Goal: Communication & Community: Answer question/provide support

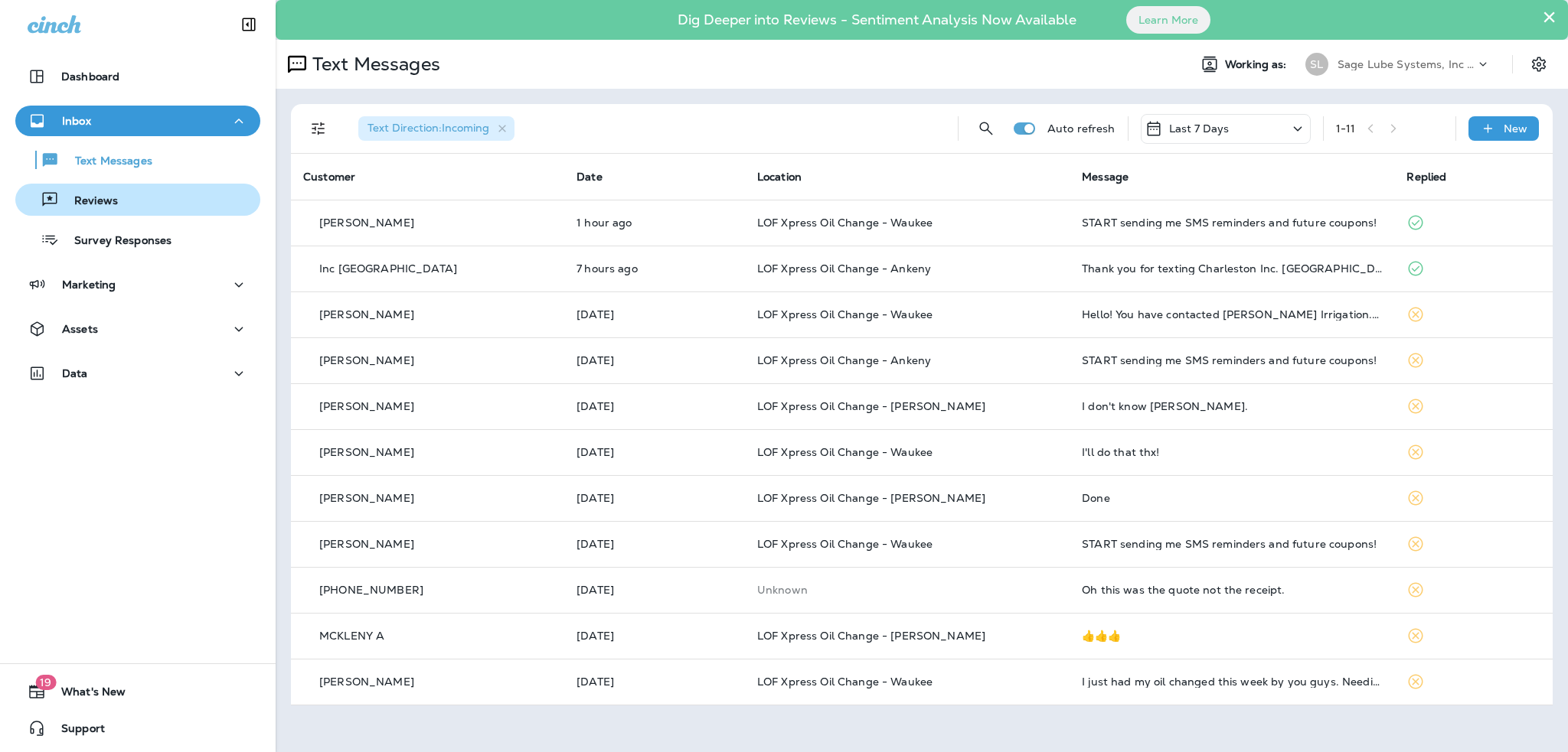
click at [87, 202] on p "Reviews" at bounding box center [88, 202] width 59 height 15
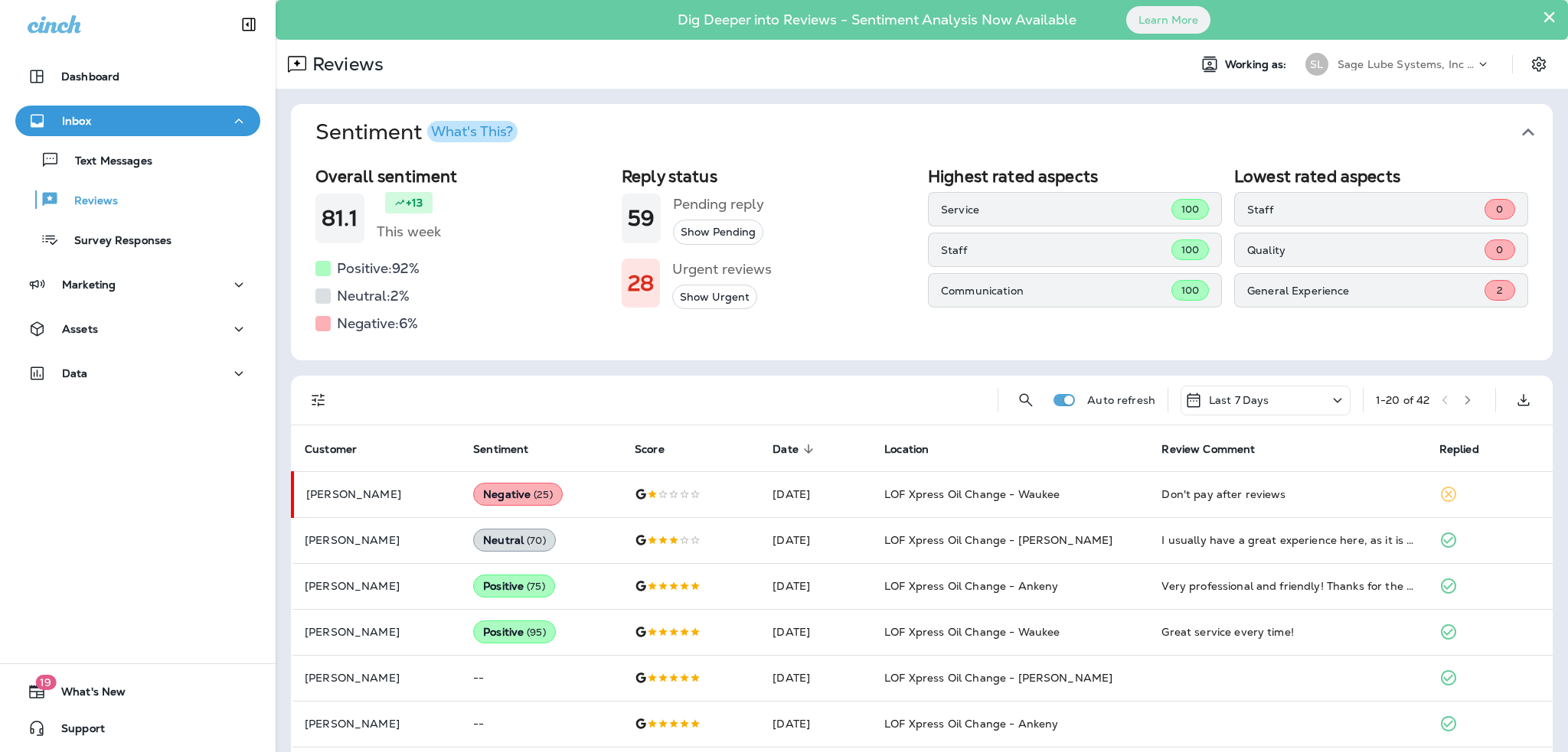
click at [689, 229] on button "Show Pending" at bounding box center [718, 232] width 90 height 25
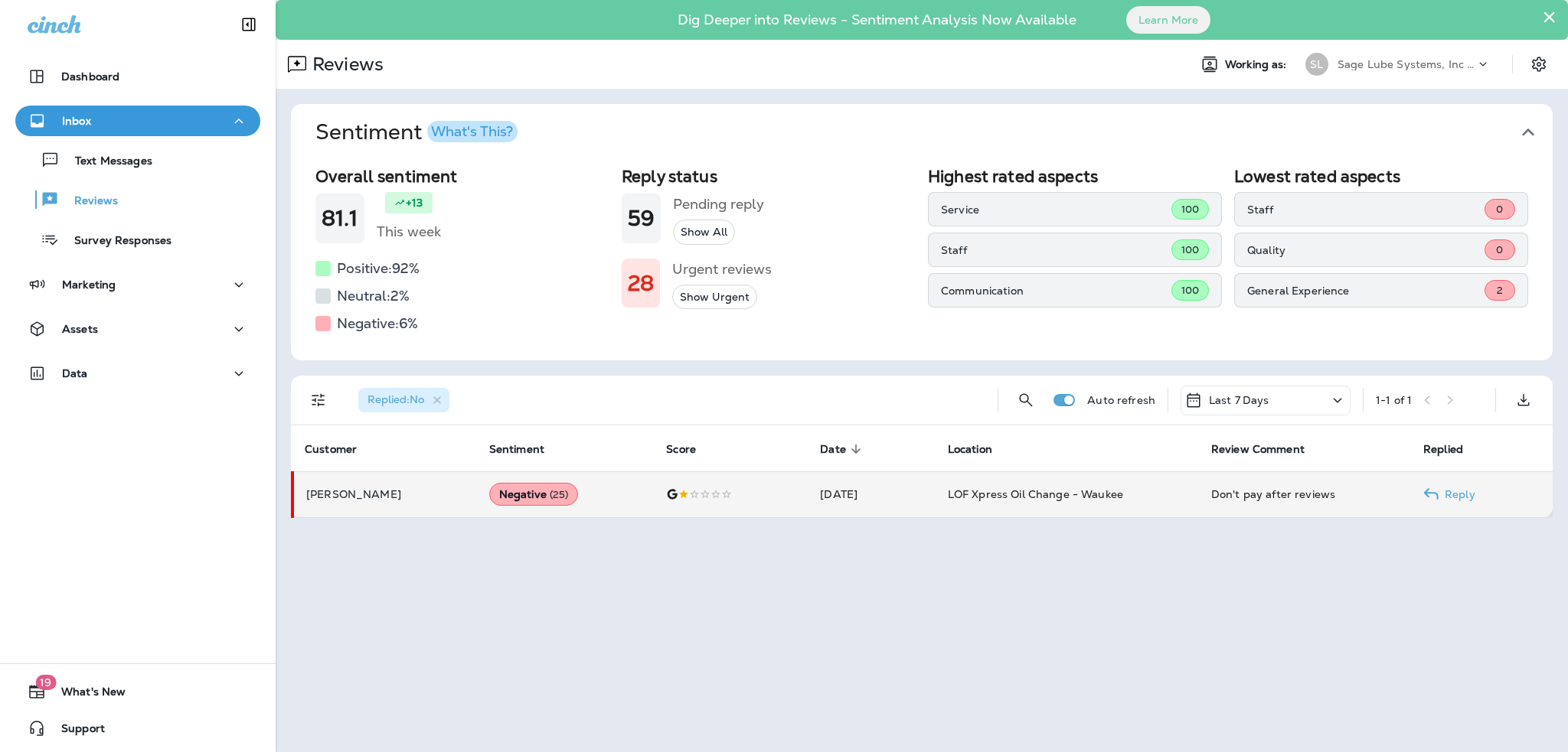
click at [835, 493] on td "[DATE]" at bounding box center [872, 494] width 127 height 46
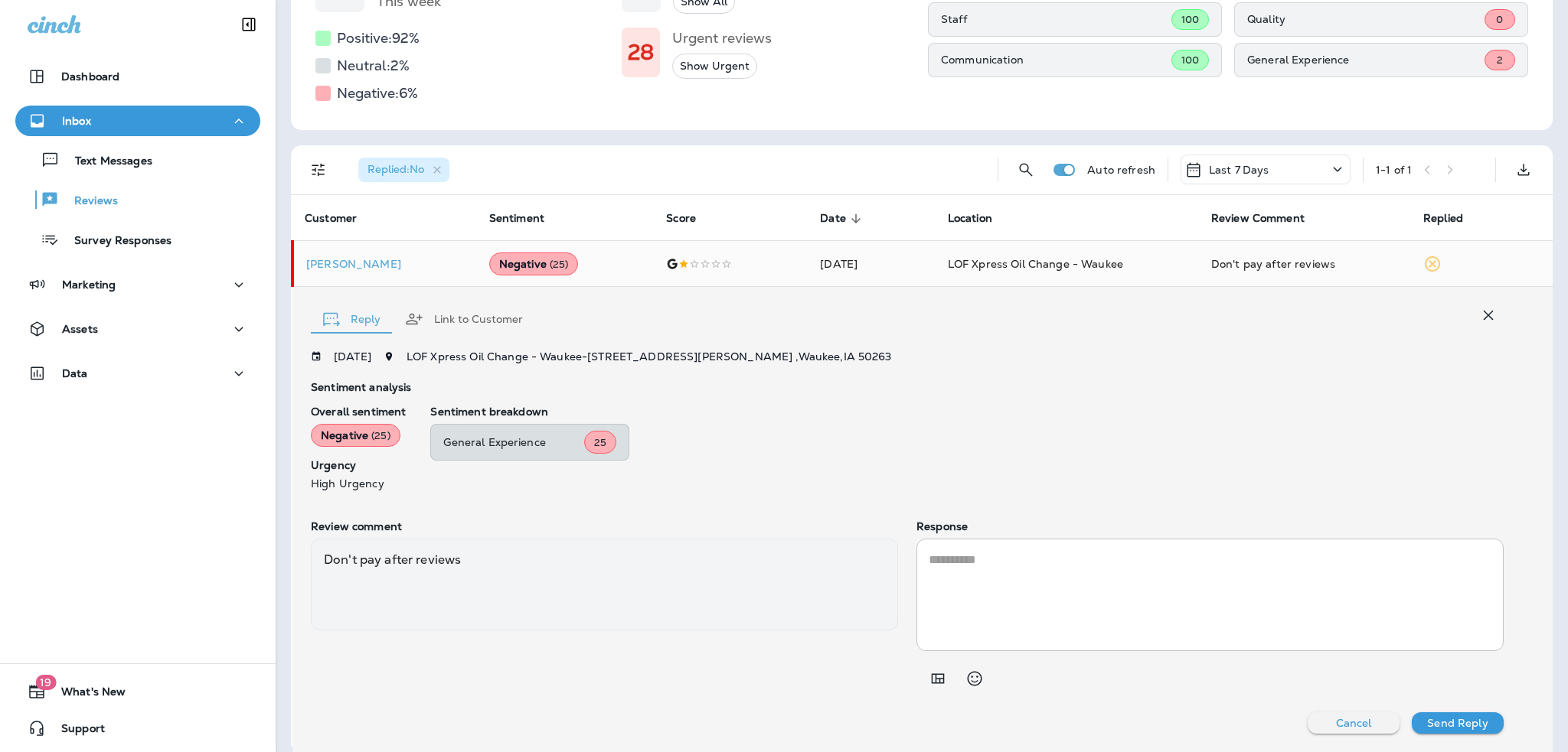
click at [86, 121] on p "Inbox" at bounding box center [76, 120] width 29 height 13
click at [79, 128] on div "Inbox" at bounding box center [59, 121] width 64 height 20
click at [87, 205] on p "Reviews" at bounding box center [88, 202] width 59 height 15
click at [90, 207] on p "Reviews" at bounding box center [88, 202] width 59 height 15
click at [440, 170] on icon "button" at bounding box center [437, 169] width 13 height 13
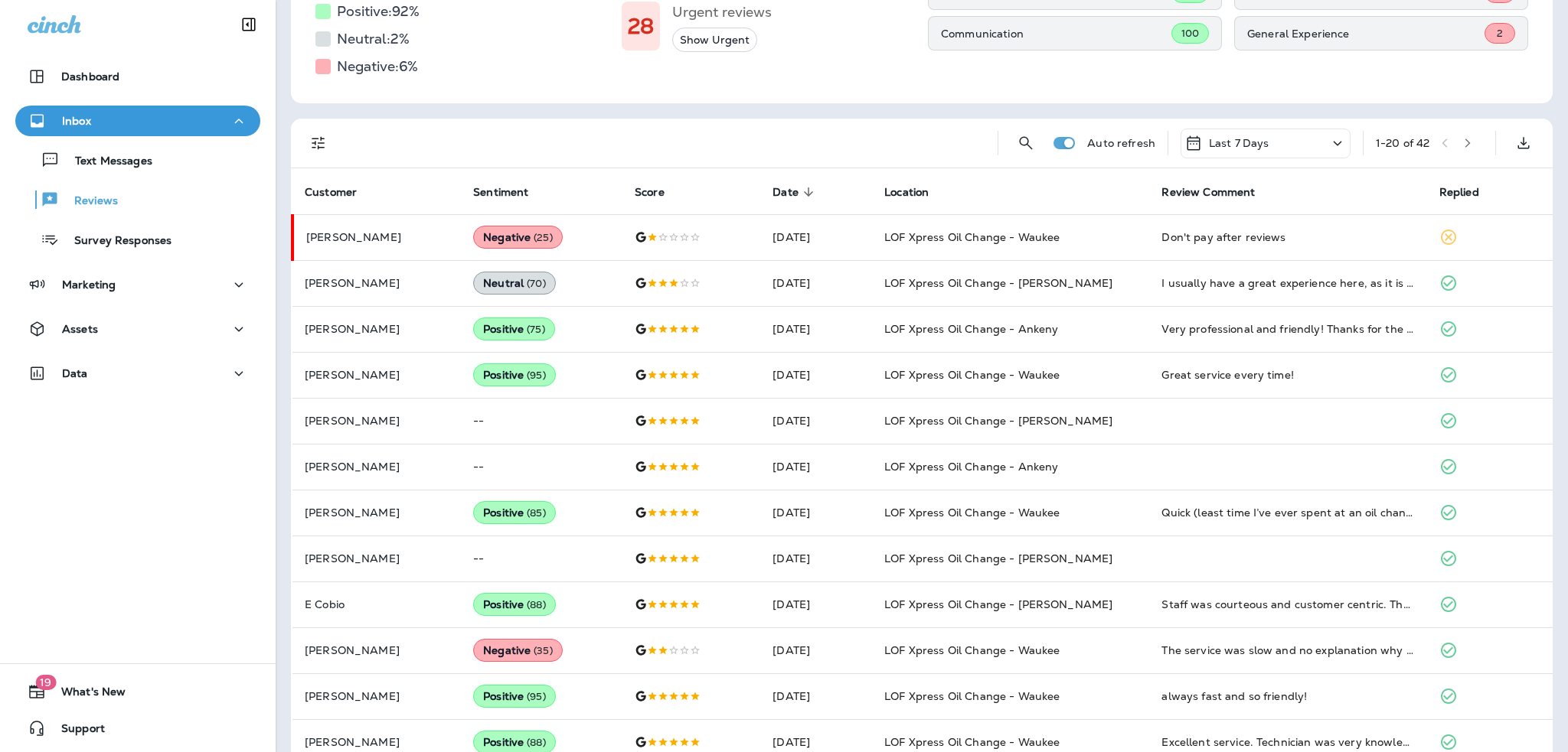
scroll to position [306, 0]
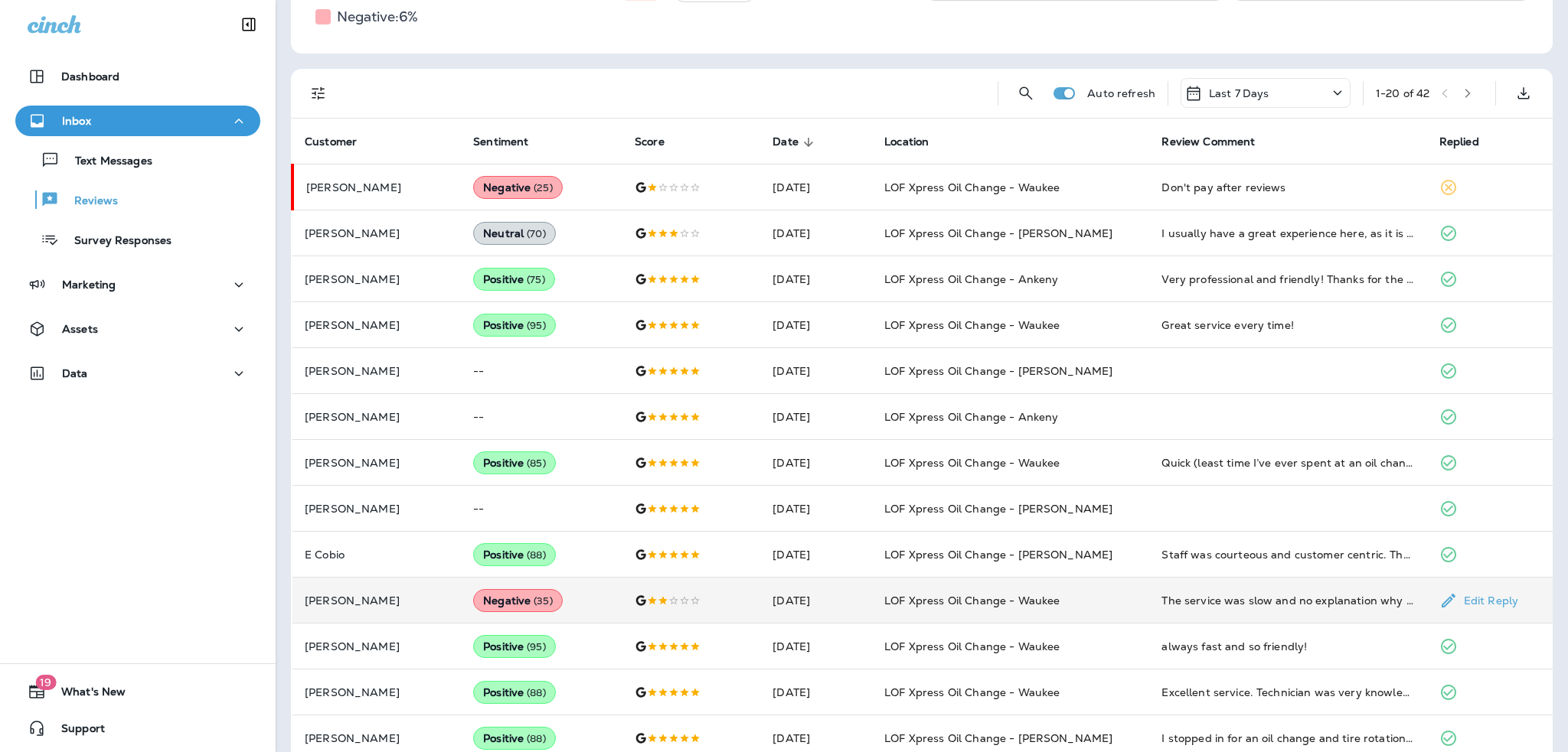
click at [872, 607] on td "[DATE]" at bounding box center [816, 600] width 112 height 46
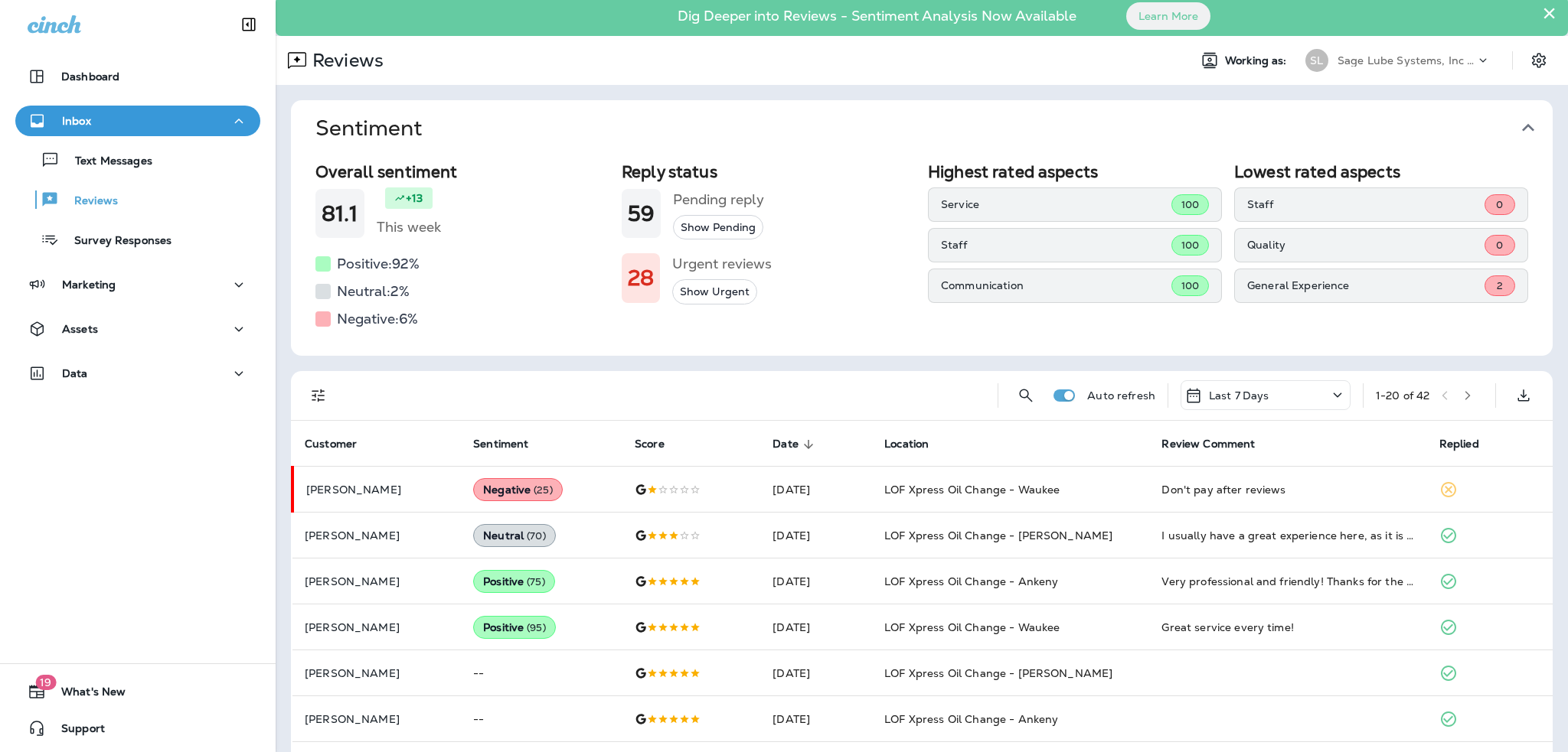
scroll to position [0, 0]
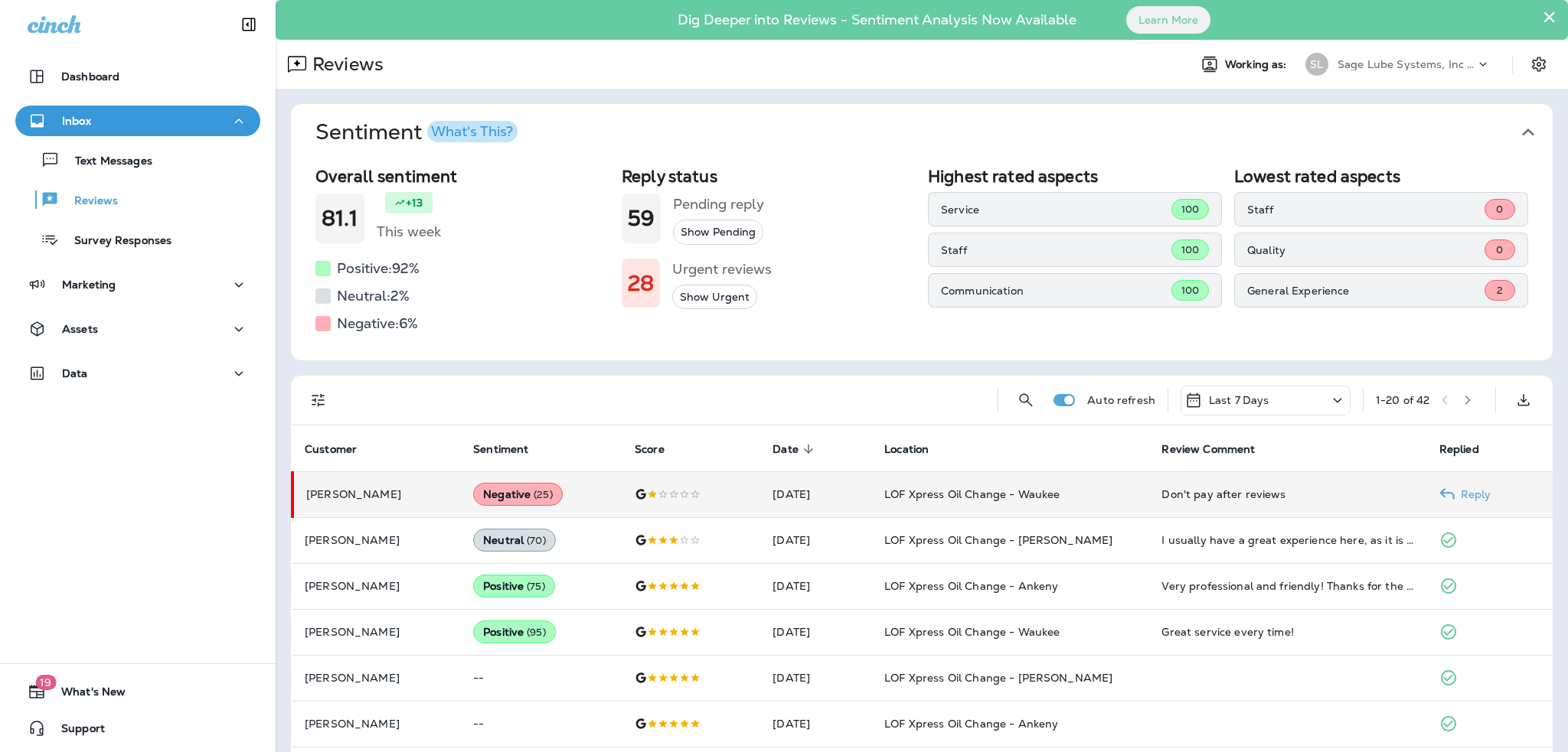
click at [349, 492] on p "[PERSON_NAME]" at bounding box center [377, 494] width 142 height 13
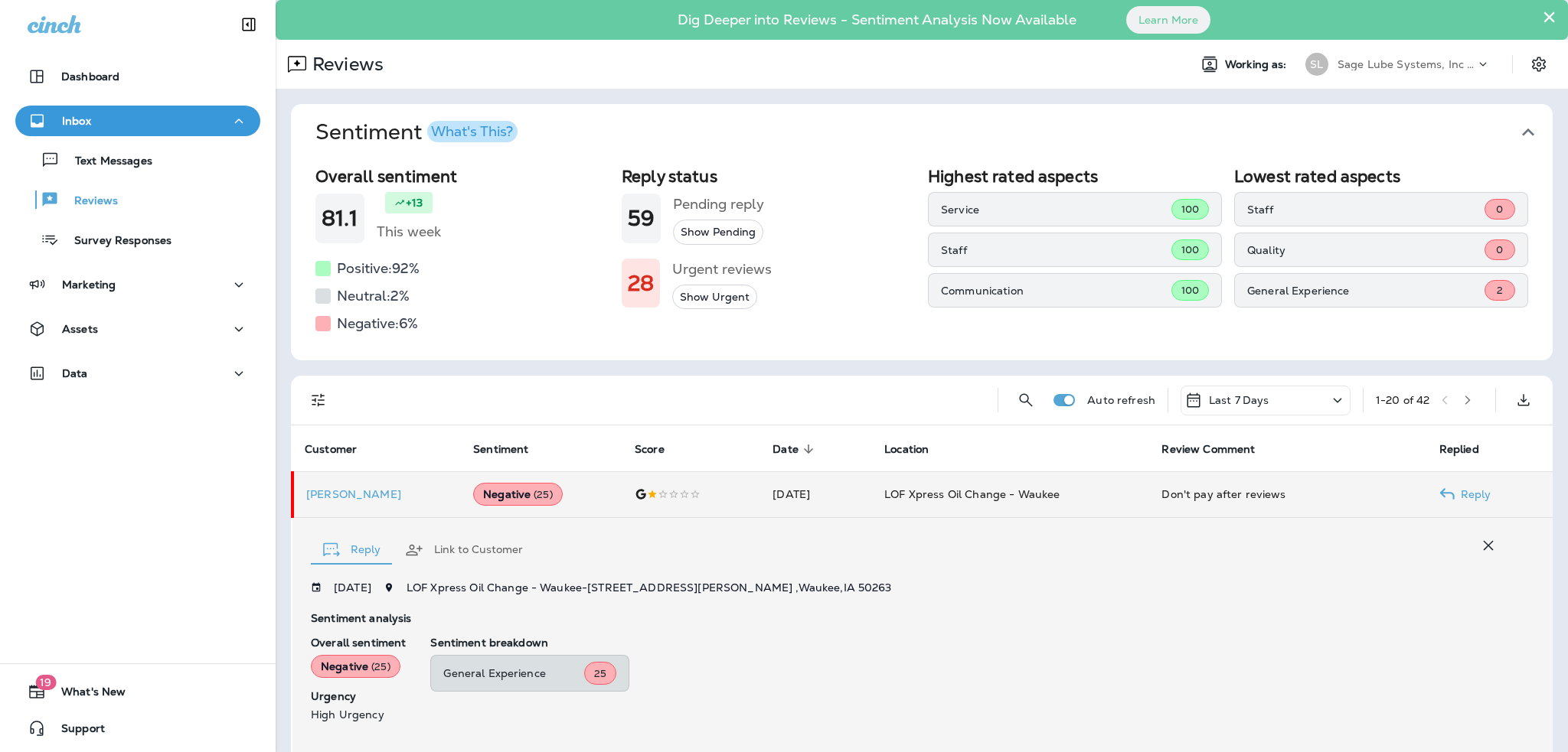
scroll to position [229, 0]
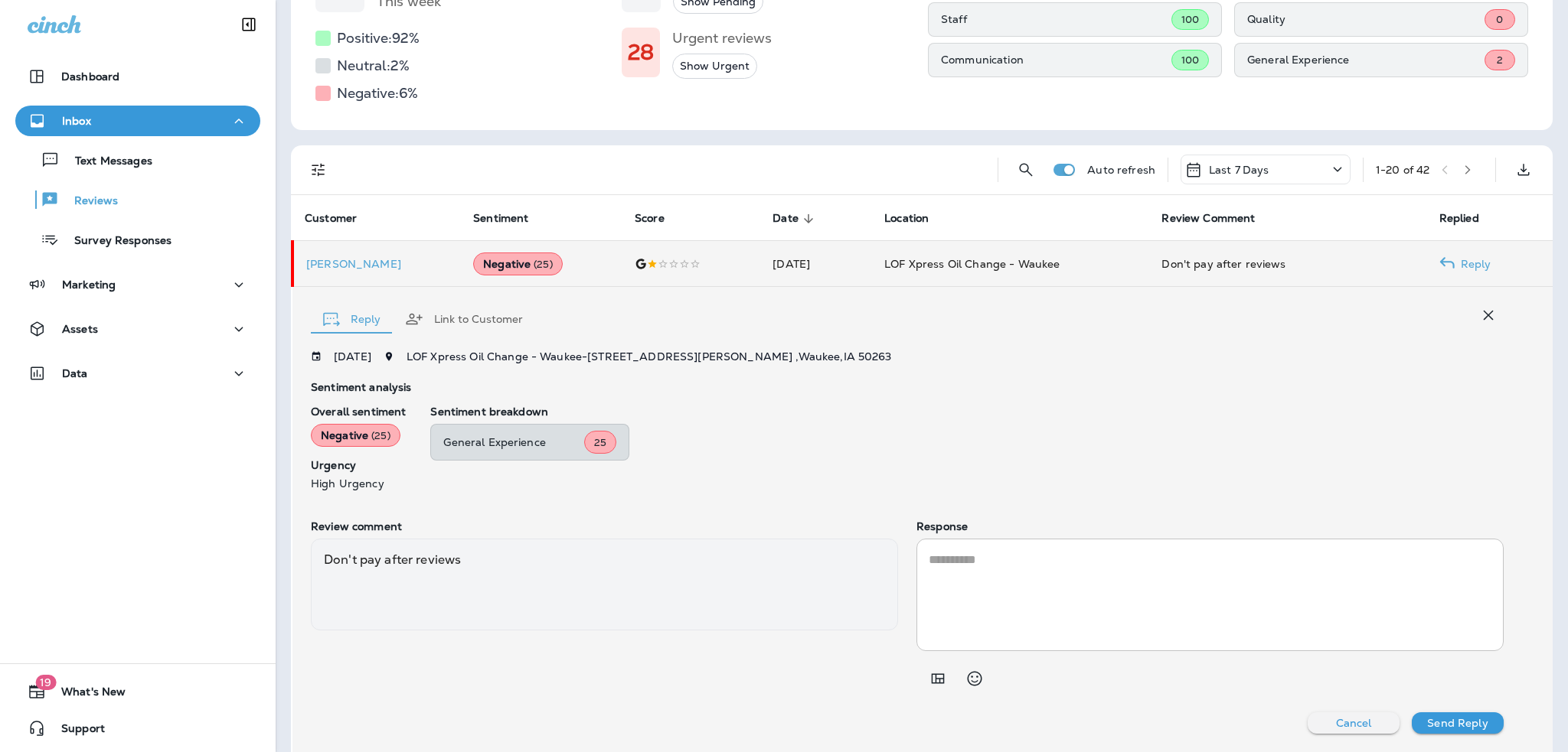
click at [345, 254] on td "[PERSON_NAME]" at bounding box center [377, 263] width 168 height 46
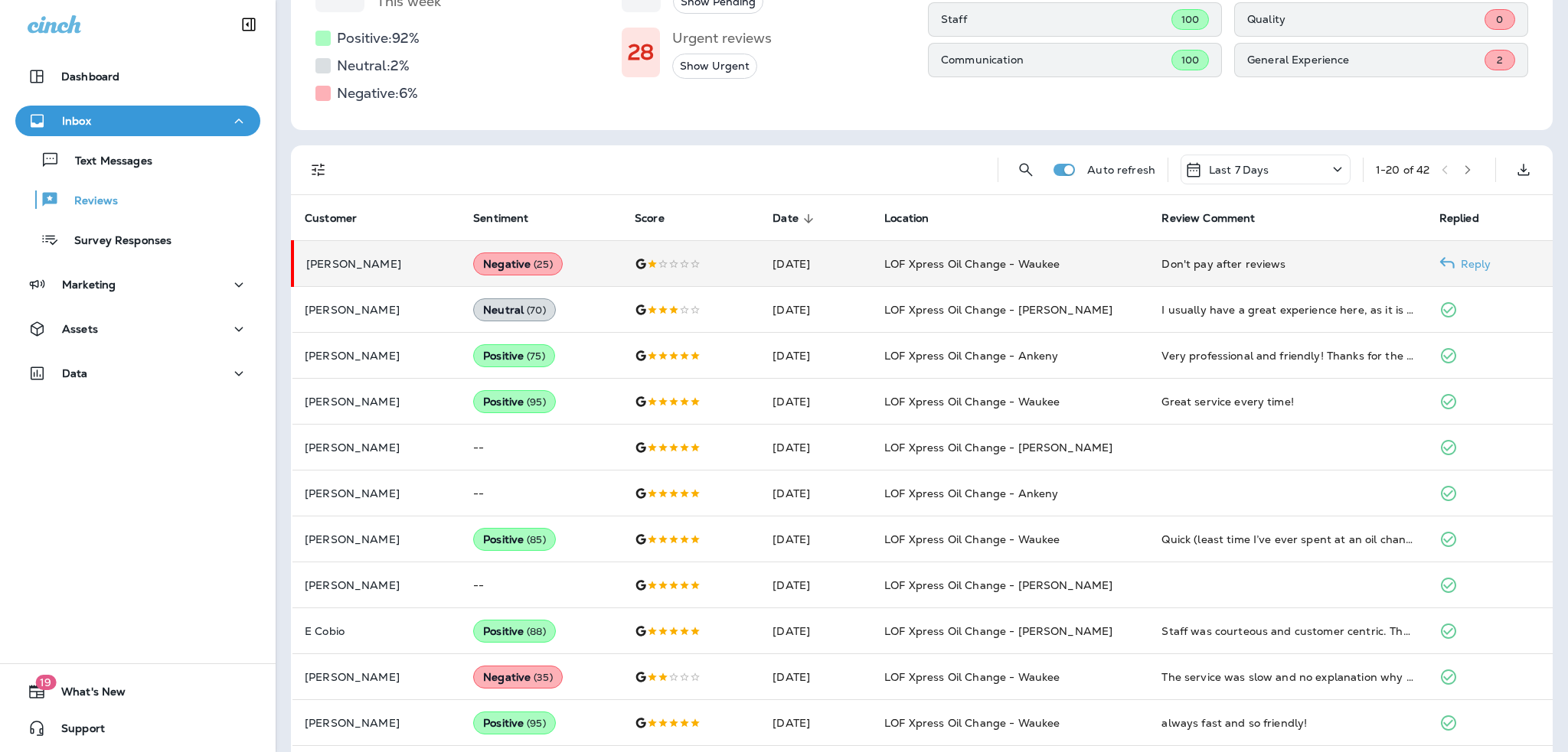
click at [348, 258] on p "[PERSON_NAME]" at bounding box center [377, 263] width 142 height 13
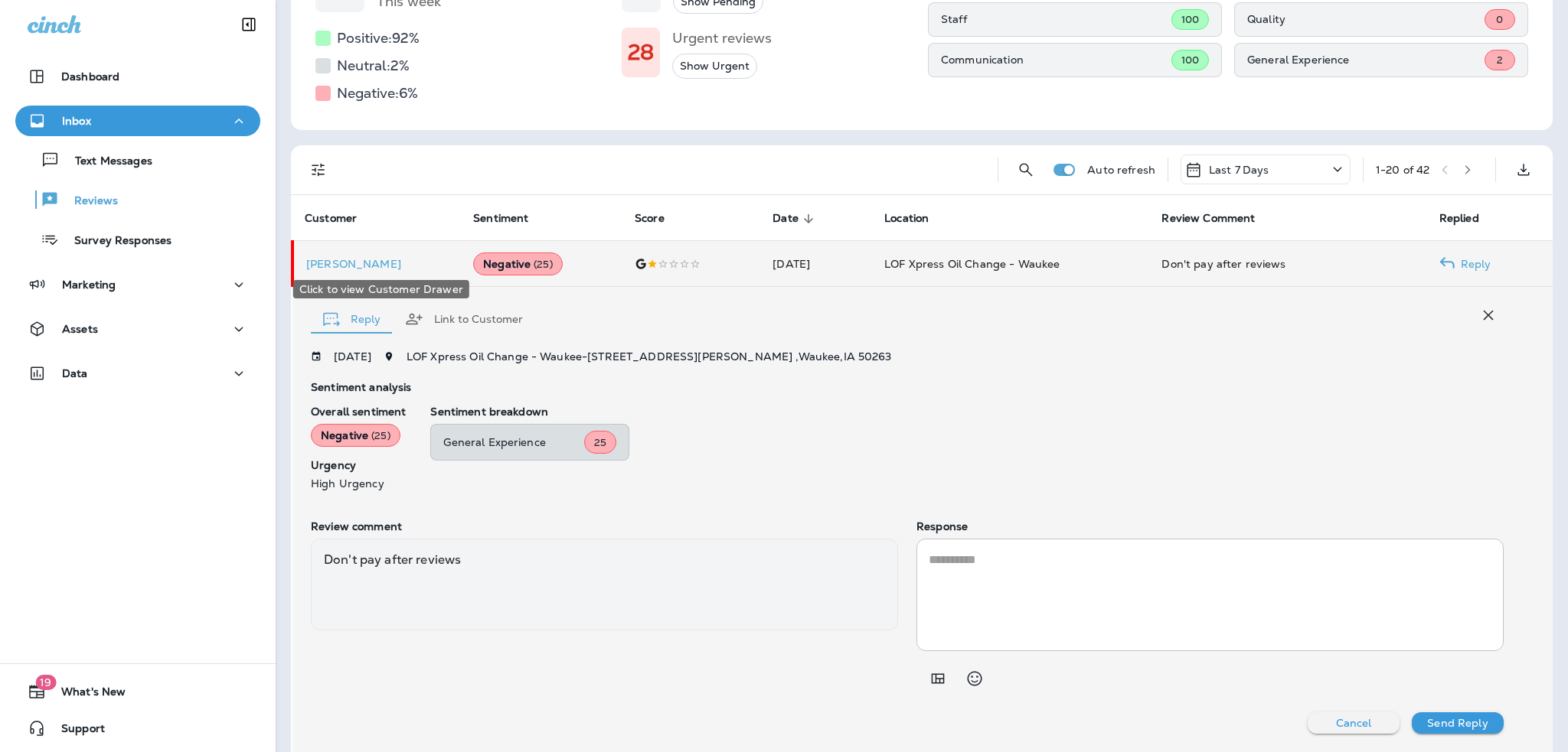
click at [349, 258] on p "[PERSON_NAME]" at bounding box center [377, 263] width 142 height 13
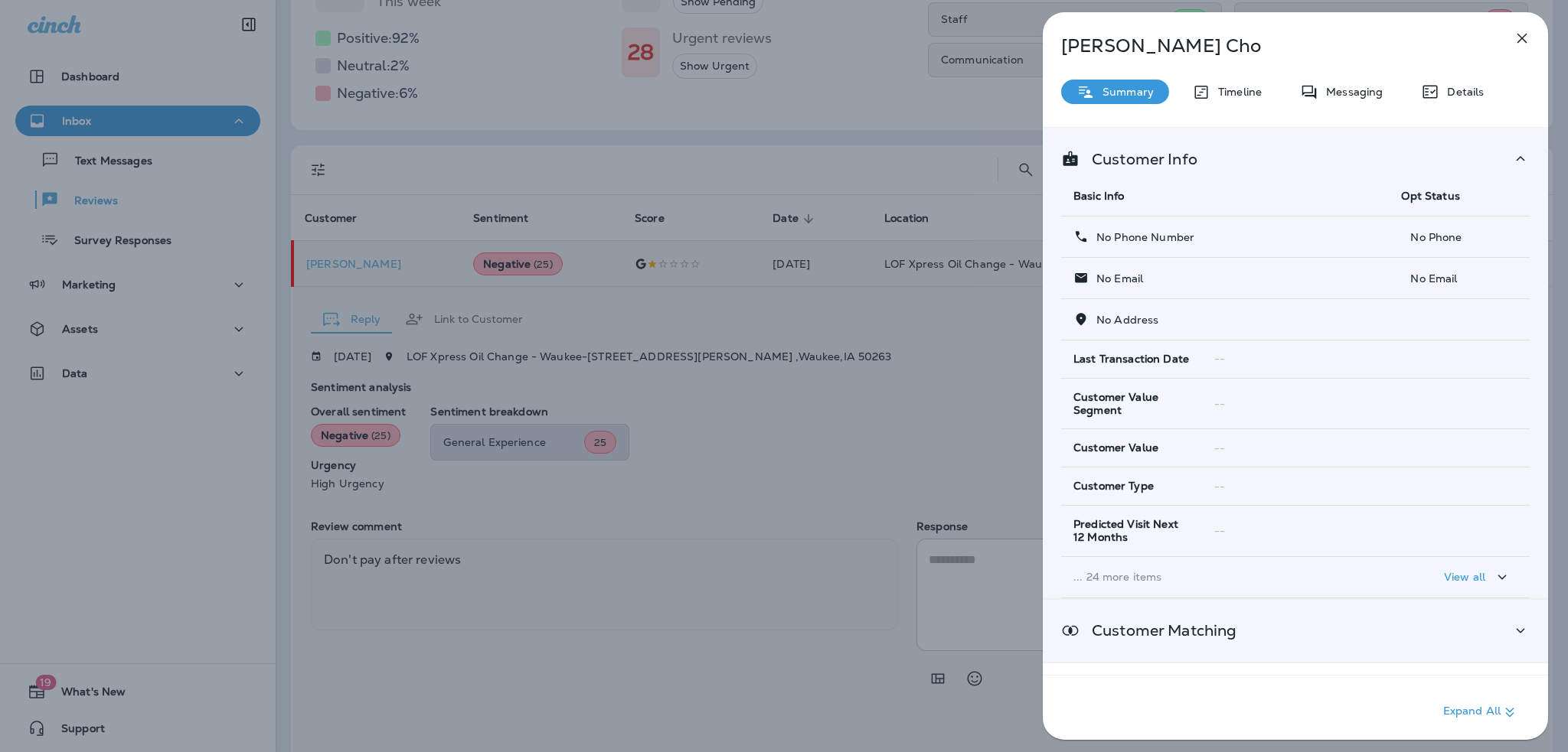
click at [1511, 628] on icon at bounding box center [1520, 632] width 19 height 20
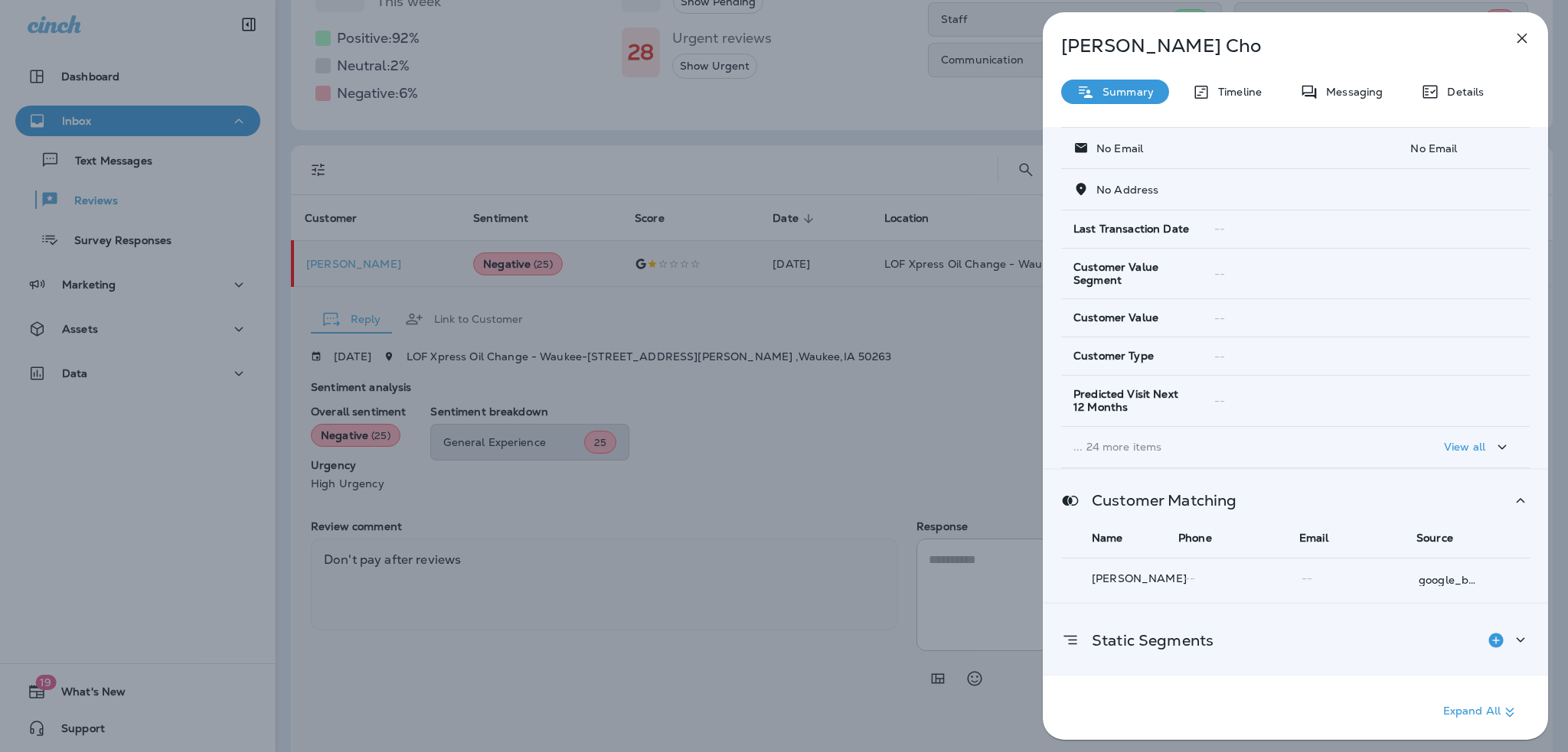
click at [1073, 643] on icon at bounding box center [1069, 640] width 19 height 20
click at [1071, 636] on icon at bounding box center [1069, 640] width 19 height 20
click at [1226, 634] on div "Static Segments" at bounding box center [1295, 640] width 468 height 30
click at [1225, 634] on div "Static Segments" at bounding box center [1295, 640] width 468 height 30
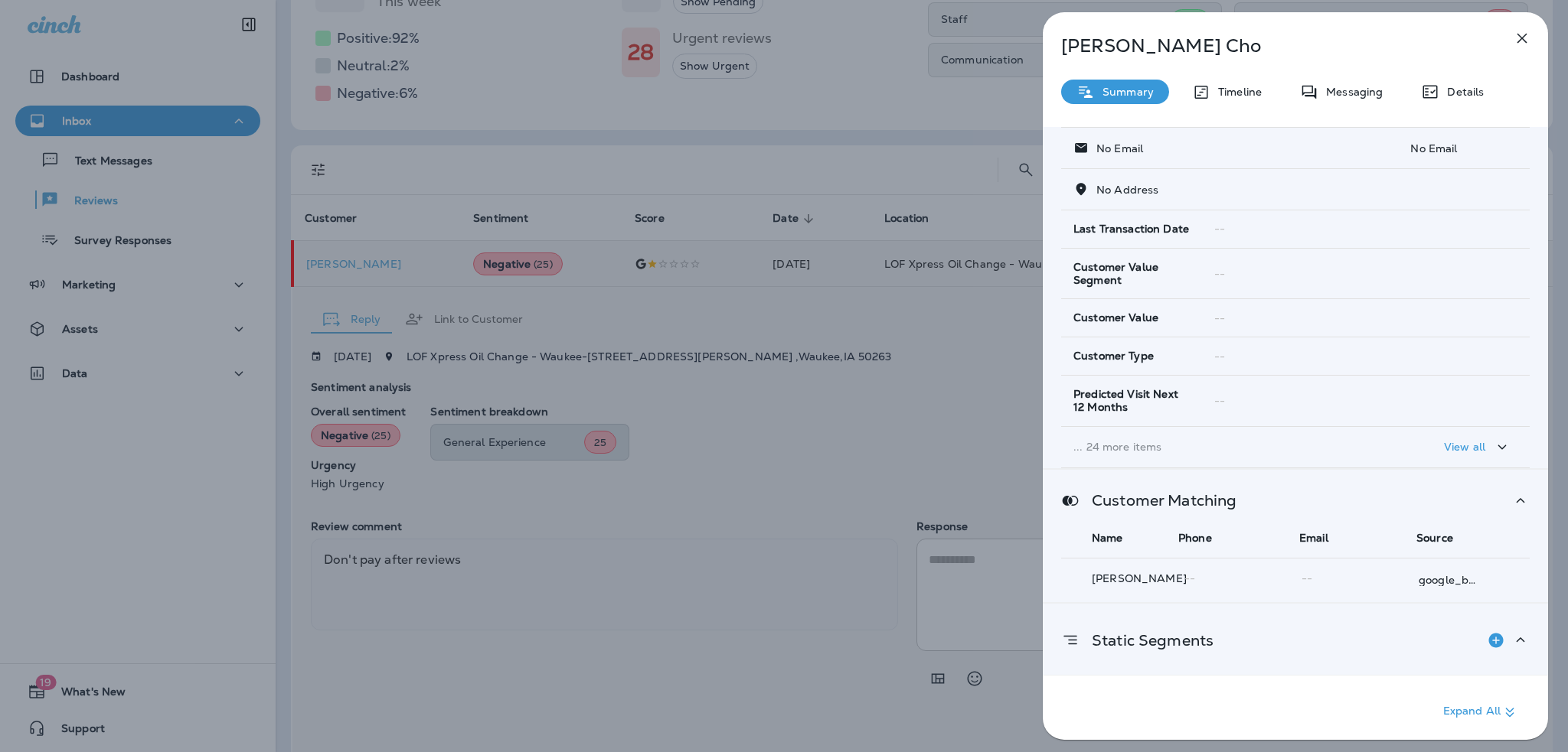
click at [1224, 634] on div "Static Segments" at bounding box center [1295, 640] width 468 height 30
click at [1223, 634] on div "Static Segments" at bounding box center [1295, 640] width 468 height 30
click at [1221, 634] on div "Static Segments" at bounding box center [1295, 640] width 468 height 30
click at [1220, 633] on div "Static Segments" at bounding box center [1295, 640] width 468 height 30
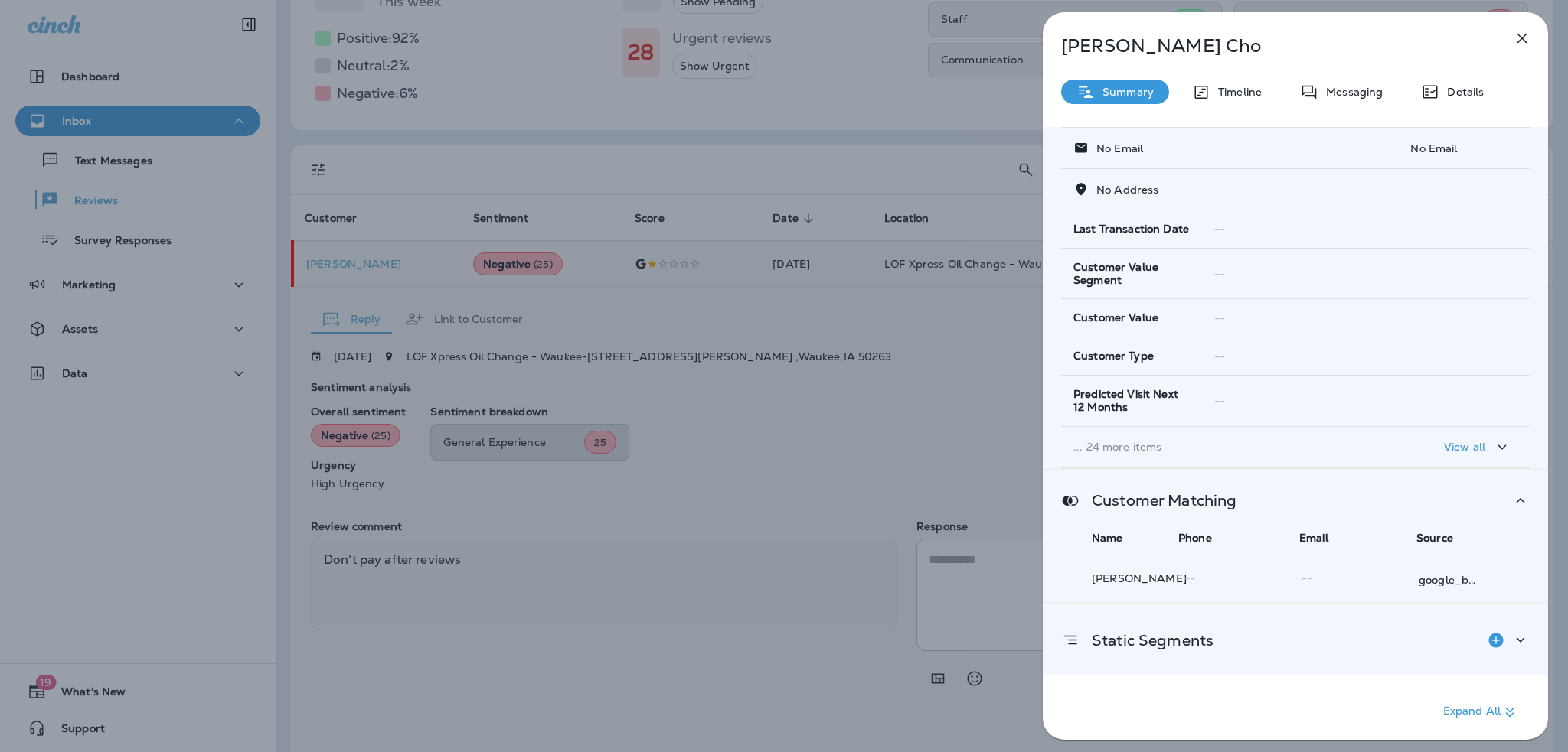
click at [1215, 634] on div "Static Segments" at bounding box center [1295, 640] width 468 height 30
click at [1213, 634] on div "Static Segments" at bounding box center [1295, 640] width 468 height 30
click at [1212, 634] on div "Static Segments" at bounding box center [1295, 640] width 468 height 30
click at [1207, 634] on p "Static Segments" at bounding box center [1146, 640] width 134 height 13
click at [1203, 634] on p "Static Segments" at bounding box center [1146, 640] width 134 height 13
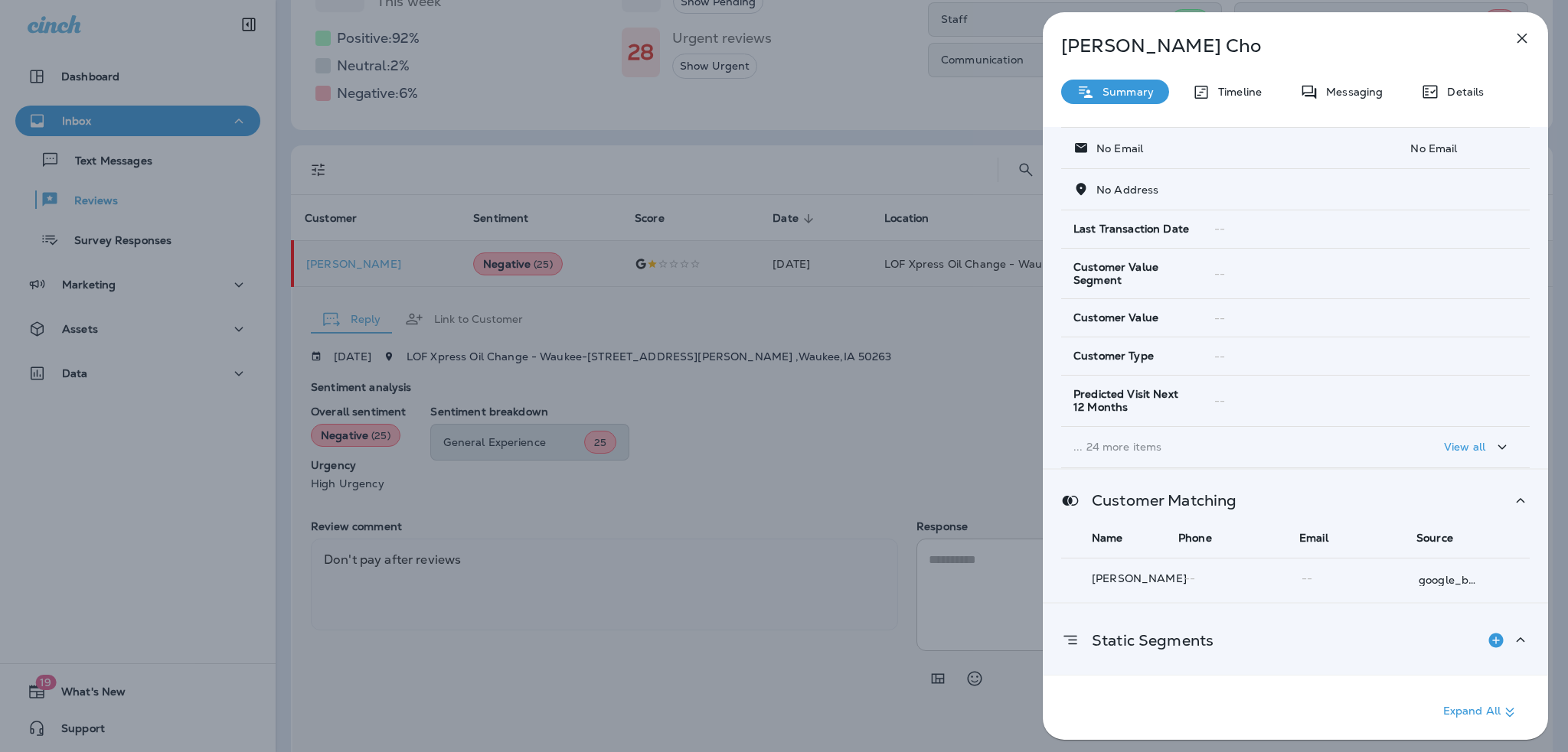
click at [1199, 634] on p "Static Segments" at bounding box center [1146, 640] width 134 height 13
click at [1198, 634] on p "Static Segments" at bounding box center [1146, 640] width 134 height 13
click at [456, 603] on div "[PERSON_NAME] Summary Timeline Messaging Details Customer Info Basic Info Opt S…" at bounding box center [784, 376] width 1568 height 752
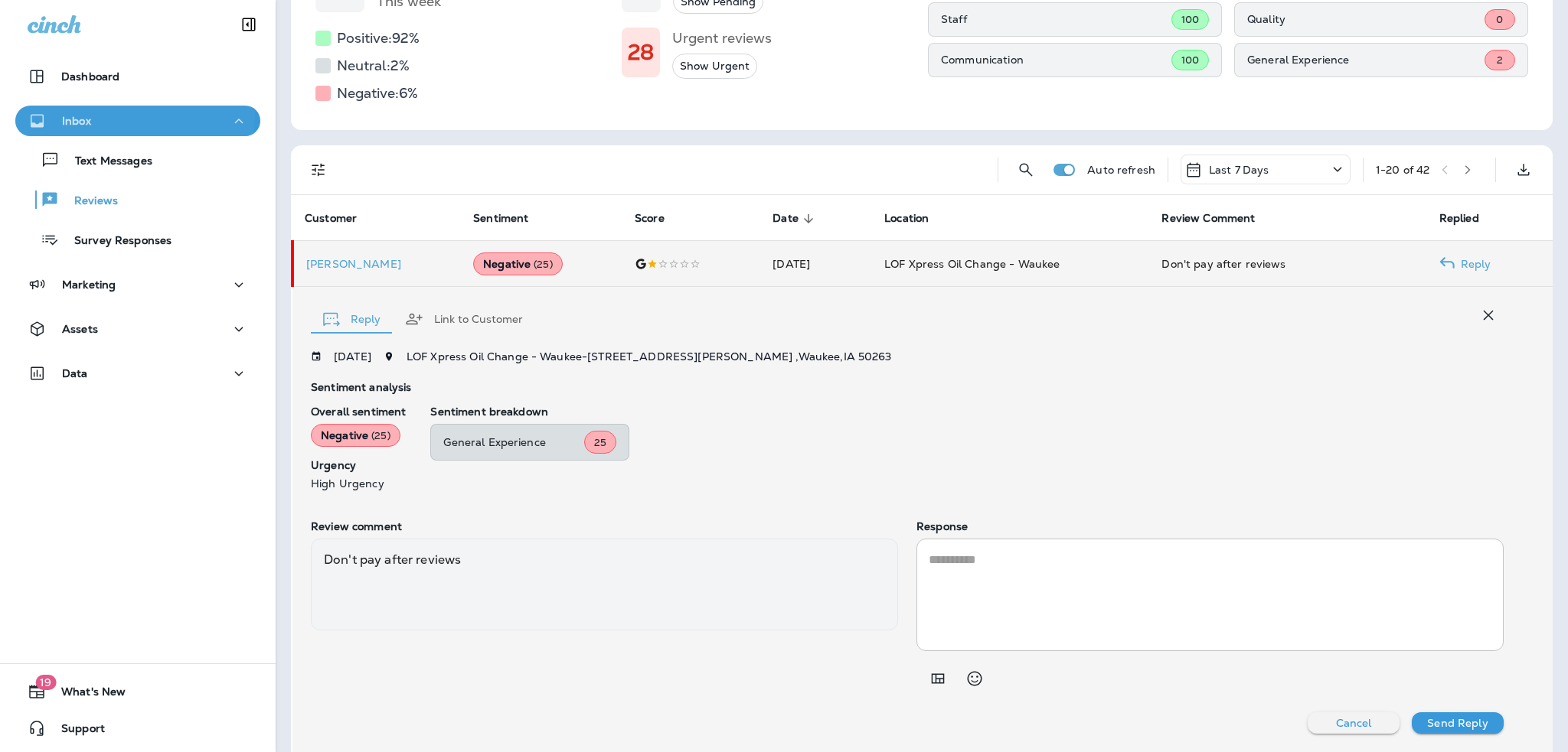
click at [80, 114] on div "Inbox" at bounding box center [59, 121] width 64 height 20
click at [98, 124] on div "Inbox" at bounding box center [137, 121] width 220 height 20
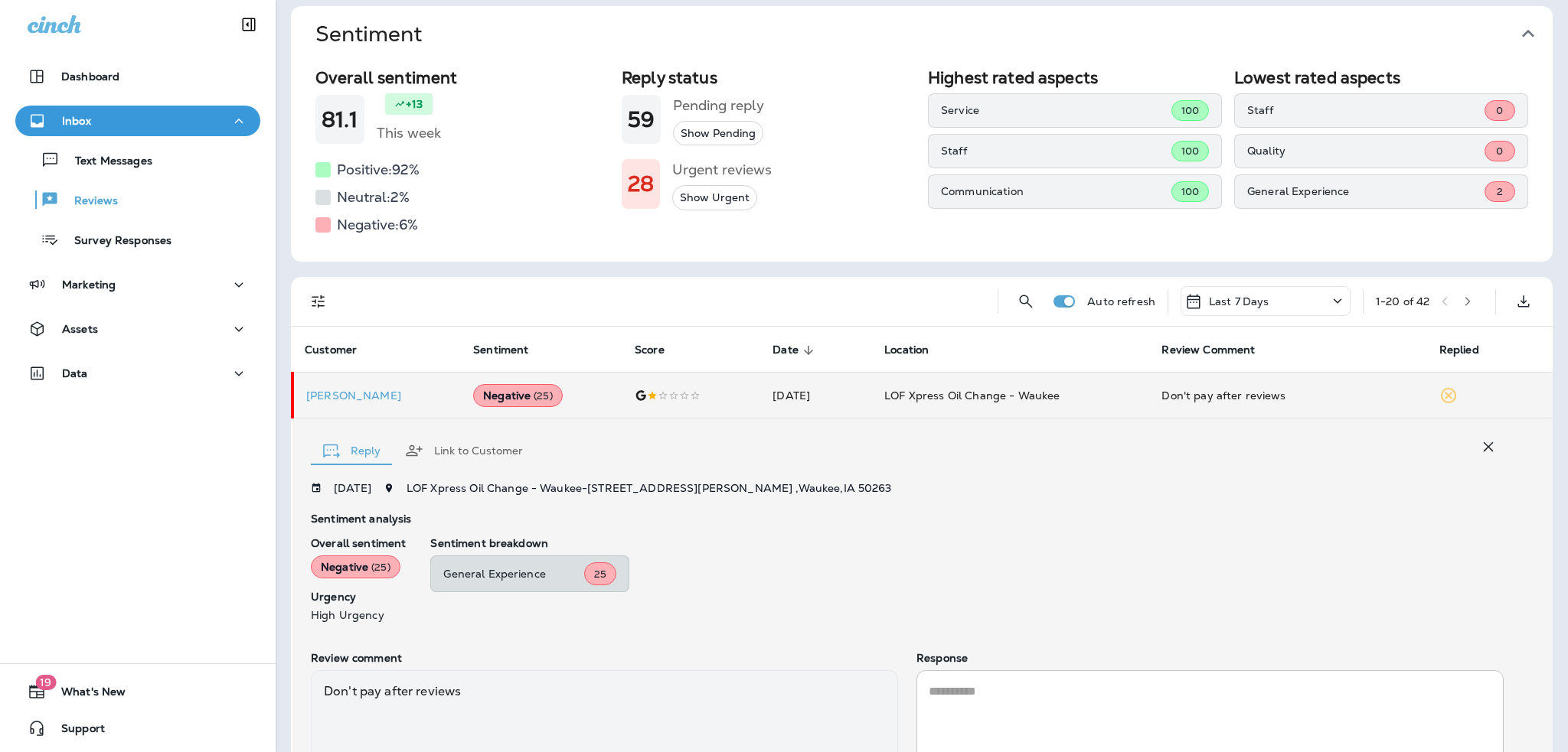
scroll to position [76, 0]
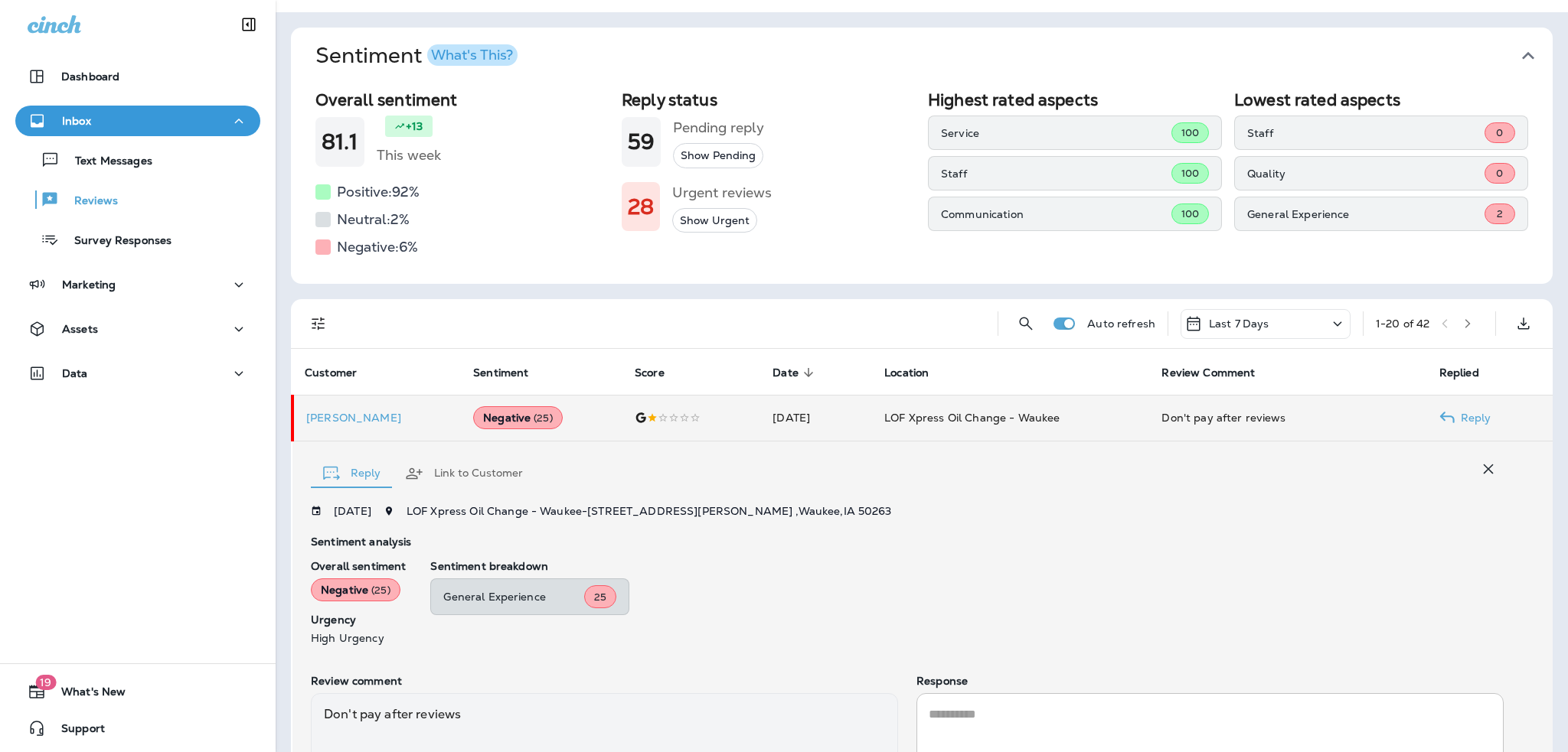
click at [340, 425] on td "[PERSON_NAME]" at bounding box center [377, 417] width 168 height 46
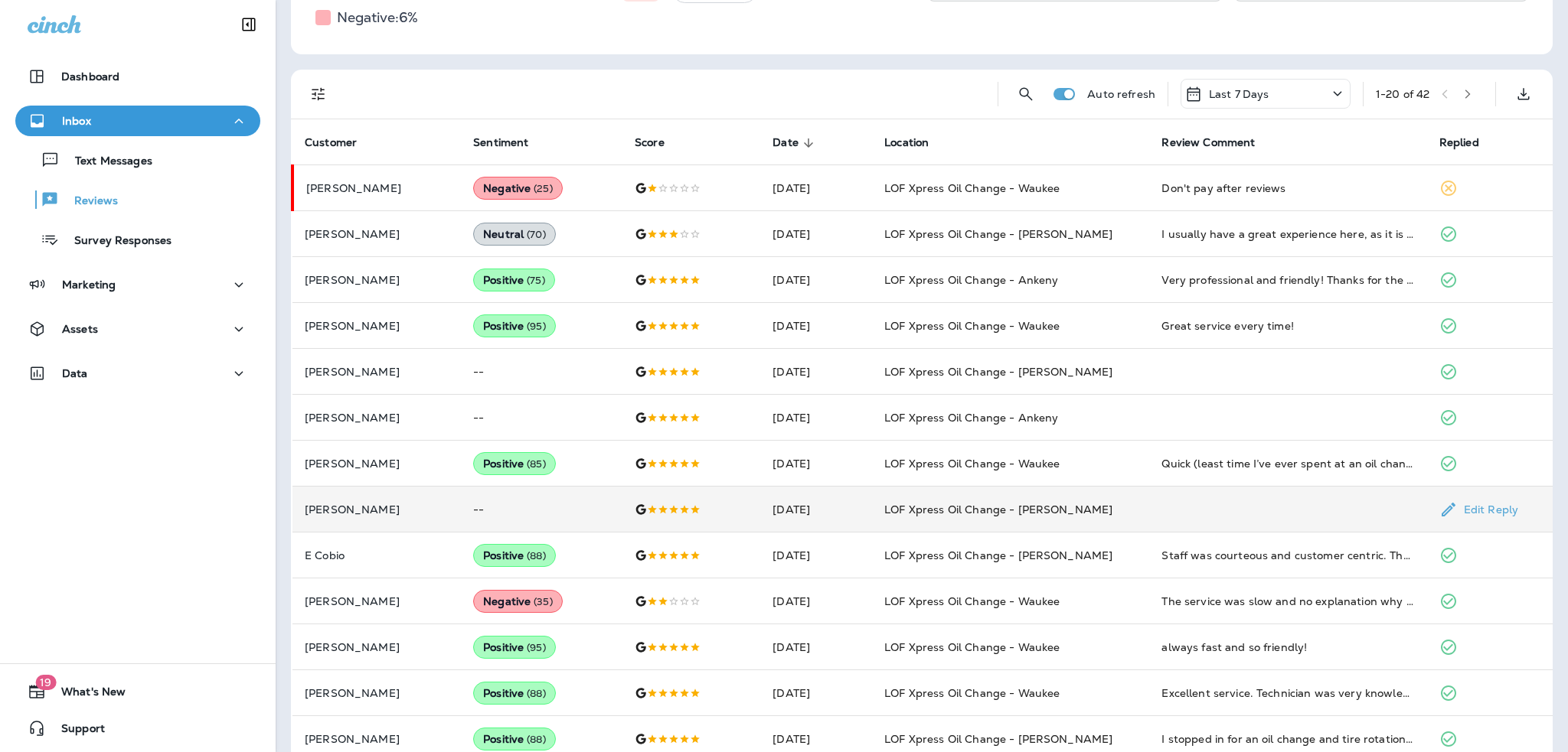
scroll to position [0, 0]
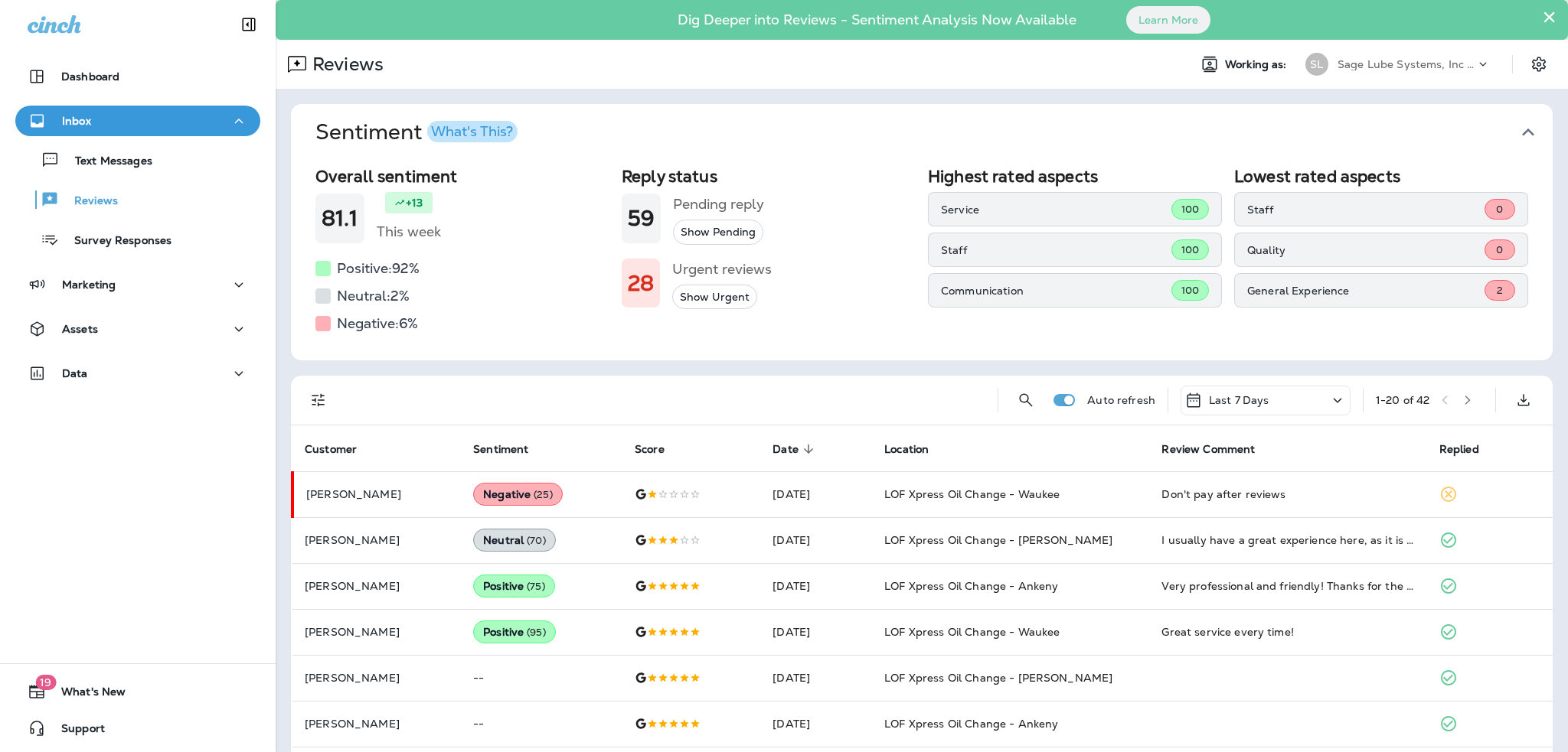
click at [1248, 207] on p "Staff" at bounding box center [1365, 210] width 237 height 13
click at [965, 208] on p "Service" at bounding box center [1055, 210] width 230 height 13
click at [1171, 209] on div "100" at bounding box center [1190, 209] width 37 height 21
click at [1181, 209] on span "100" at bounding box center [1190, 209] width 18 height 13
click at [1183, 246] on span "100" at bounding box center [1190, 250] width 18 height 13
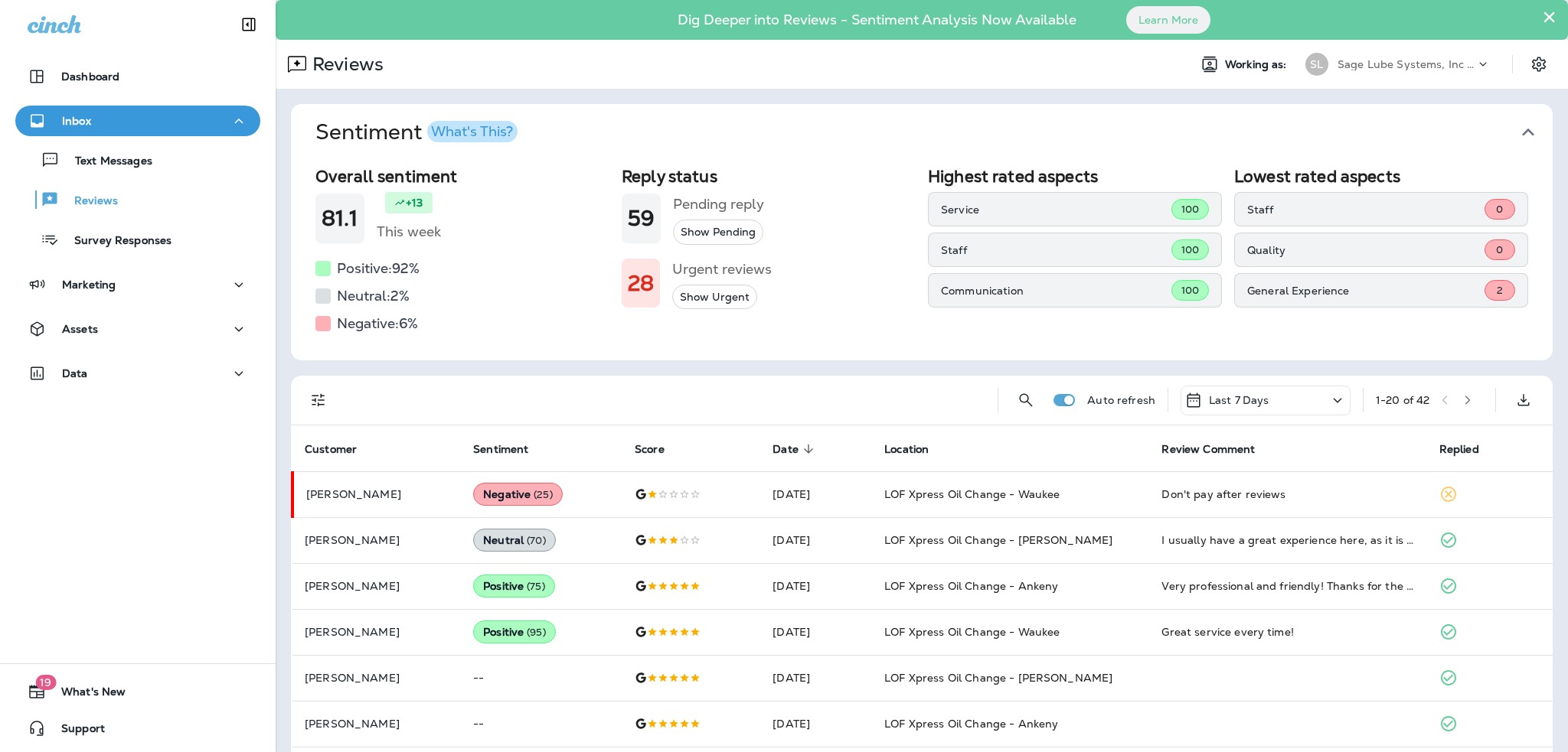
click at [1185, 286] on span "100" at bounding box center [1190, 290] width 18 height 13
click at [1185, 289] on span "100" at bounding box center [1190, 290] width 18 height 13
drag, startPoint x: 1185, startPoint y: 289, endPoint x: 998, endPoint y: 300, distance: 187.3
click at [1147, 290] on div "Communication 100" at bounding box center [1074, 290] width 294 height 34
click at [974, 293] on p "Communication" at bounding box center [1055, 291] width 230 height 13
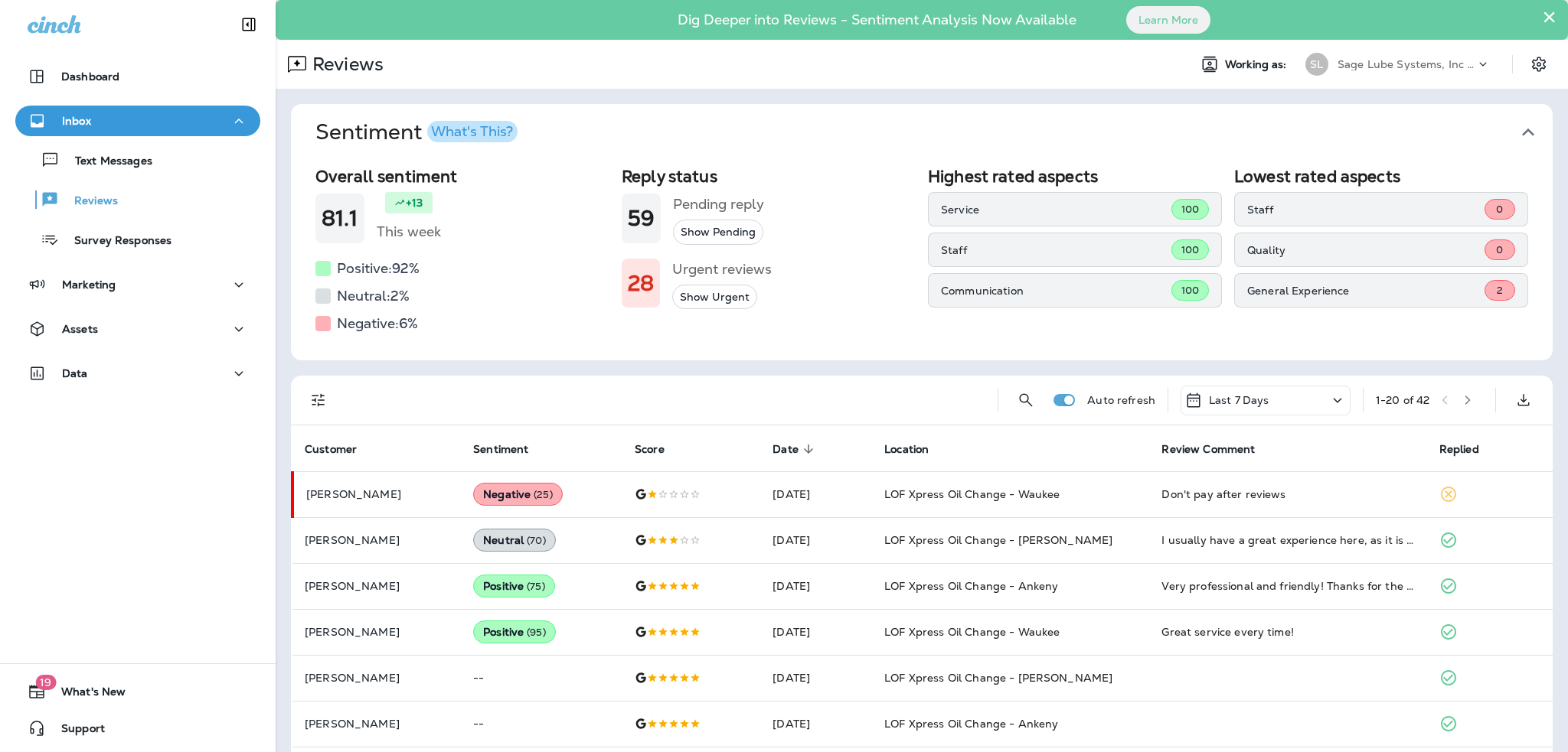
click at [1344, 235] on div "Quality 0" at bounding box center [1381, 250] width 294 height 34
click at [1414, 273] on div "General Experience 2" at bounding box center [1381, 290] width 294 height 34
click at [1517, 124] on icon "button" at bounding box center [1527, 132] width 24 height 24
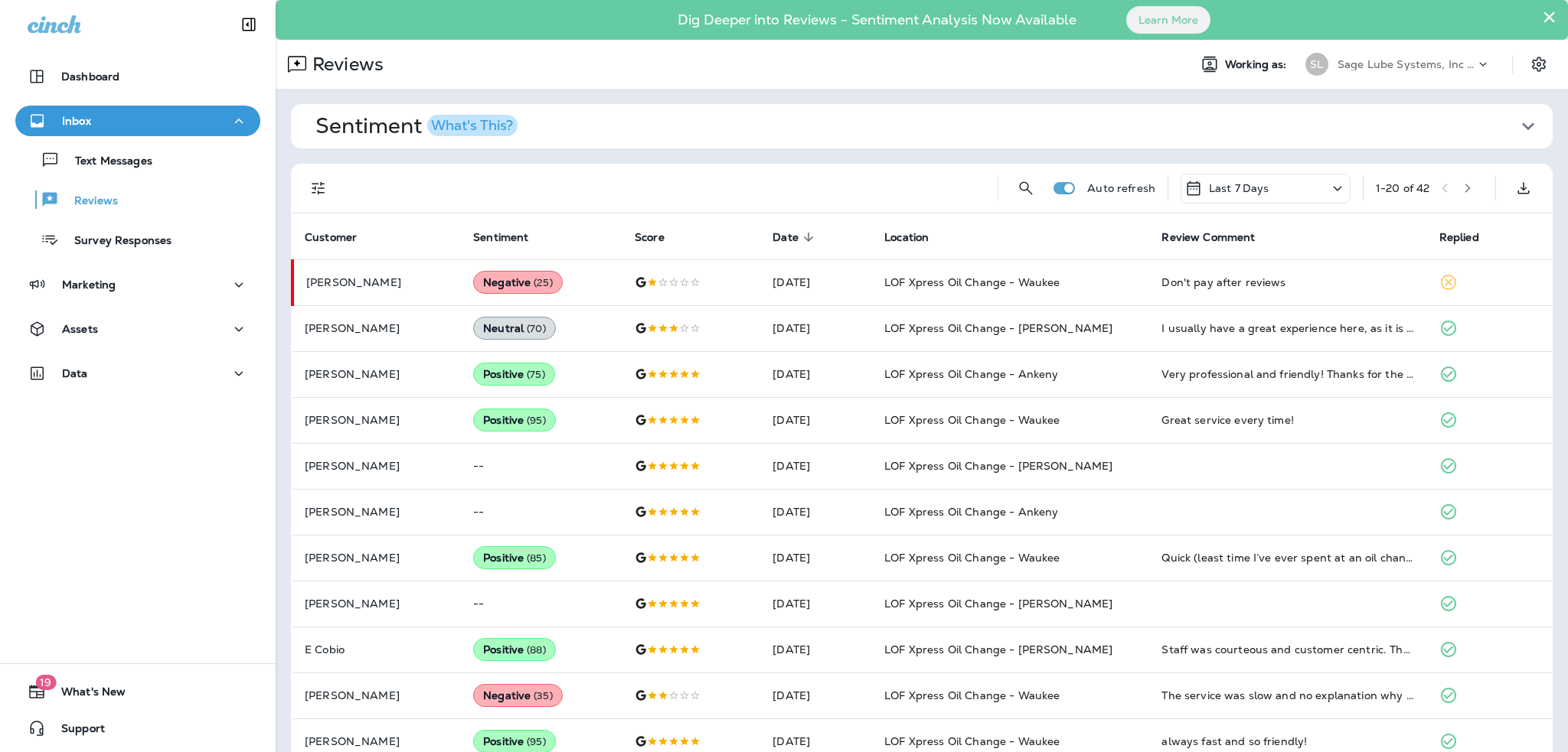
click at [1522, 128] on icon "button" at bounding box center [1527, 125] width 24 height 24
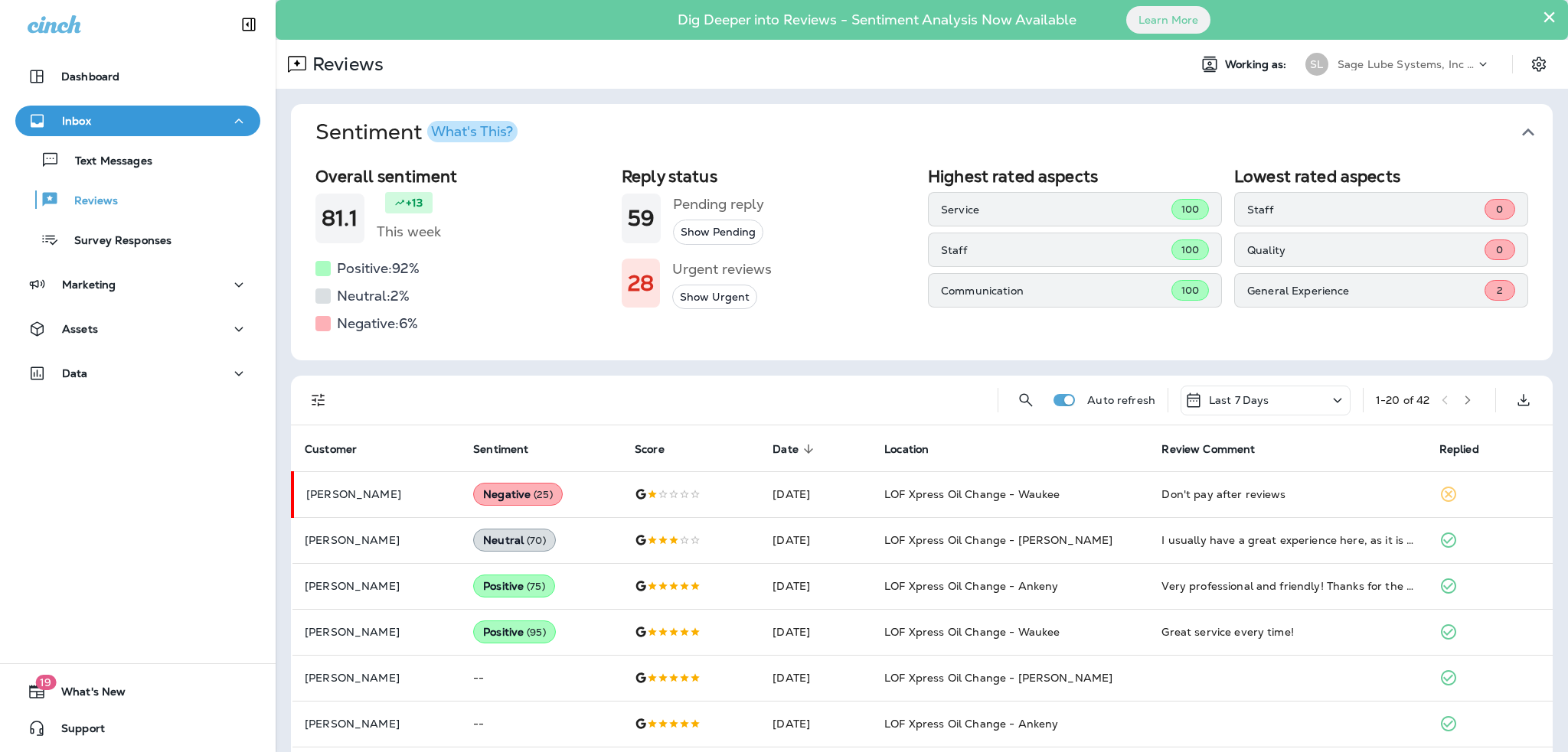
click at [1522, 128] on icon "button" at bounding box center [1527, 132] width 24 height 24
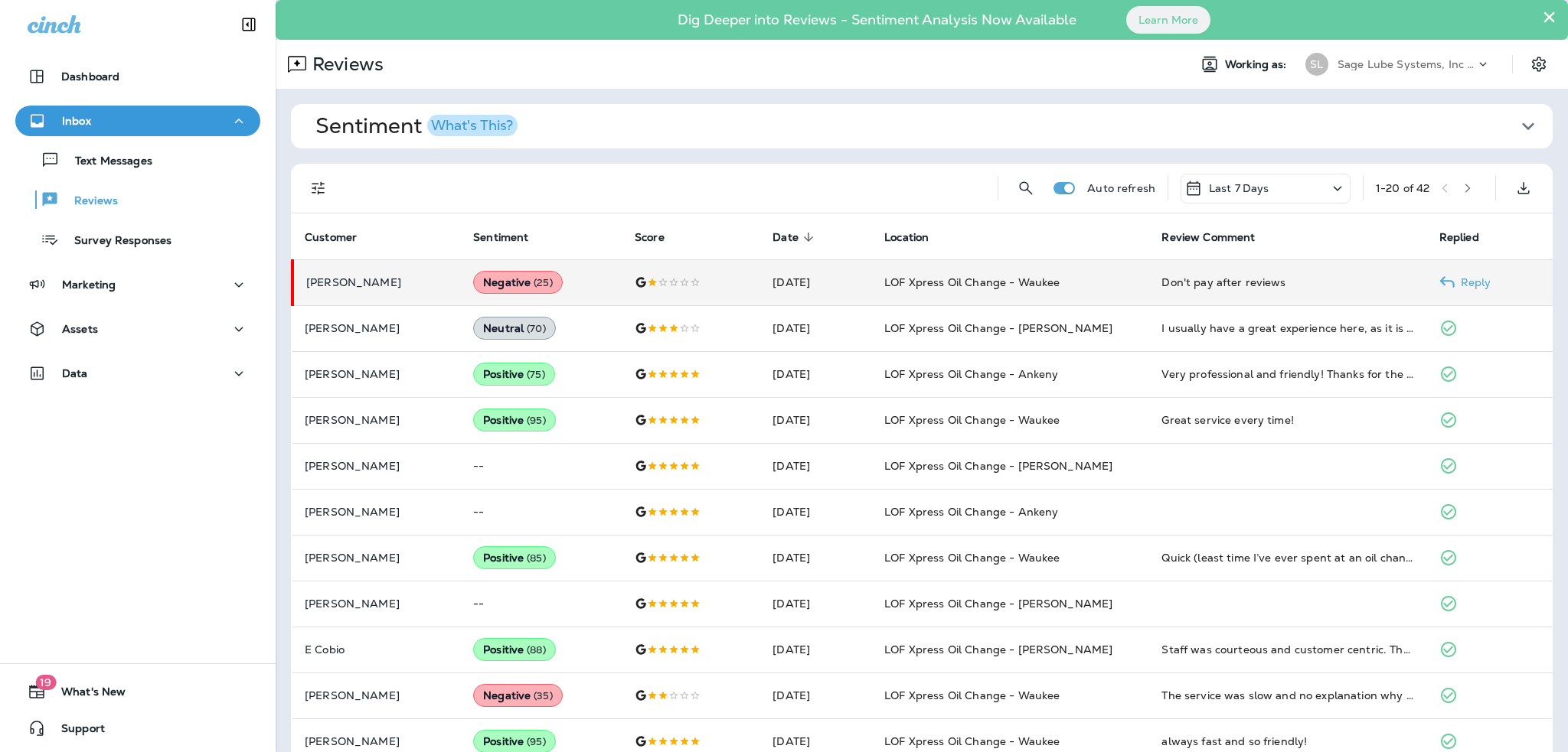
click at [872, 288] on td "[DATE]" at bounding box center [816, 282] width 112 height 46
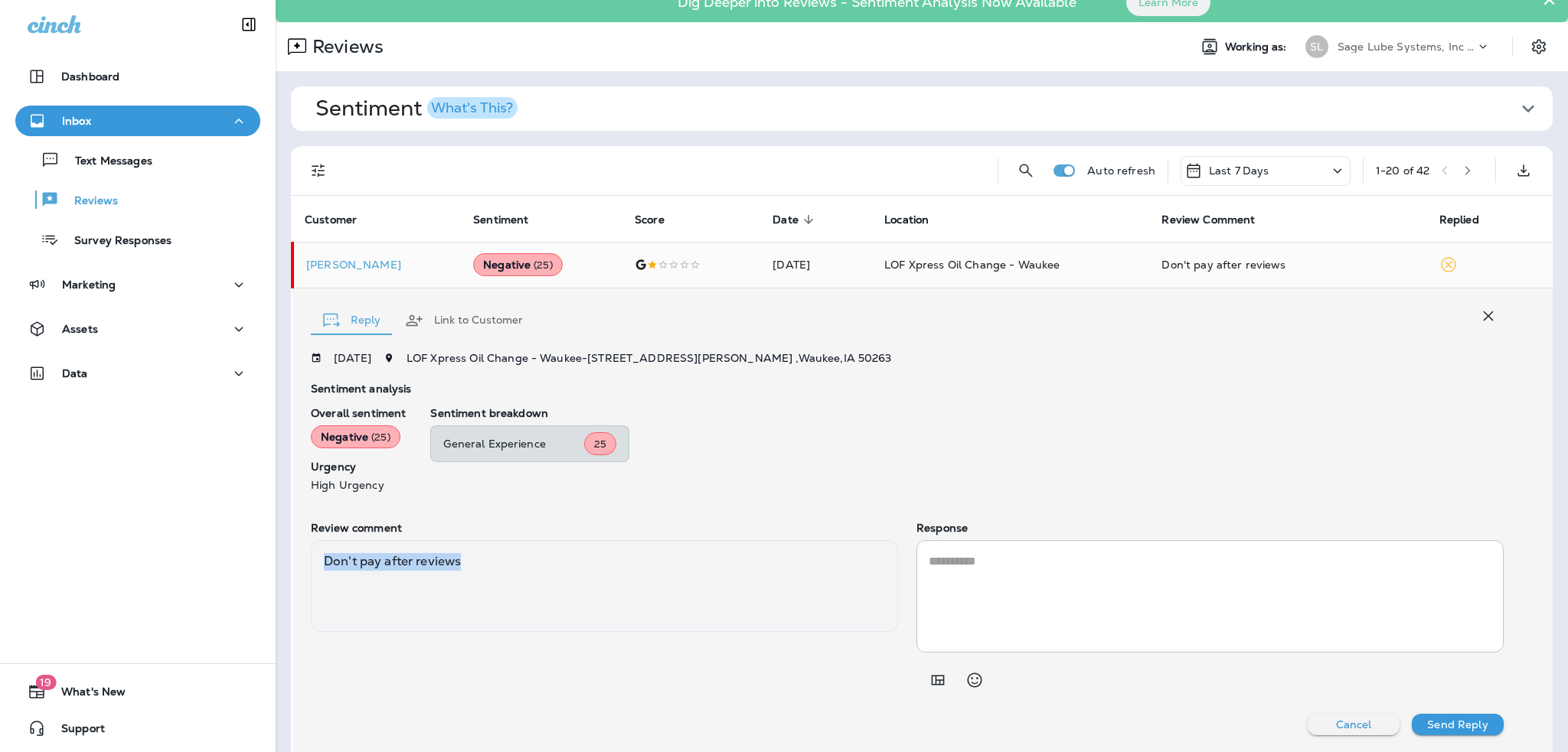
drag, startPoint x: 468, startPoint y: 559, endPoint x: 318, endPoint y: 559, distance: 150.0
click at [318, 559] on div "Don't pay after reviews" at bounding box center [603, 587] width 587 height 92
copy div "Don't pay after reviews"
click at [948, 438] on div "General Experience 25" at bounding box center [967, 445] width 1073 height 37
click at [968, 544] on div "* ​" at bounding box center [1209, 596] width 587 height 113
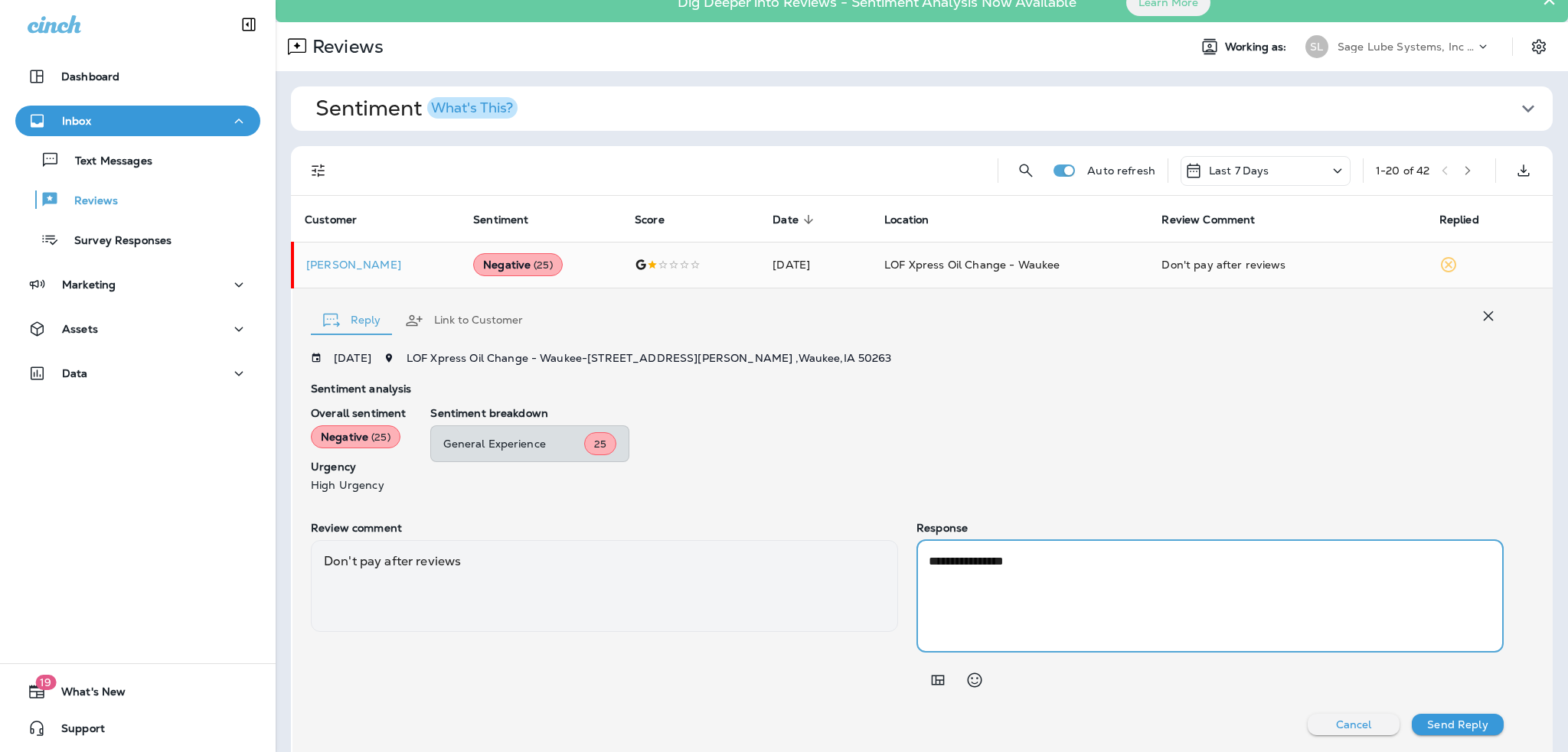
paste textarea "**********"
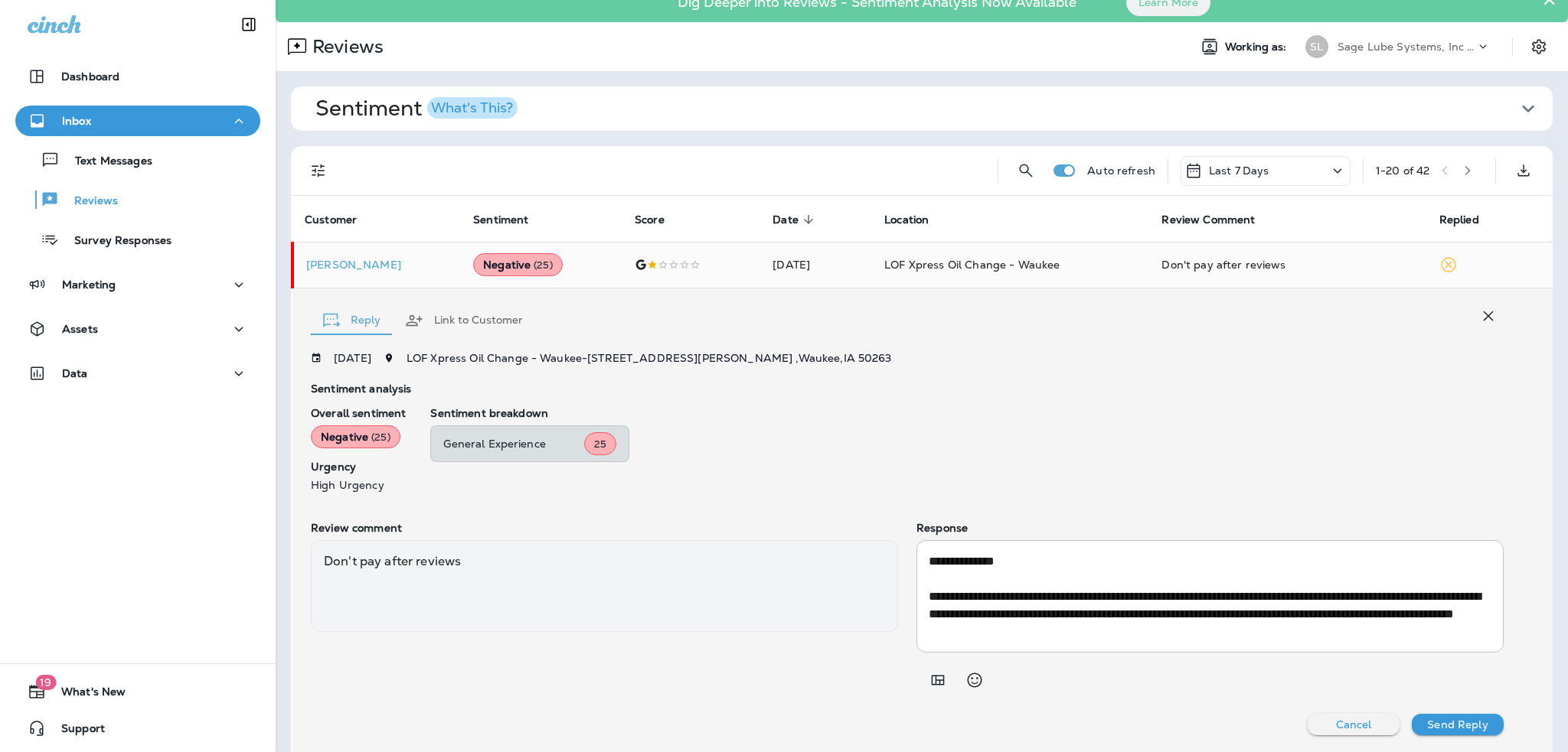
click at [1220, 628] on textarea "**********" at bounding box center [1207, 596] width 556 height 88
click at [1107, 628] on textarea "**********" at bounding box center [1207, 596] width 556 height 88
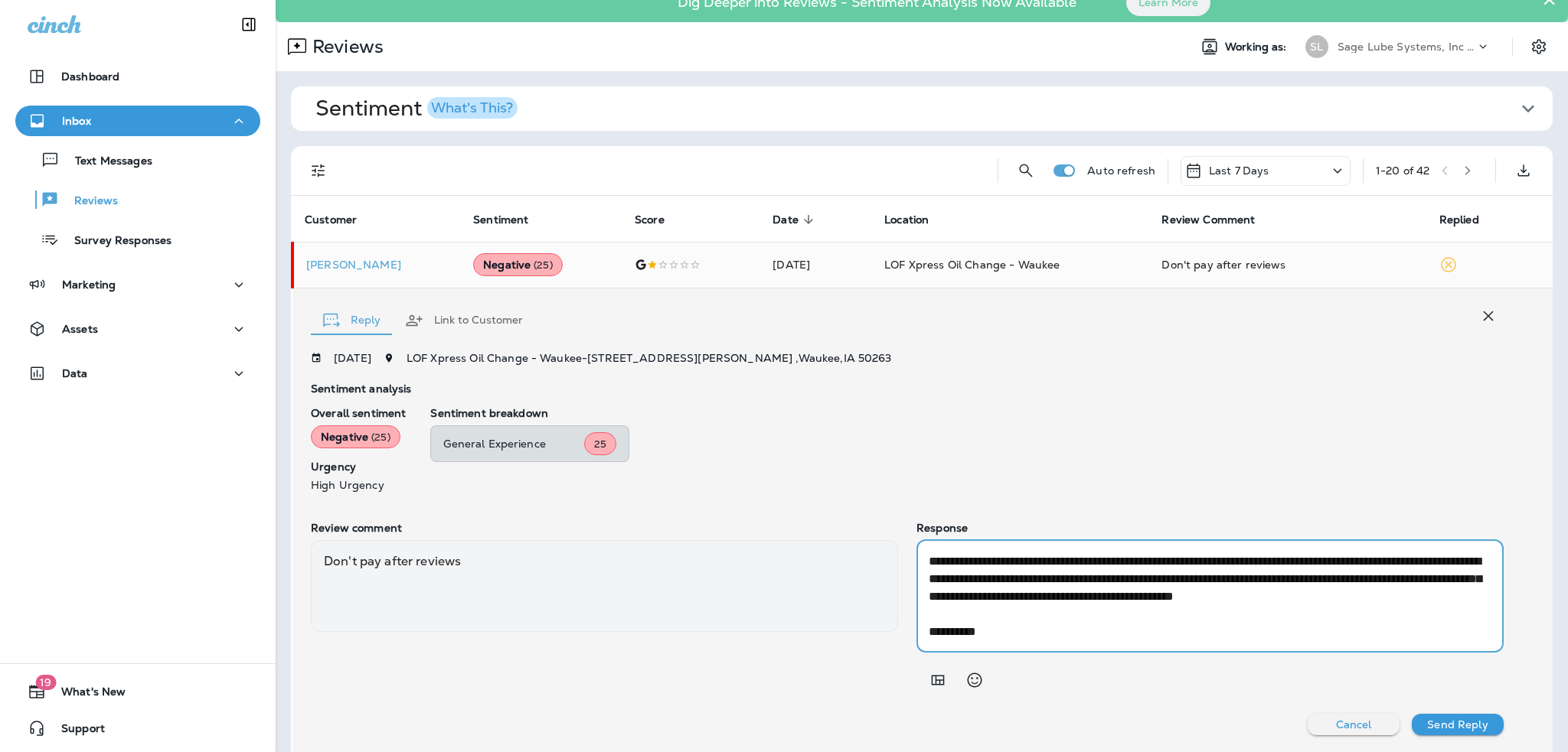
type textarea "**********"
click at [1449, 725] on p "Send Reply" at bounding box center [1457, 725] width 61 height 13
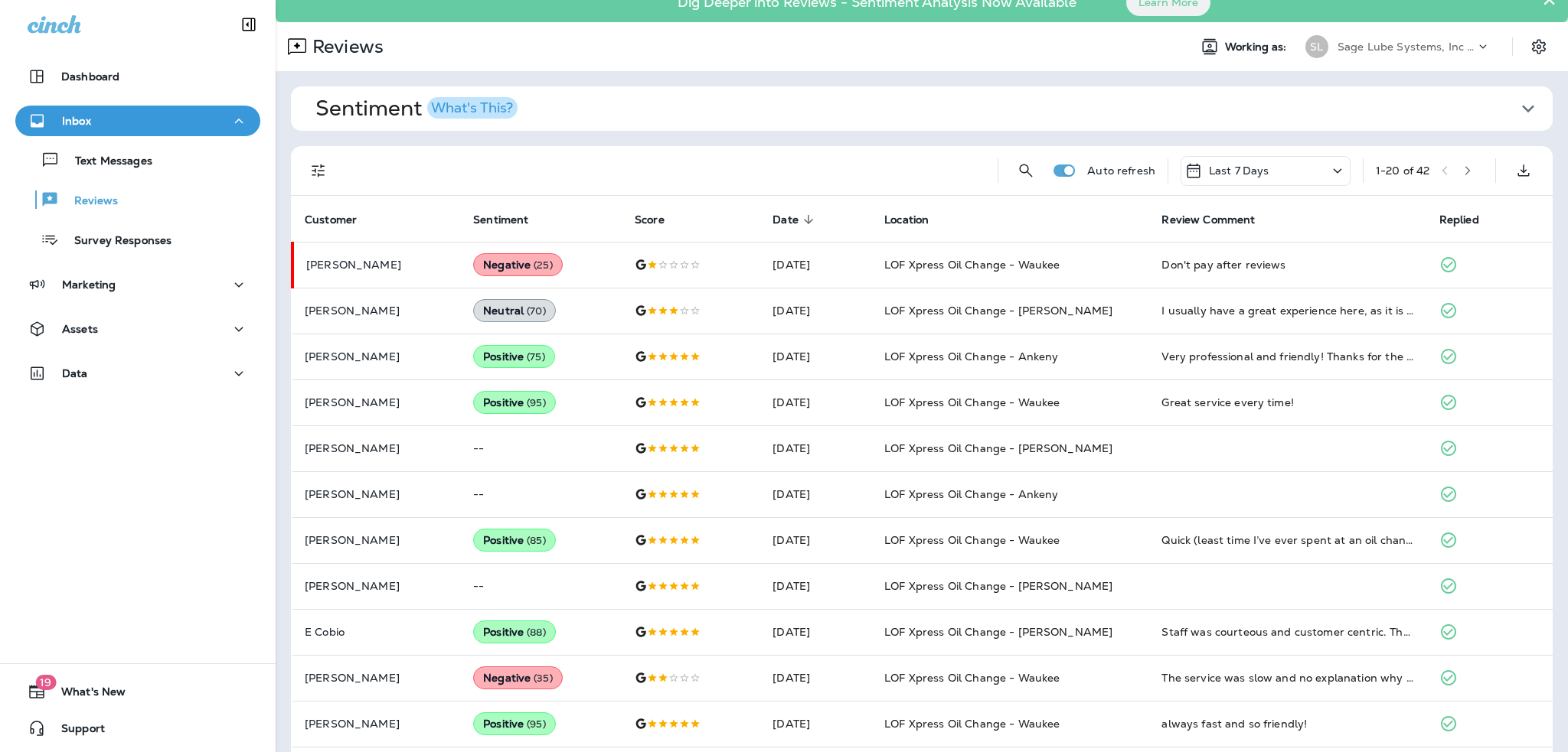
click at [1515, 105] on icon "button" at bounding box center [1527, 108] width 24 height 24
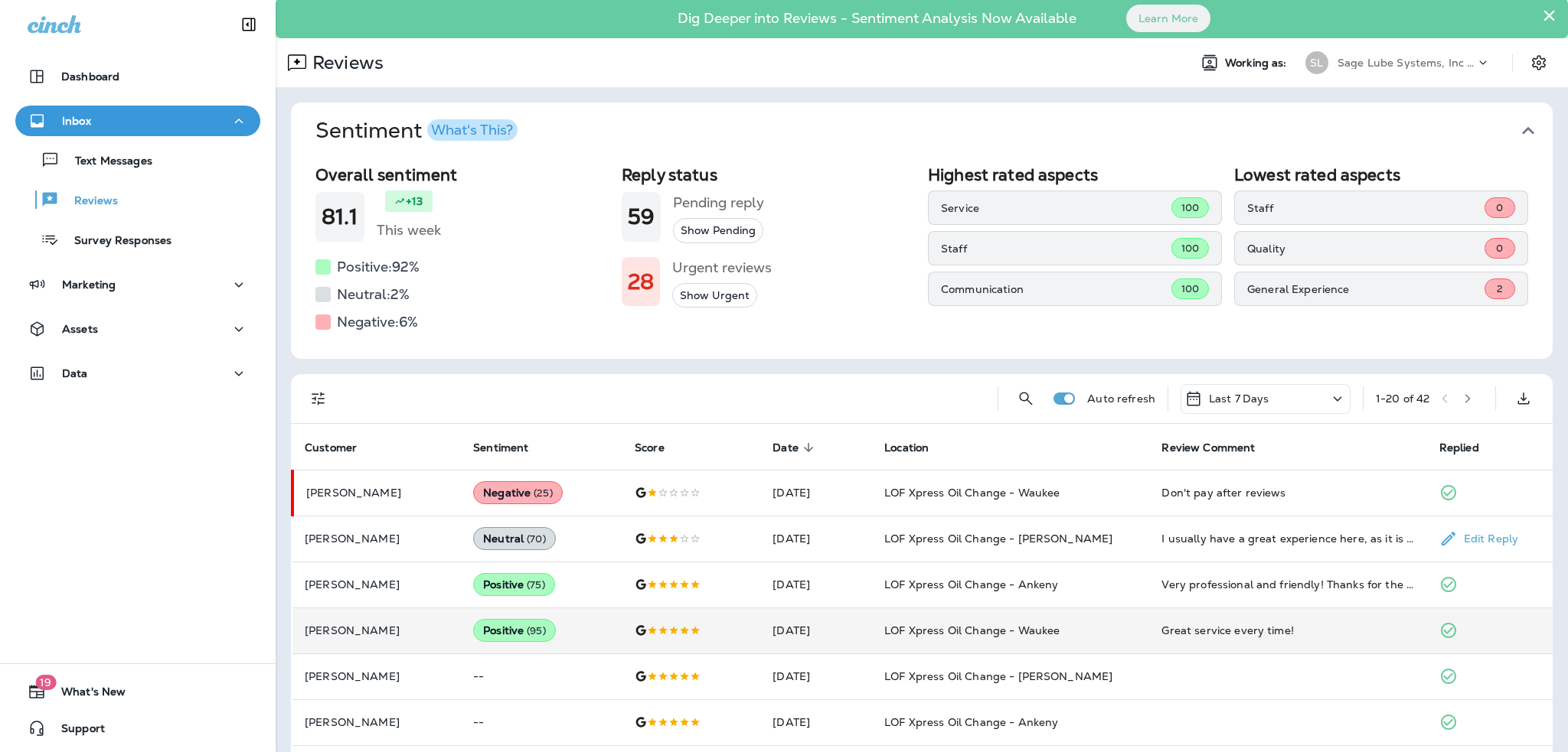
scroll to position [0, 0]
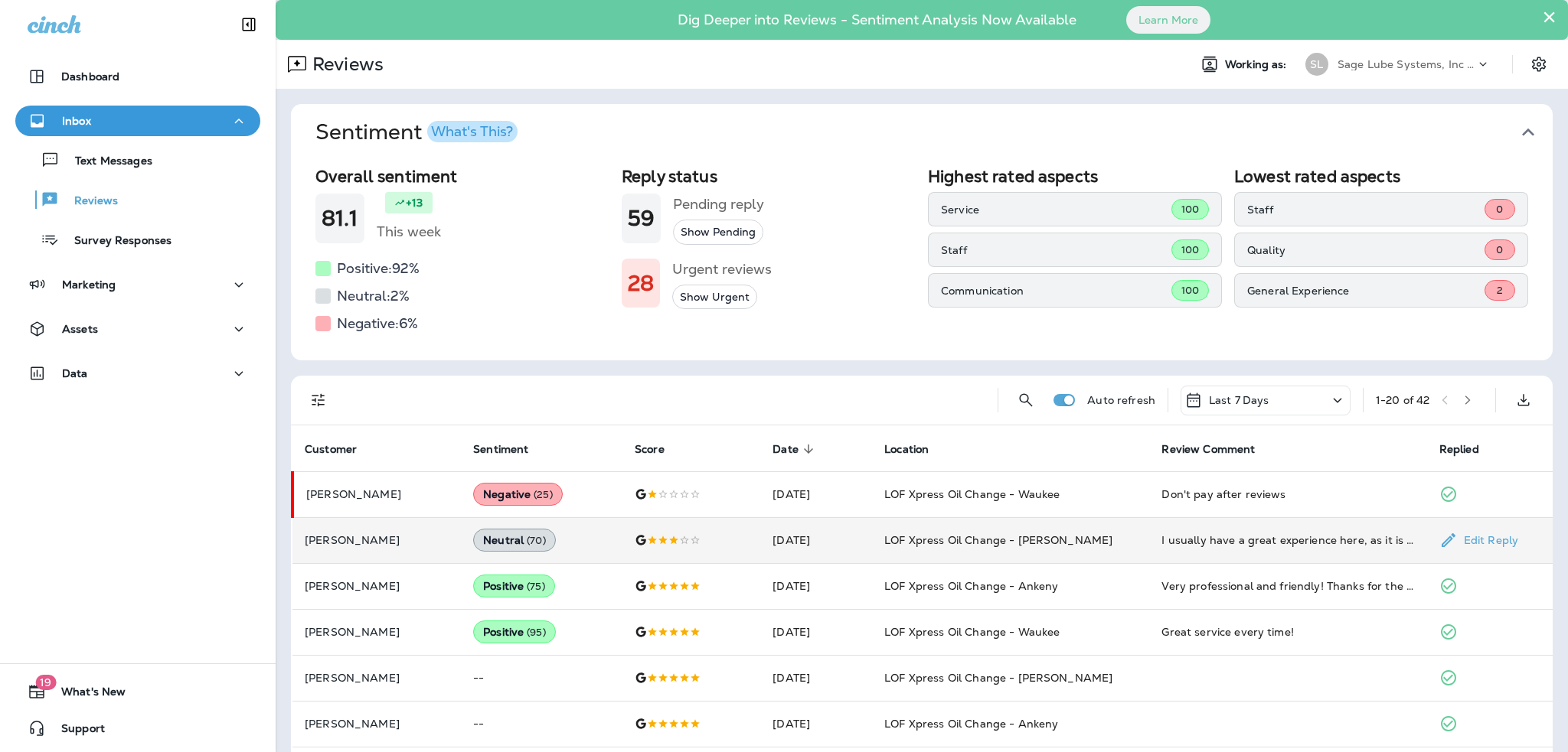
click at [359, 537] on p "[PERSON_NAME]" at bounding box center [376, 540] width 144 height 13
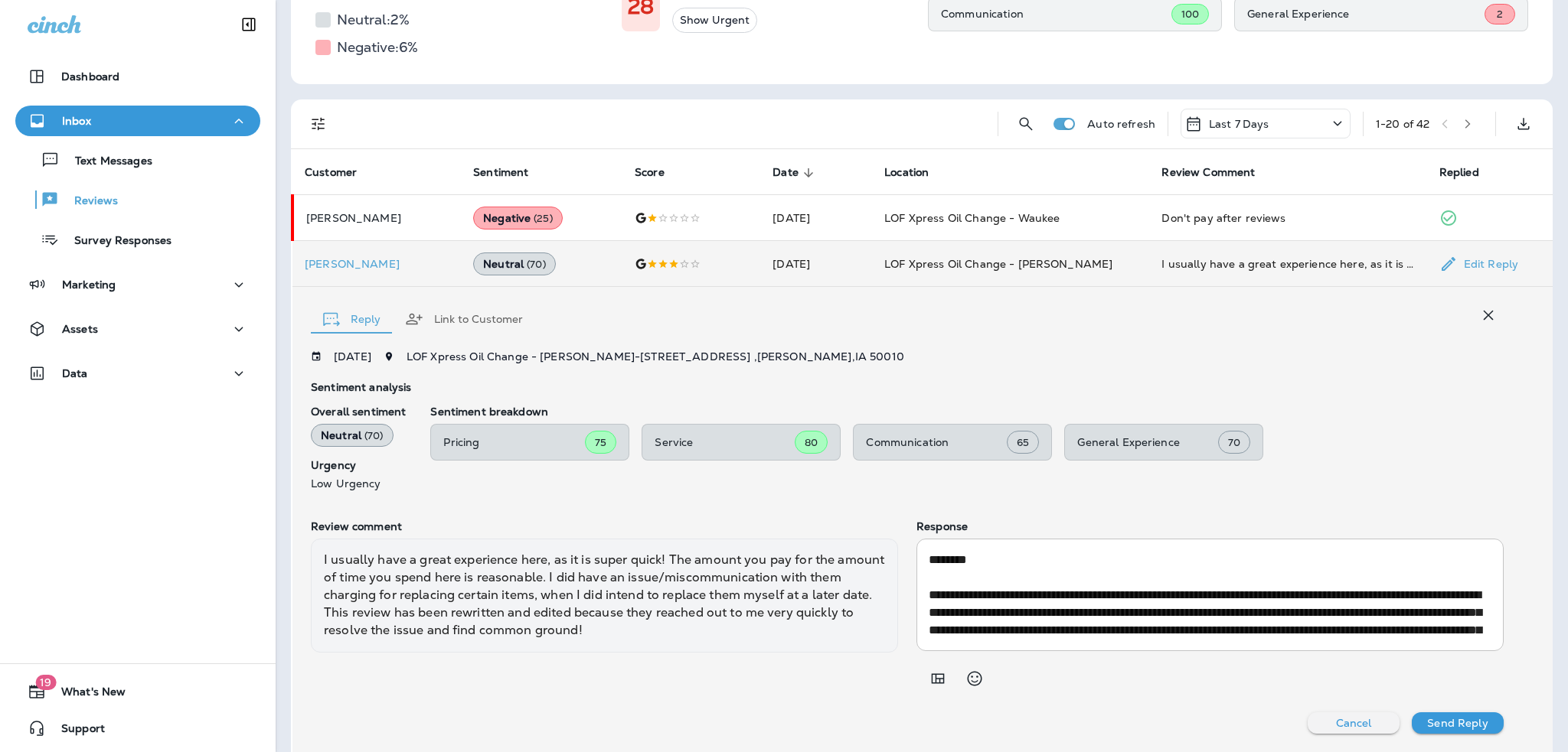
scroll to position [199, 0]
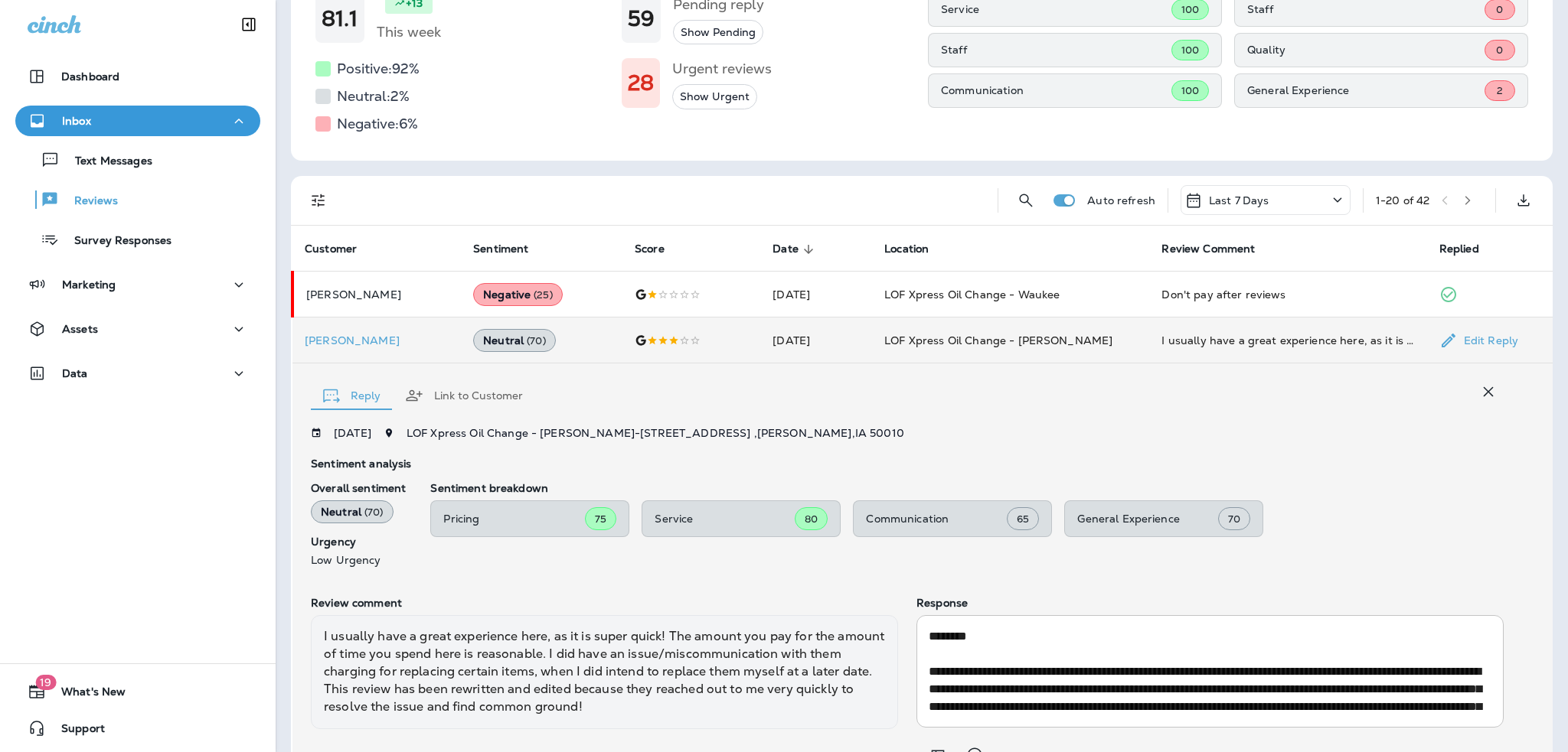
click at [330, 344] on p "[PERSON_NAME]" at bounding box center [376, 341] width 144 height 13
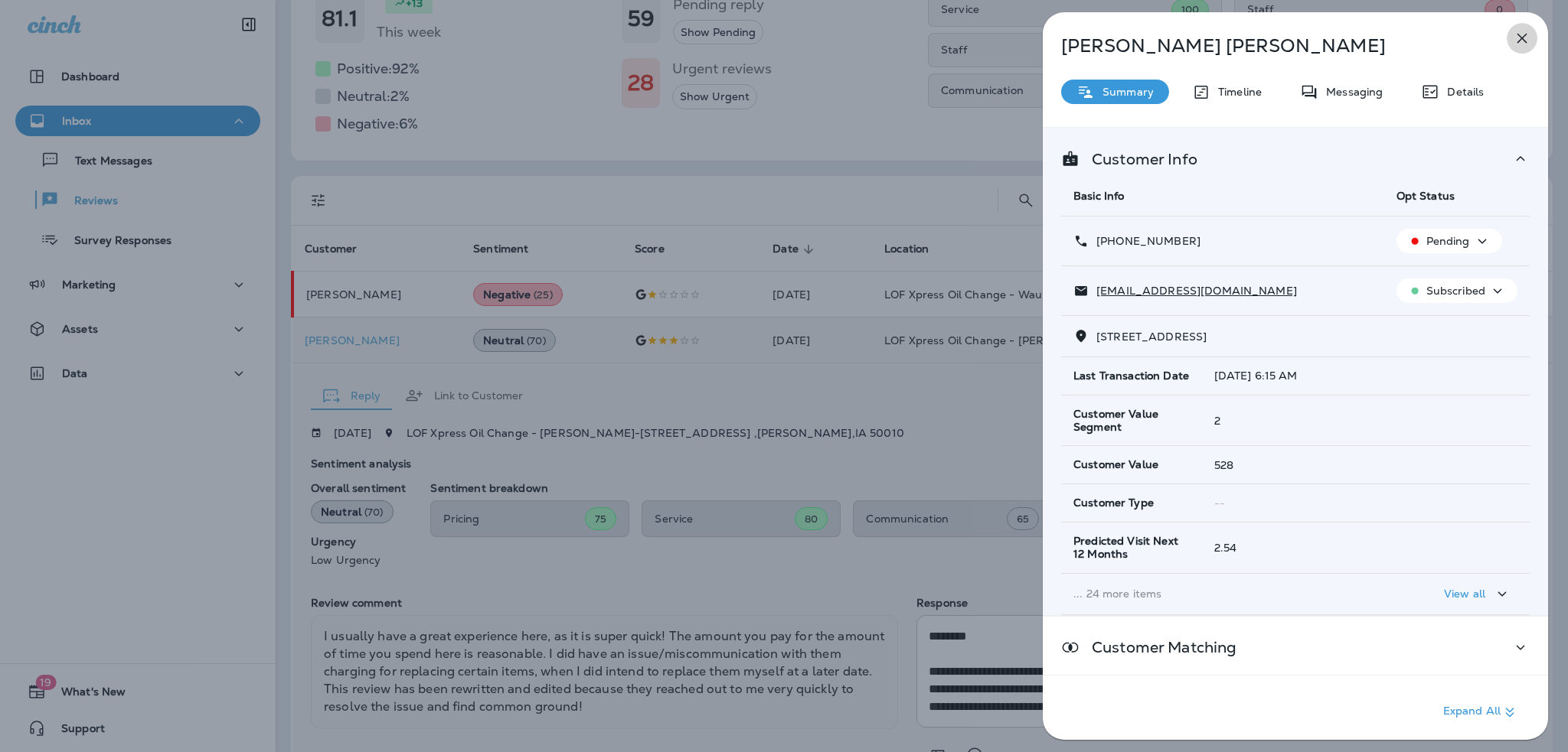
click at [1512, 36] on icon "button" at bounding box center [1521, 38] width 19 height 19
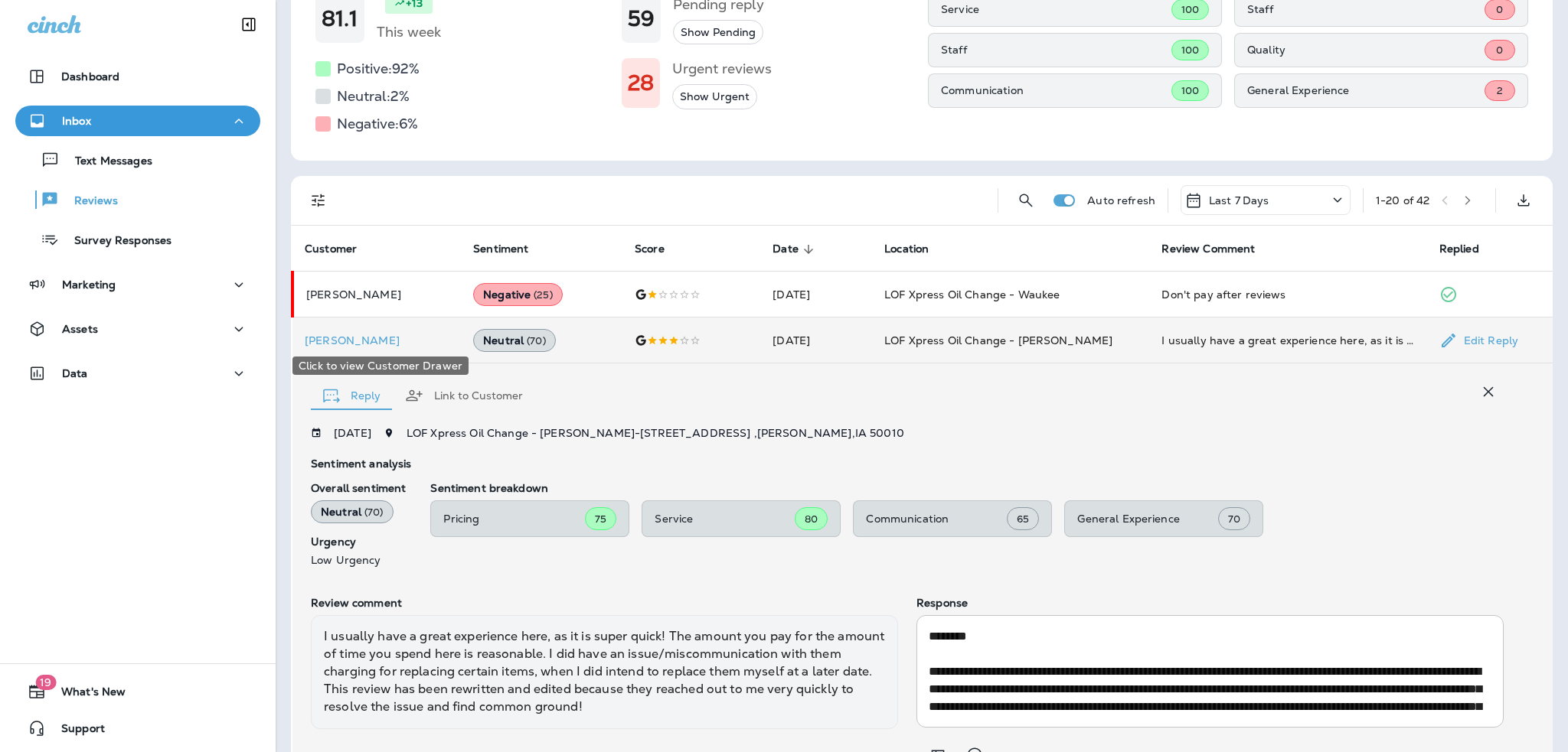
click at [336, 342] on p "[PERSON_NAME]" at bounding box center [376, 341] width 144 height 13
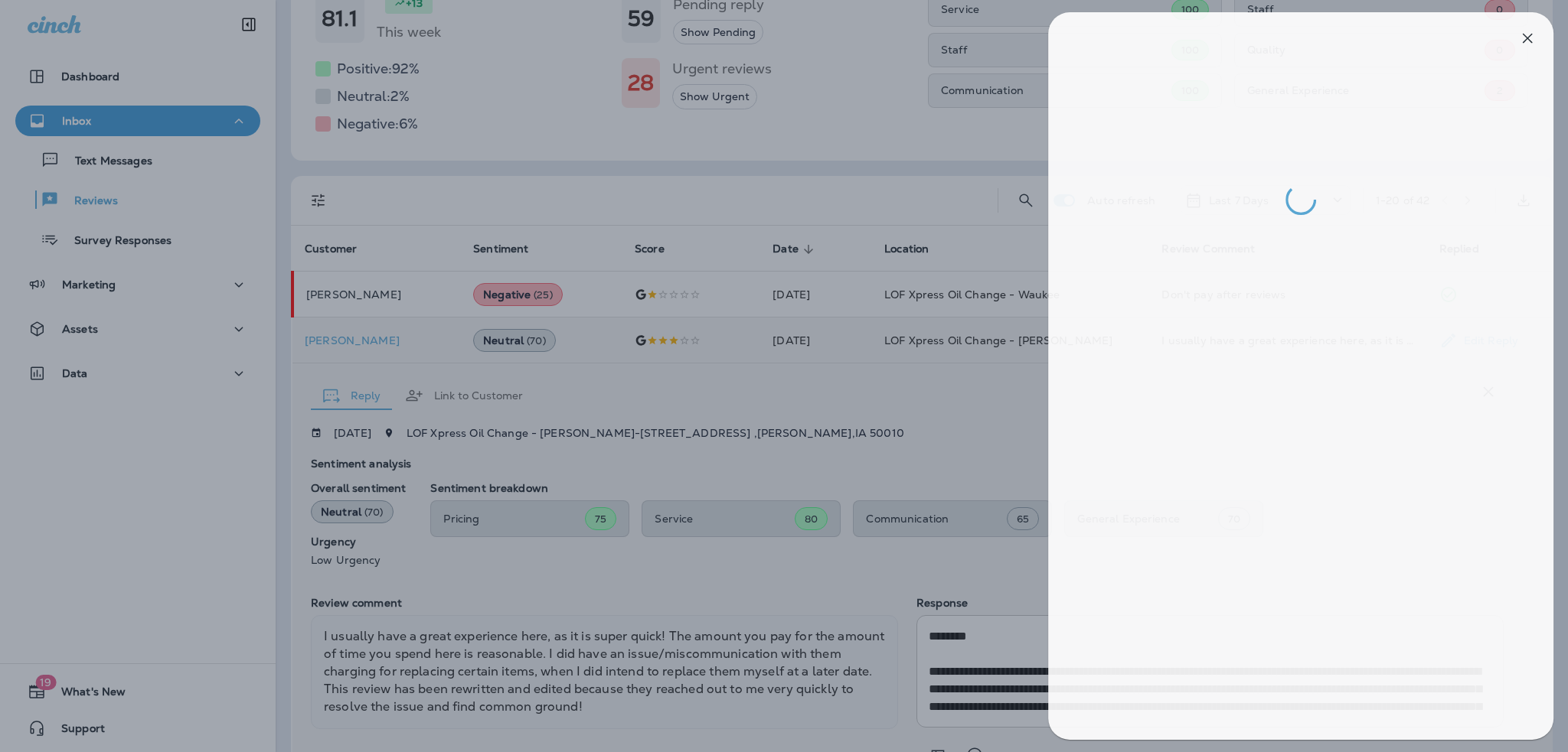
click at [336, 339] on div at bounding box center [788, 376] width 1568 height 752
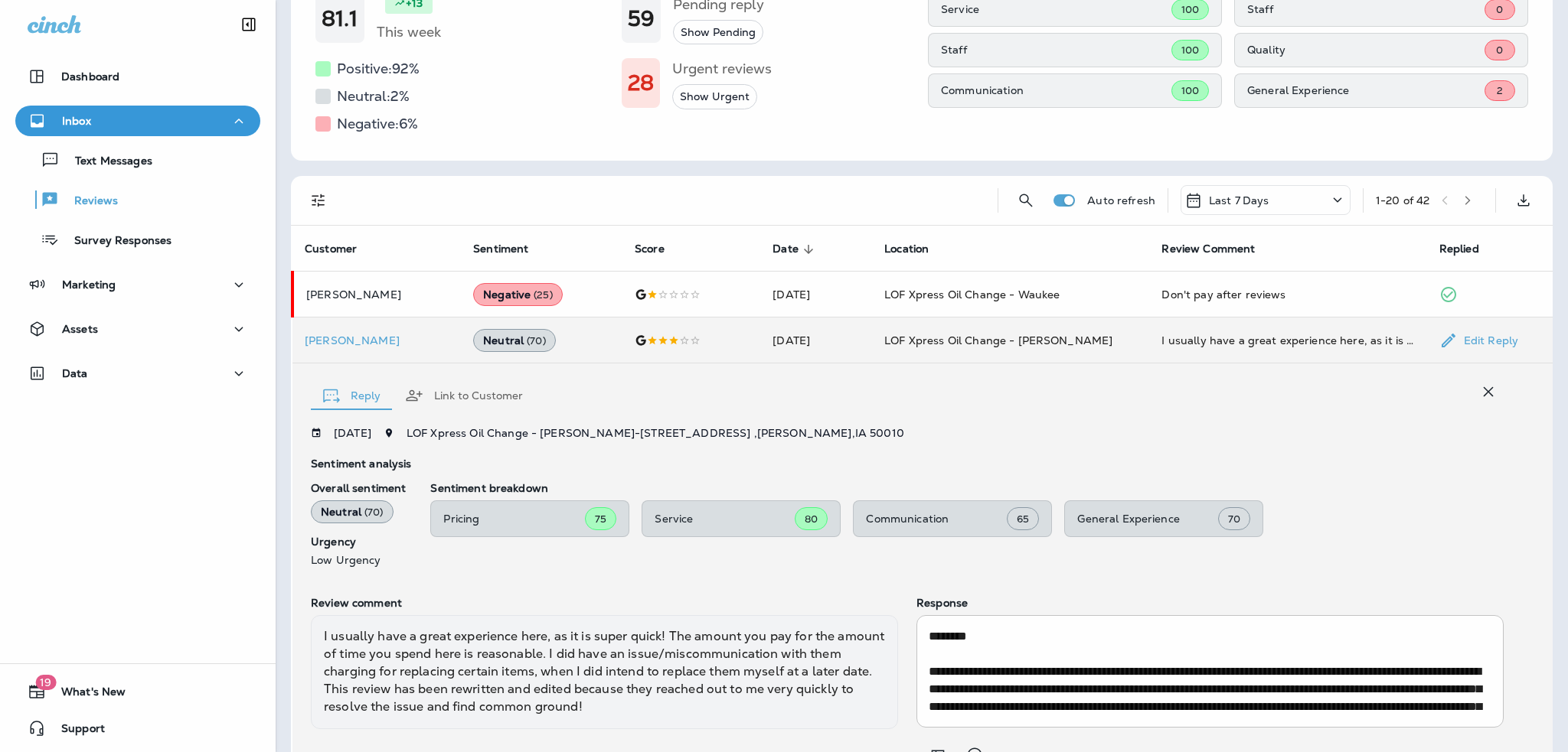
click at [414, 339] on div at bounding box center [784, 376] width 1568 height 752
click at [414, 339] on p "[PERSON_NAME]" at bounding box center [376, 341] width 144 height 13
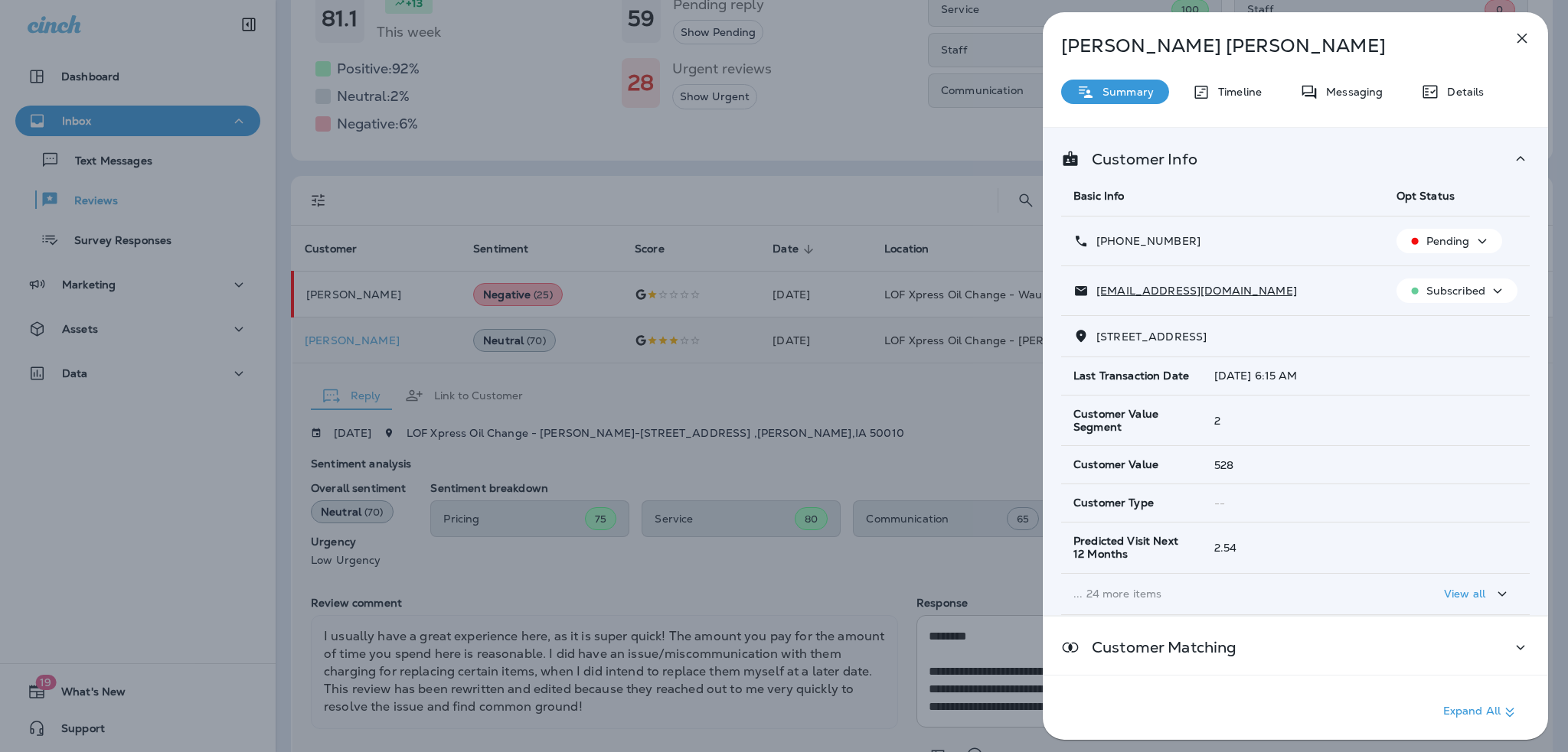
click at [414, 339] on div "[PERSON_NAME] Summary Timeline Messaging Details Customer Info Basic Info Opt S…" at bounding box center [784, 376] width 1568 height 752
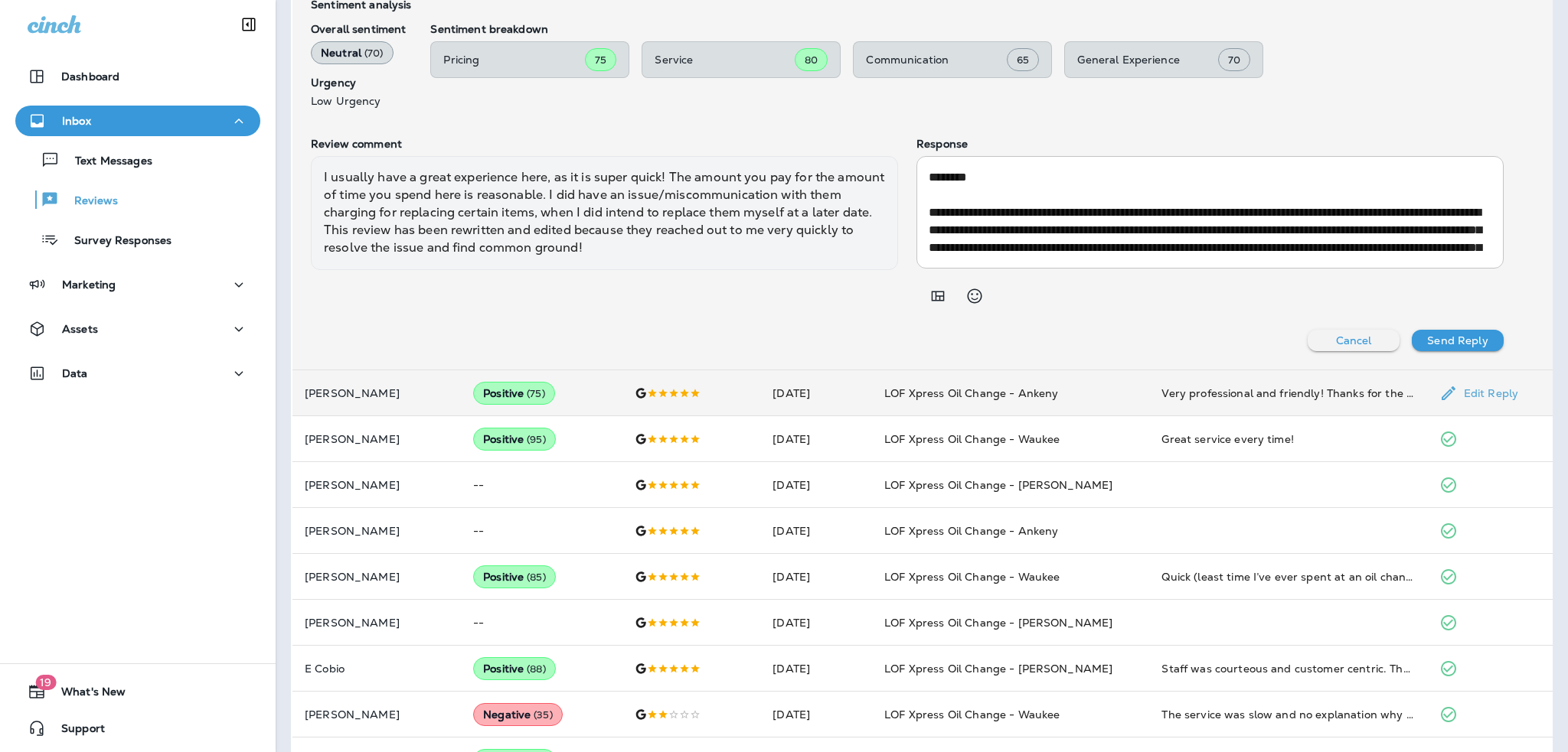
click at [335, 392] on p "[PERSON_NAME]" at bounding box center [376, 393] width 144 height 13
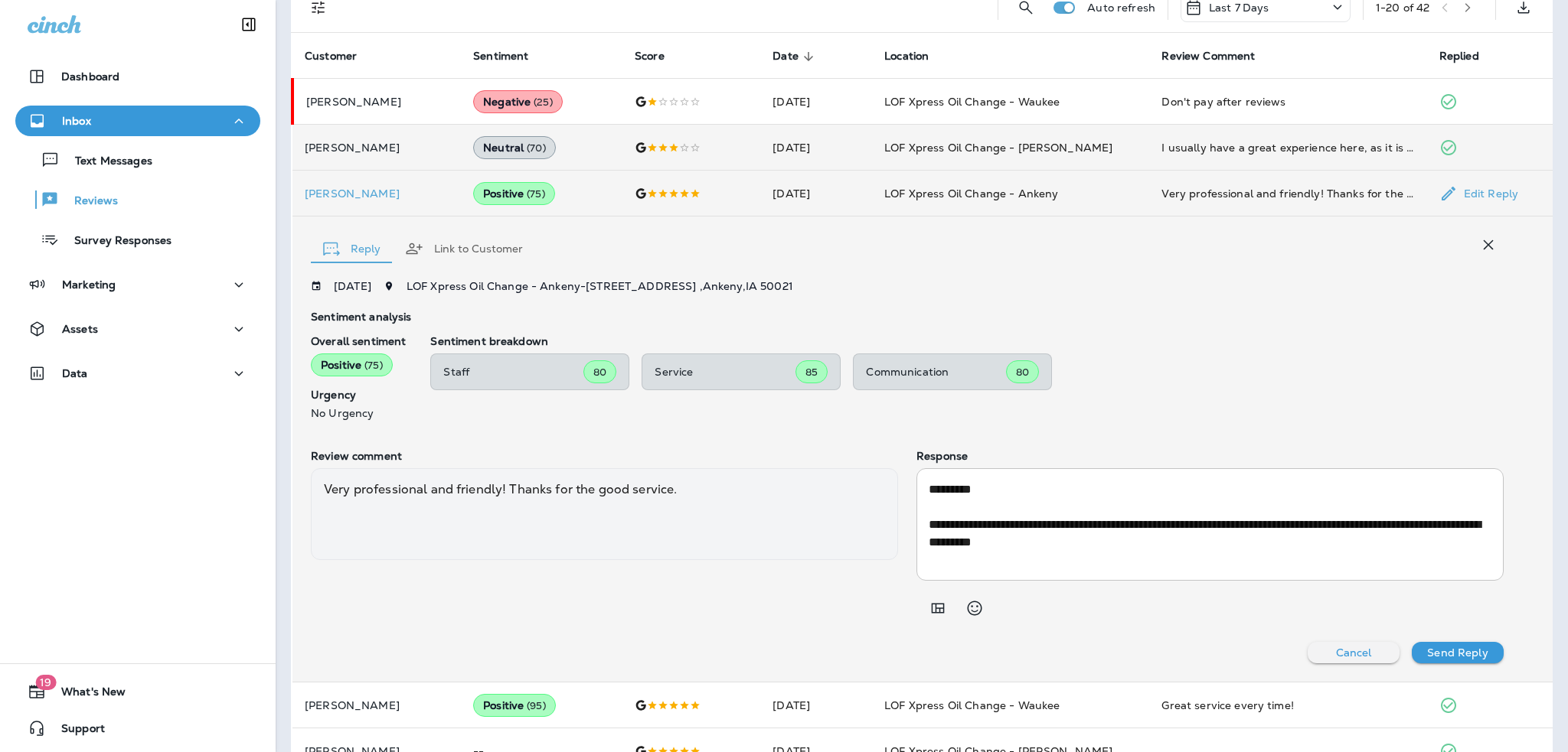
scroll to position [379, 0]
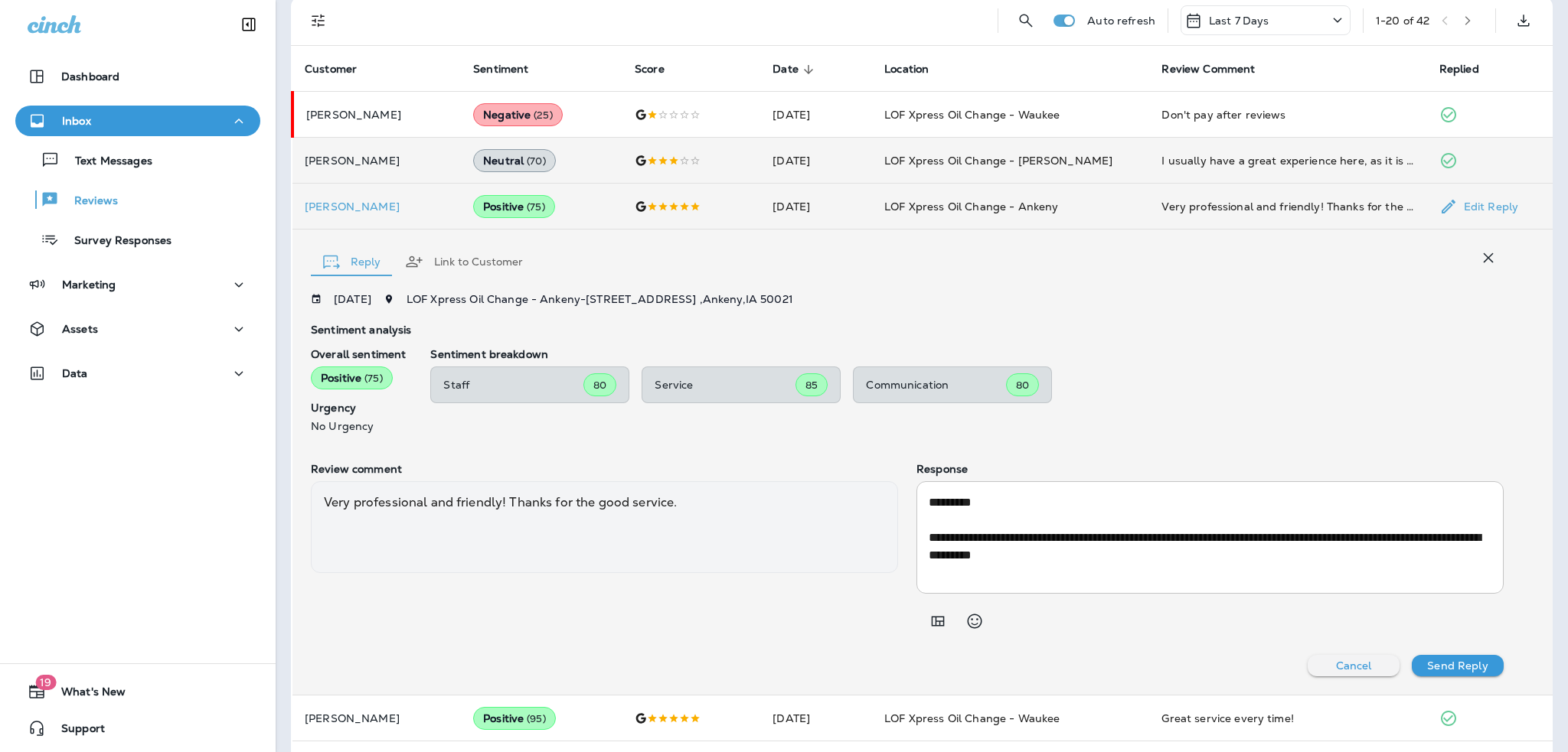
click at [577, 202] on td "Positive ( 75 )" at bounding box center [541, 207] width 162 height 46
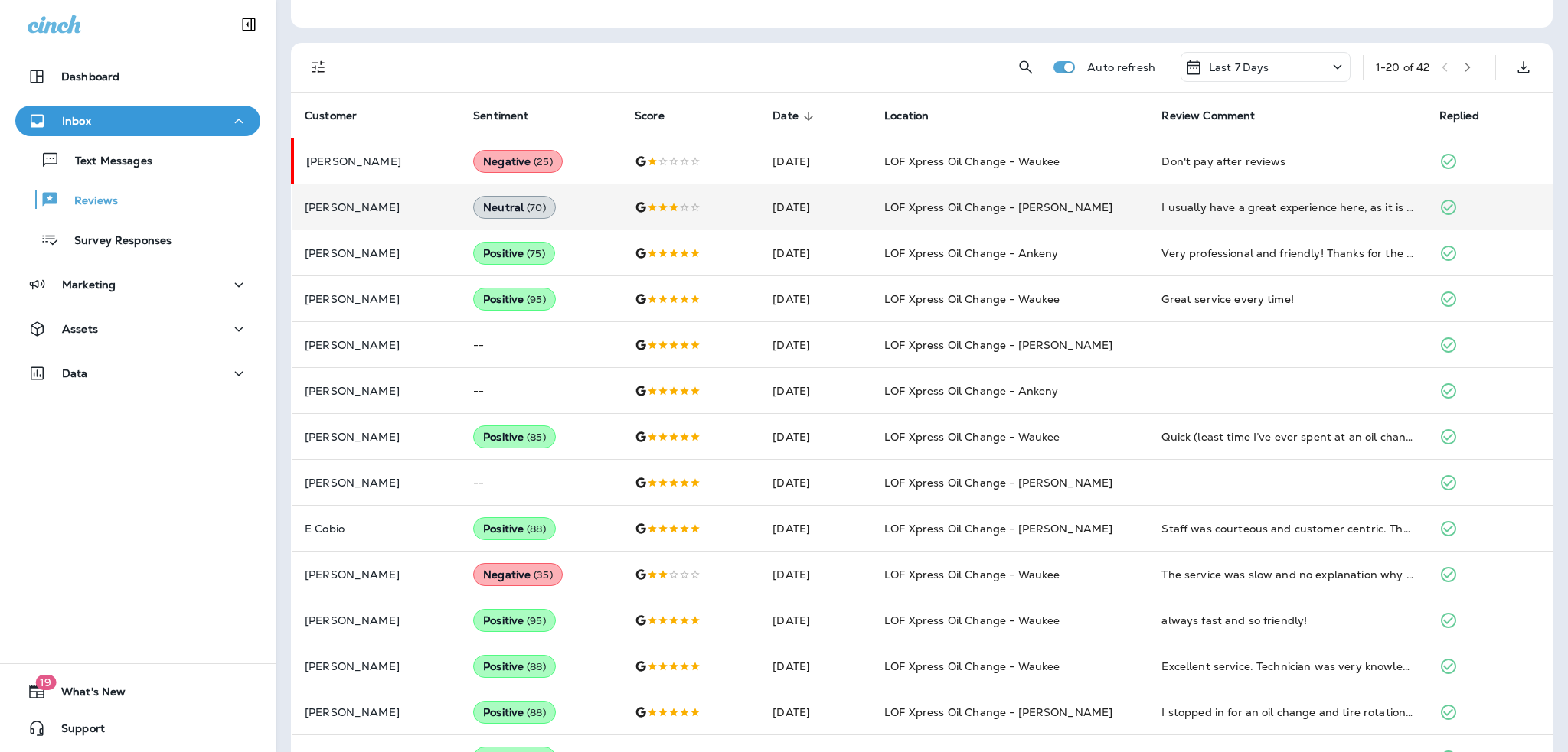
scroll to position [0, 0]
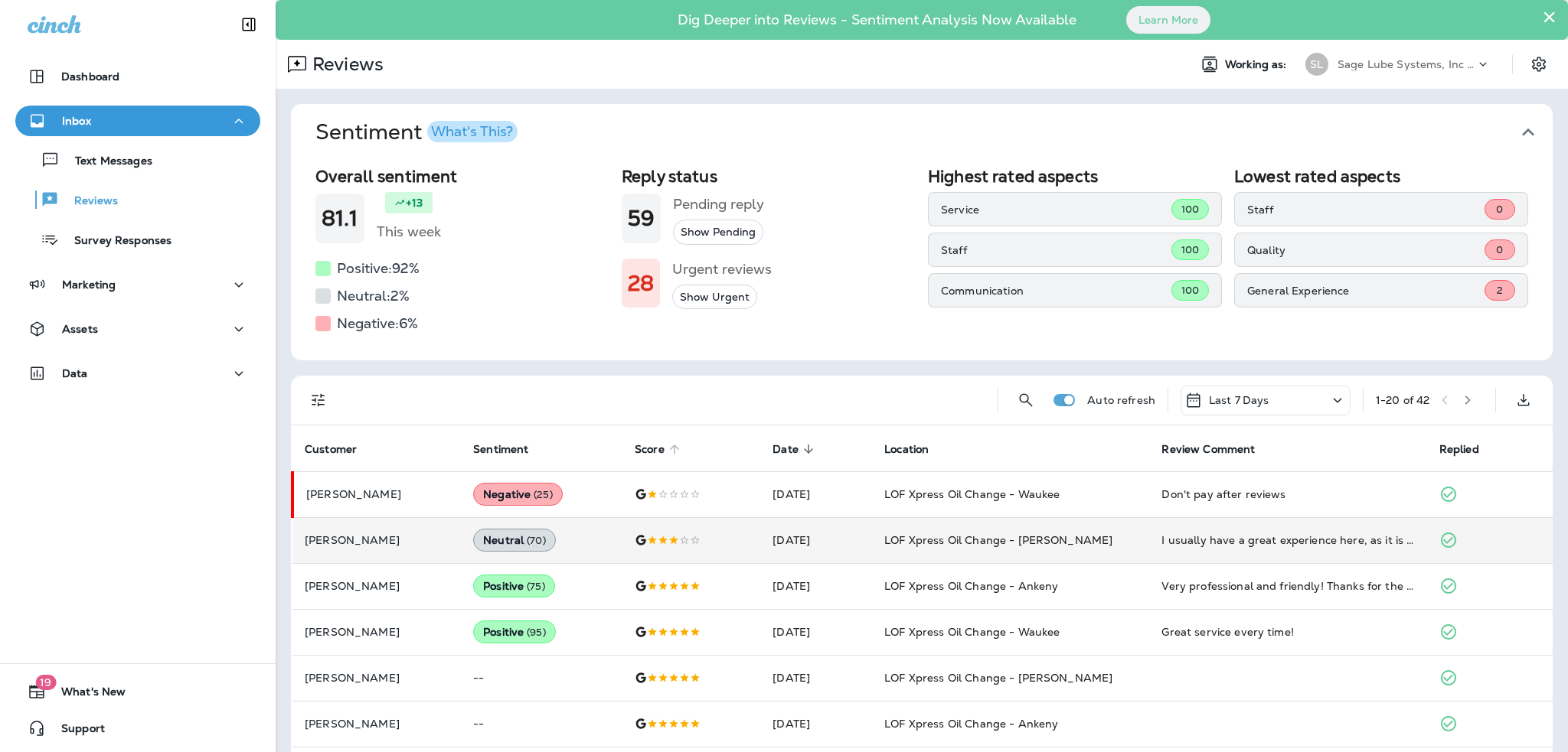
click at [669, 450] on icon at bounding box center [674, 449] width 14 height 14
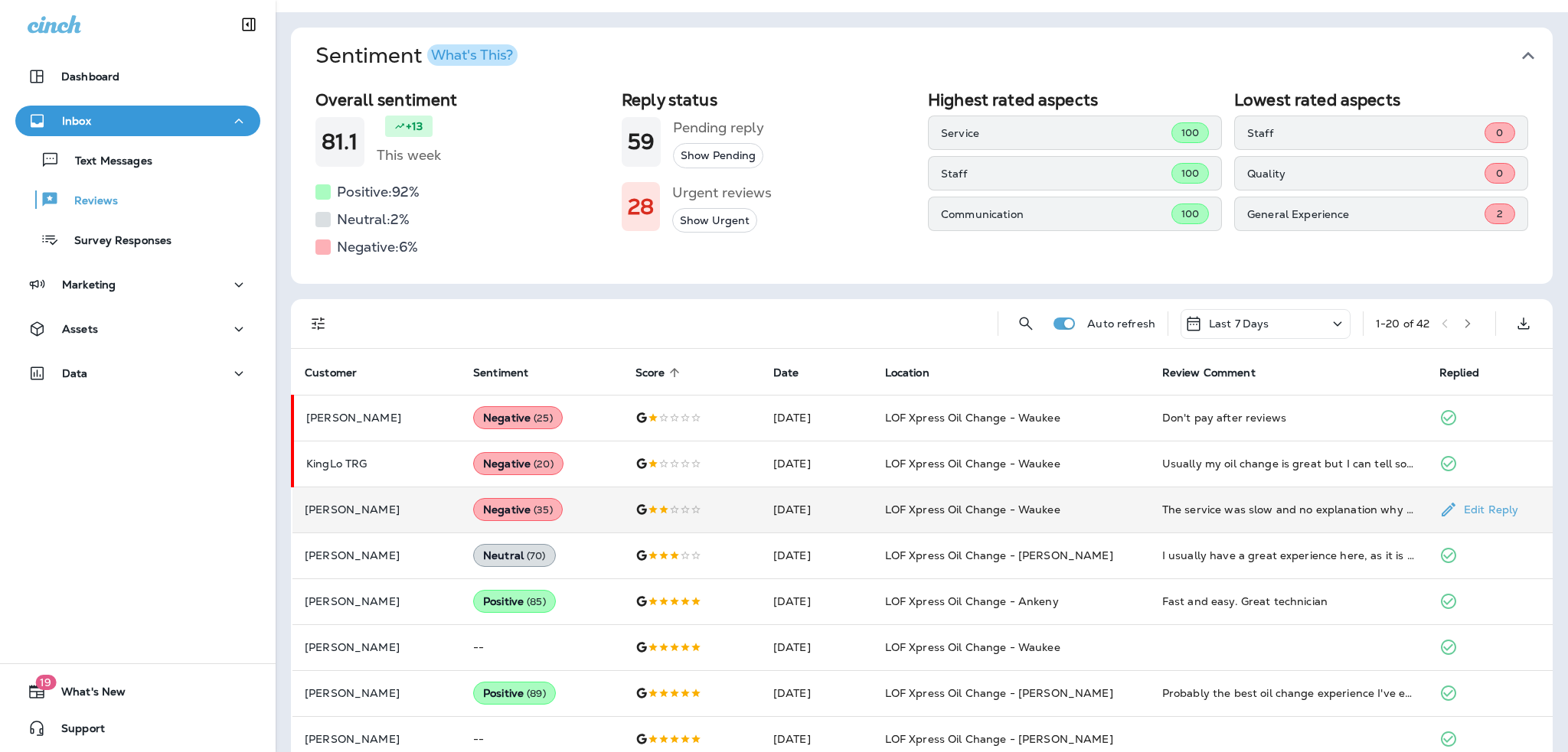
scroll to position [153, 0]
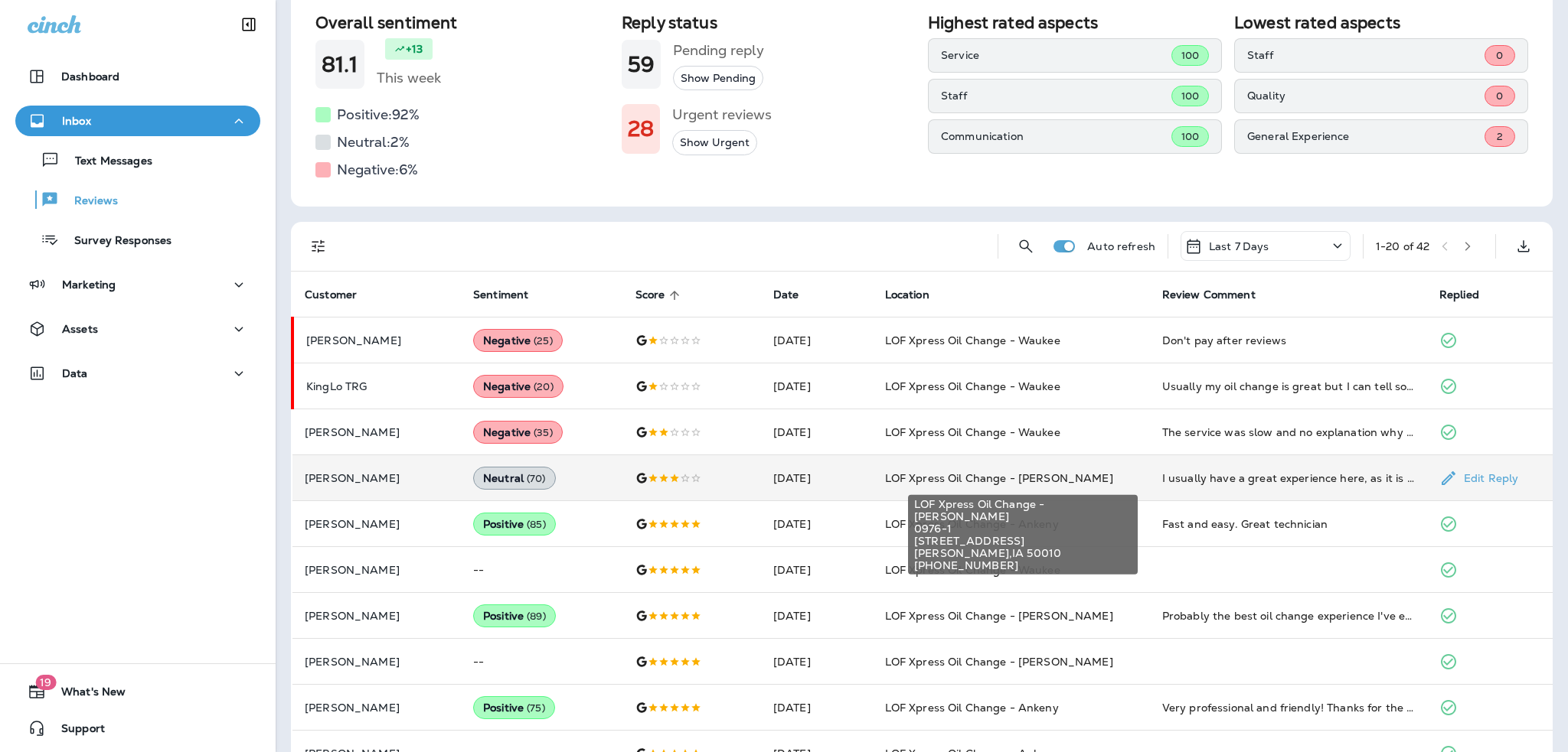
click at [1009, 481] on span "LOF Xpress Oil Change - [PERSON_NAME]" at bounding box center [998, 478] width 228 height 14
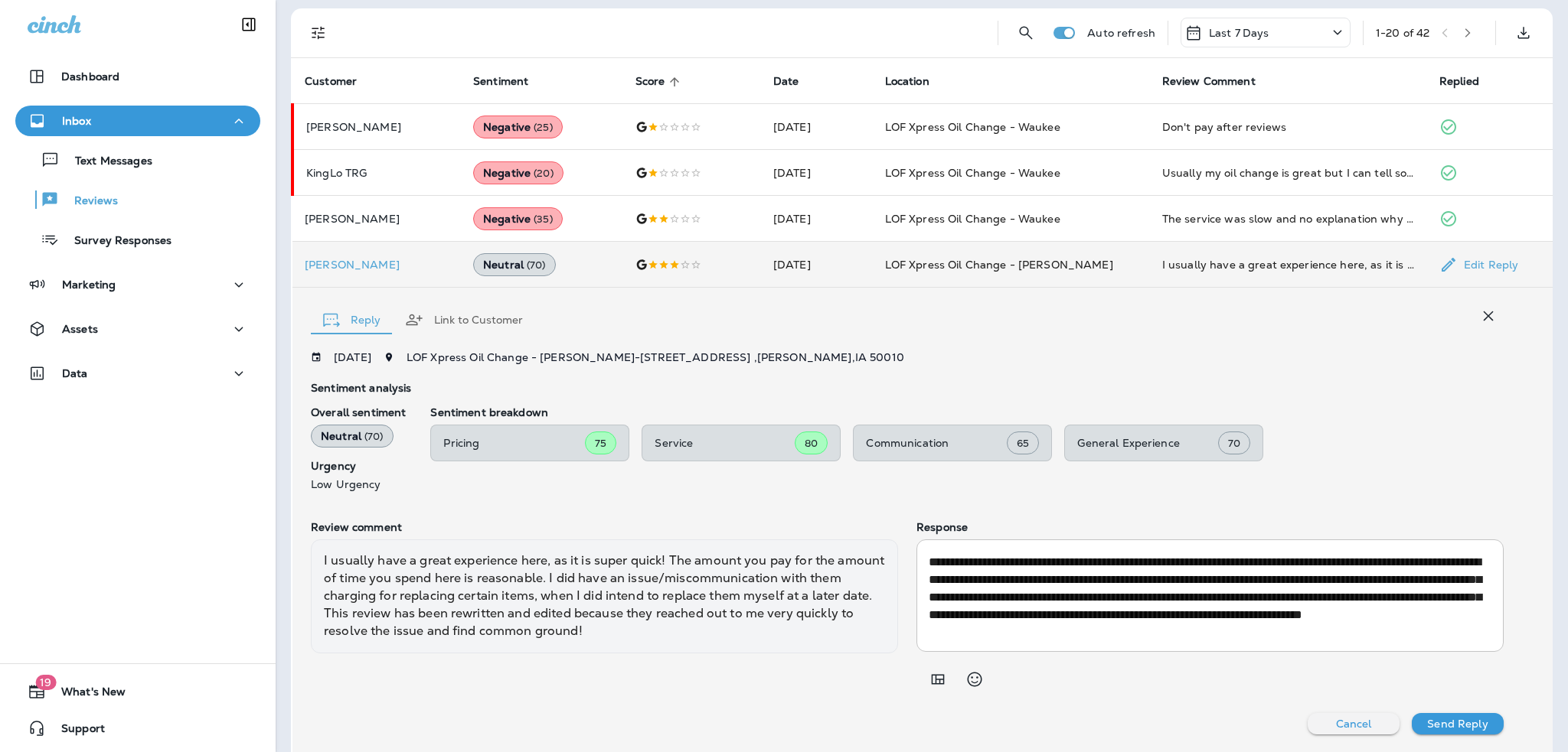
scroll to position [0, 0]
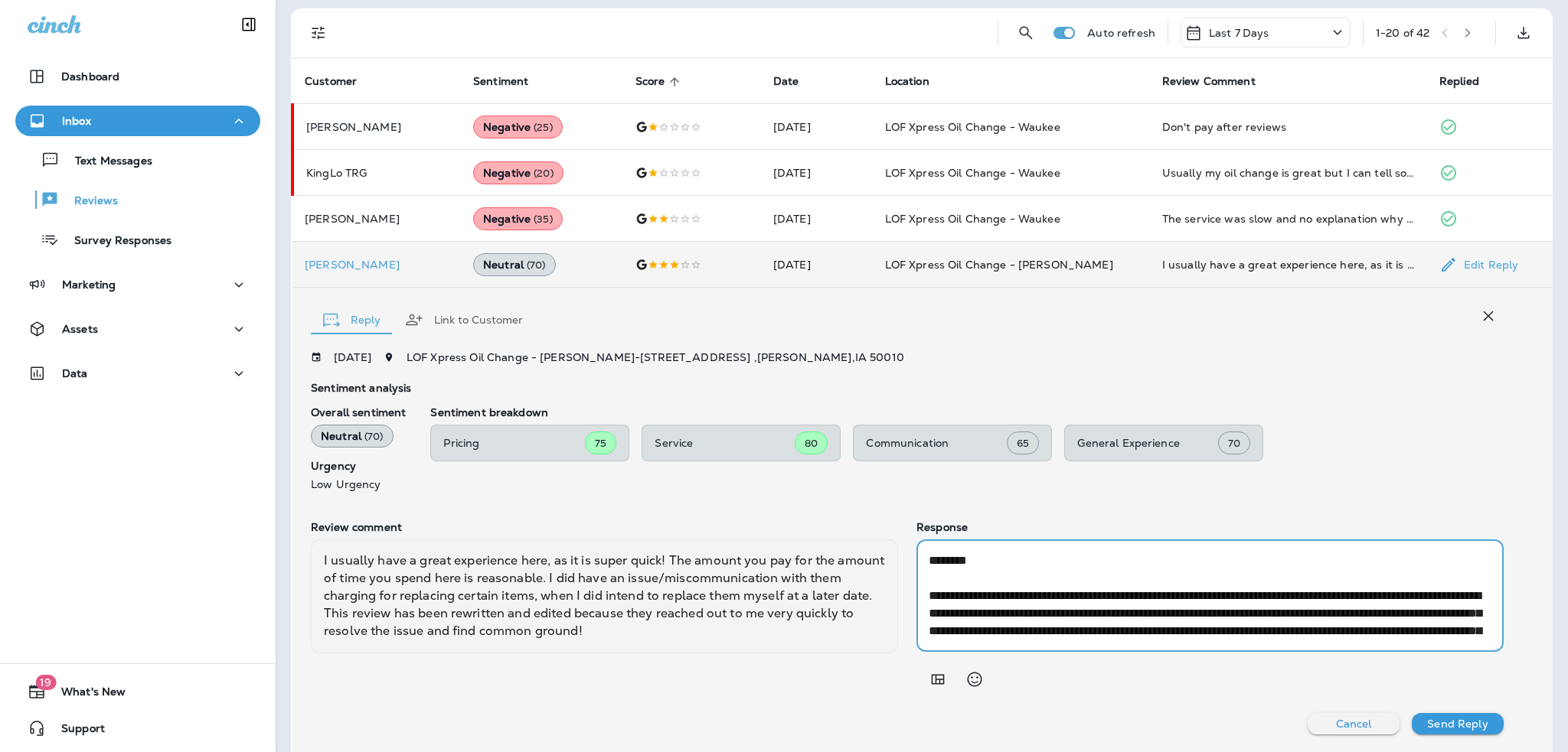
click at [928, 559] on textarea "**********" at bounding box center [1207, 595] width 556 height 88
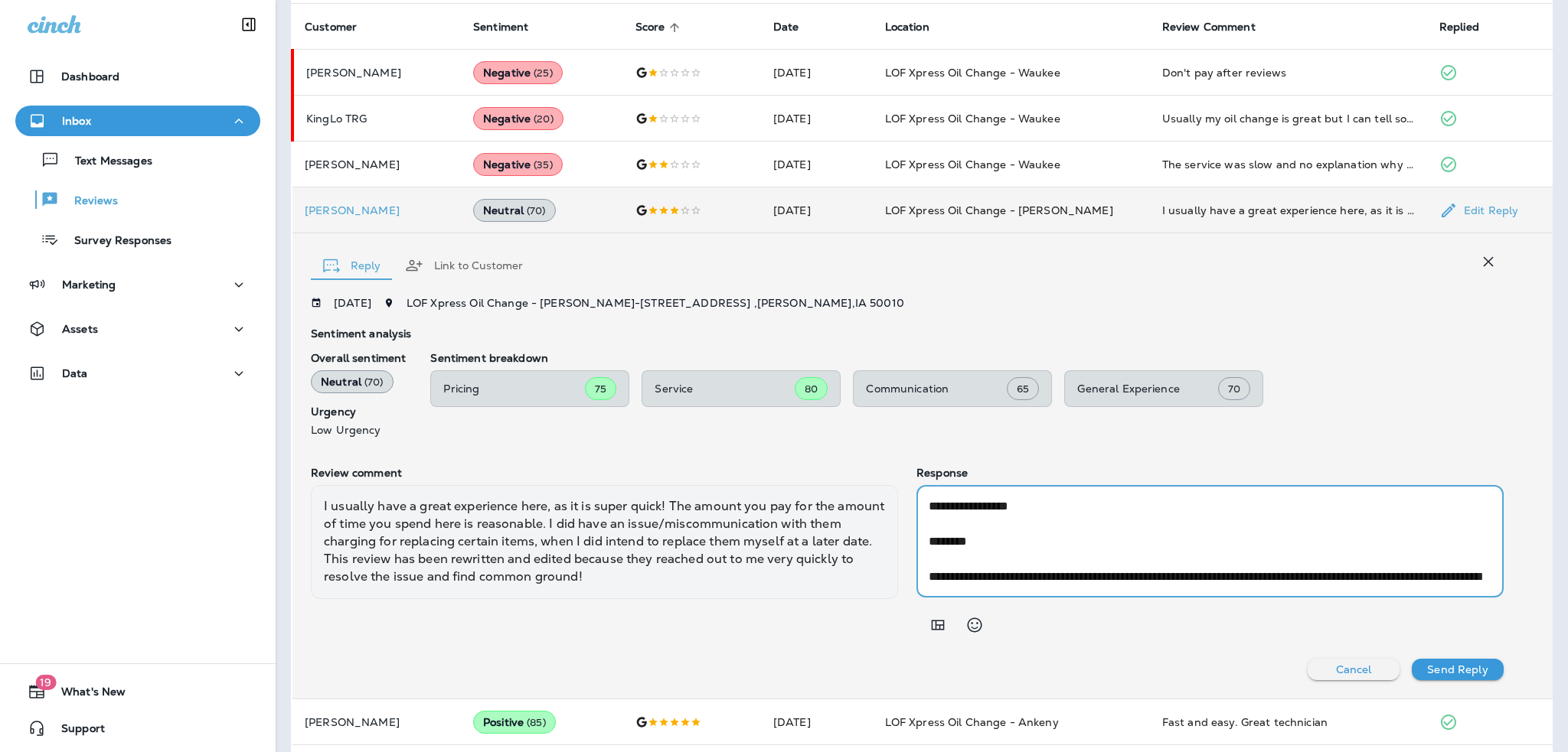
scroll to position [443, 0]
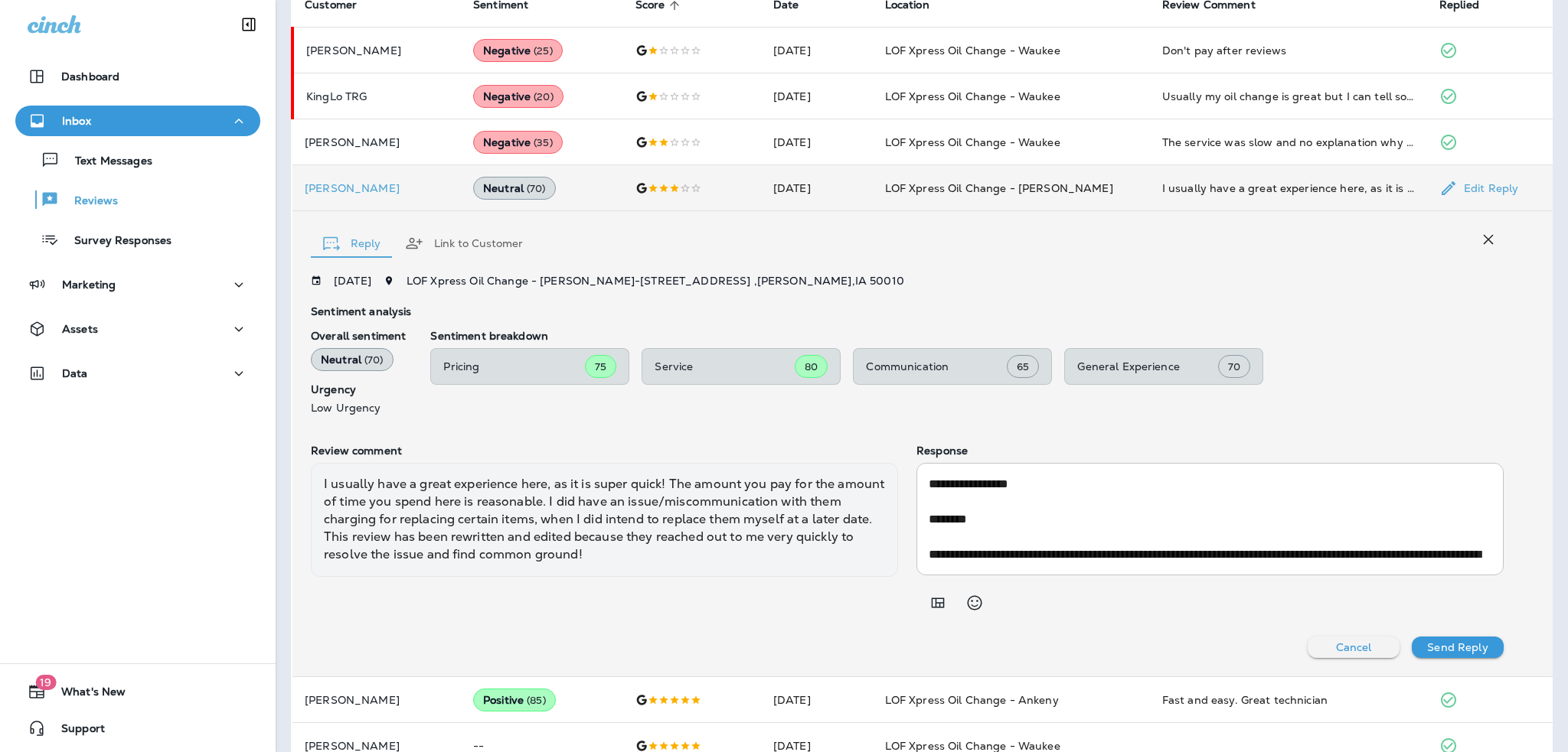
drag, startPoint x: 922, startPoint y: 482, endPoint x: 1008, endPoint y: 516, distance: 92.5
click at [996, 524] on div "**********" at bounding box center [1209, 519] width 587 height 113
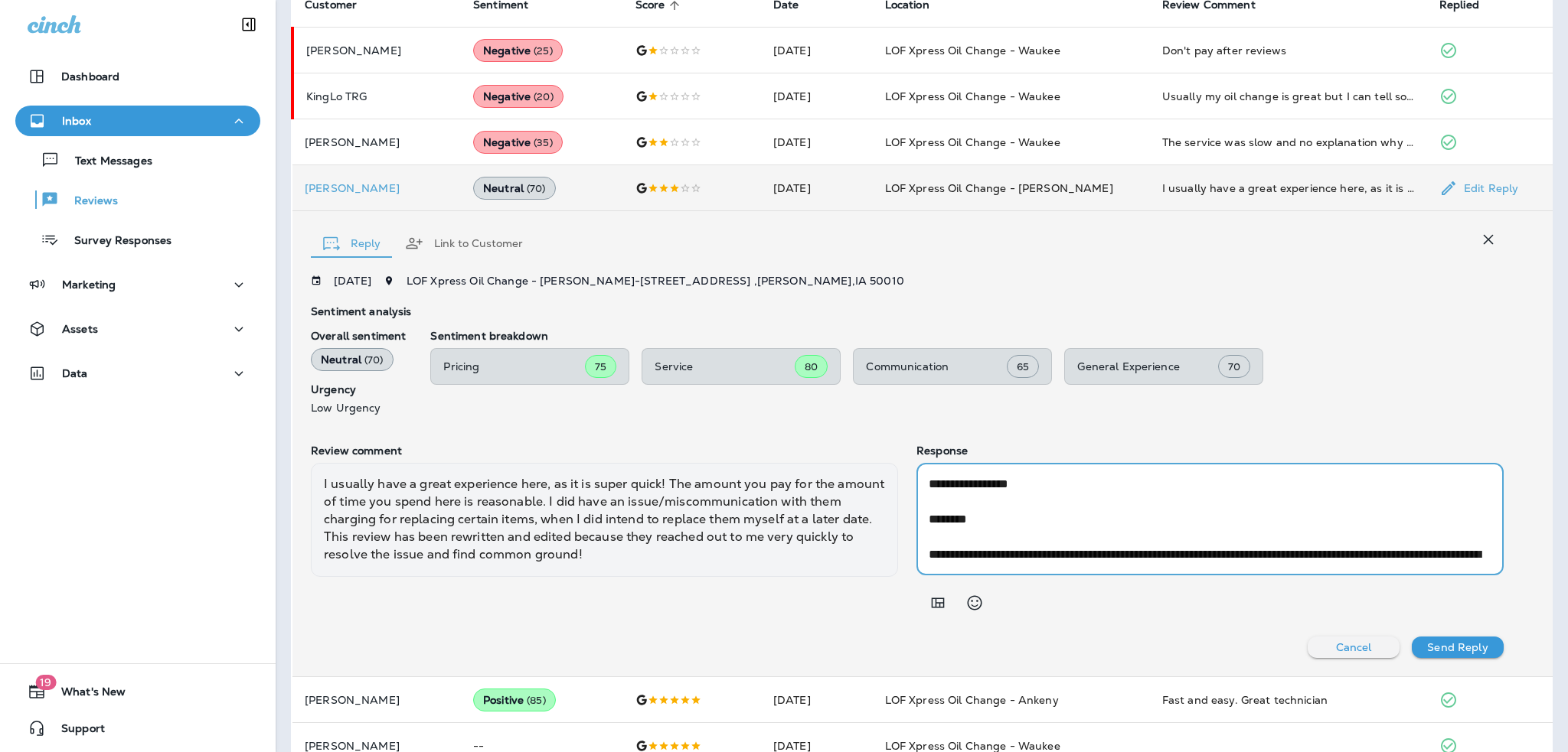
click at [1008, 515] on textarea "**********" at bounding box center [1207, 519] width 556 height 88
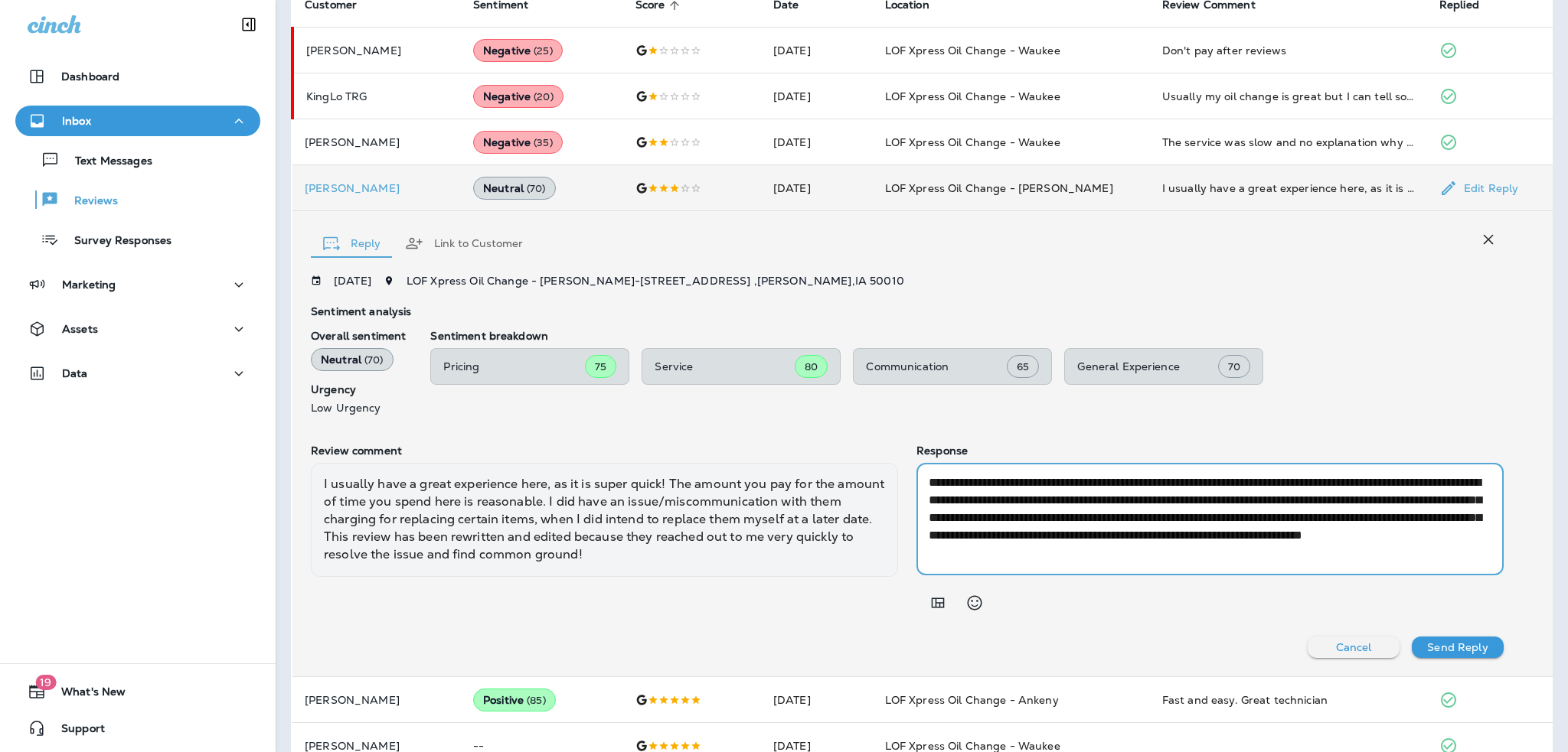
scroll to position [105, 0]
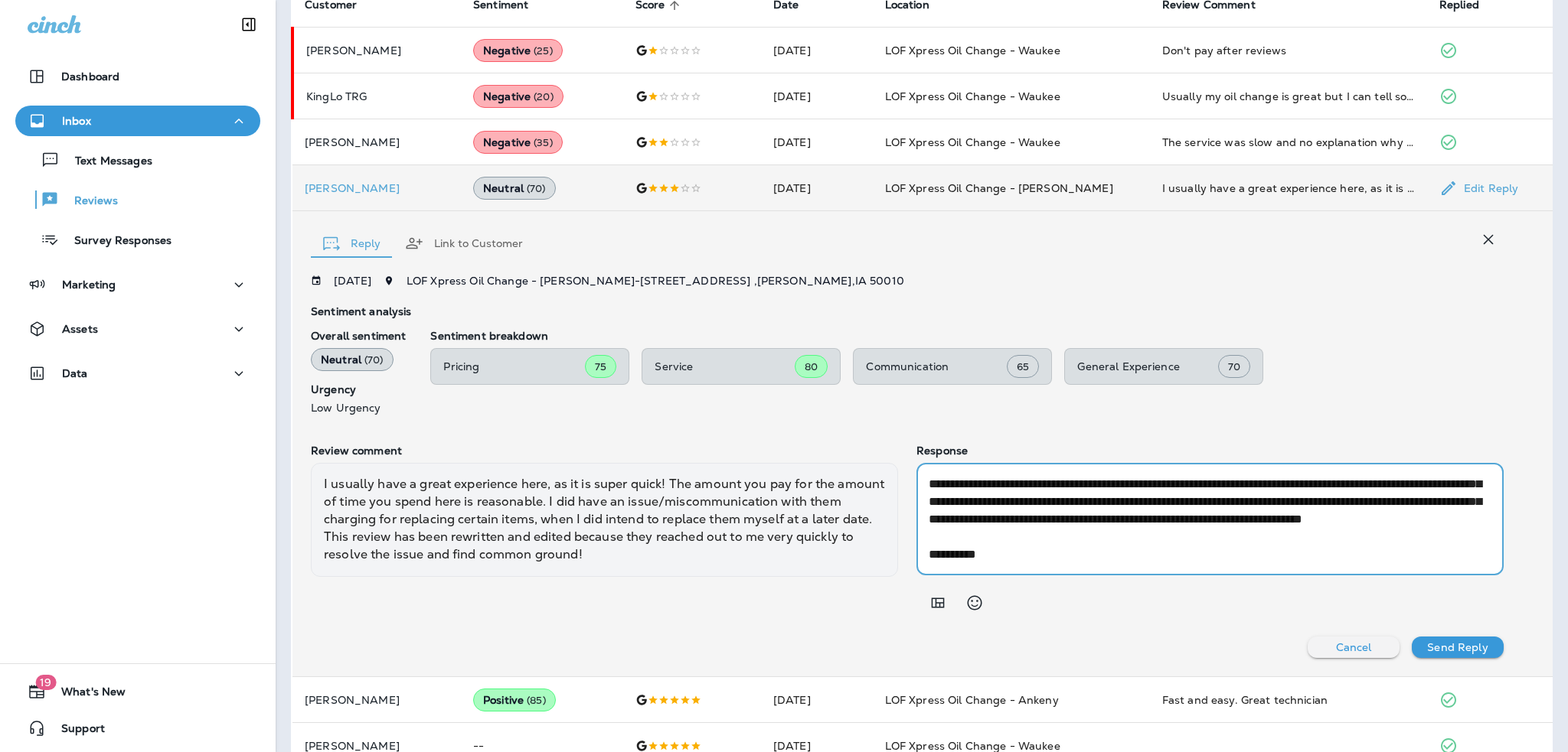
drag, startPoint x: 924, startPoint y: 482, endPoint x: 1083, endPoint y: 553, distance: 174.1
click at [1083, 553] on textarea "**********" at bounding box center [1207, 519] width 556 height 88
paste textarea "**********"
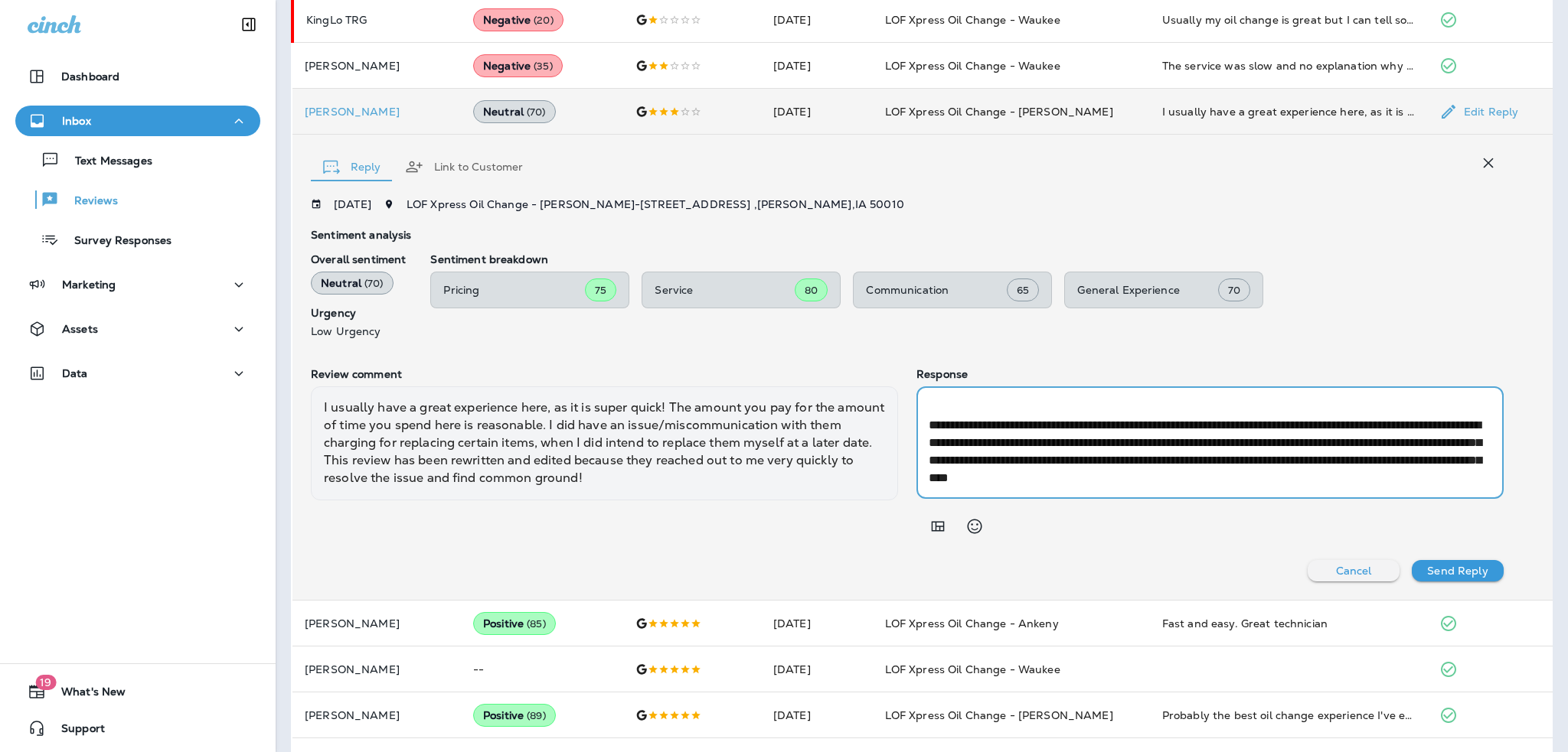
scroll to position [175, 0]
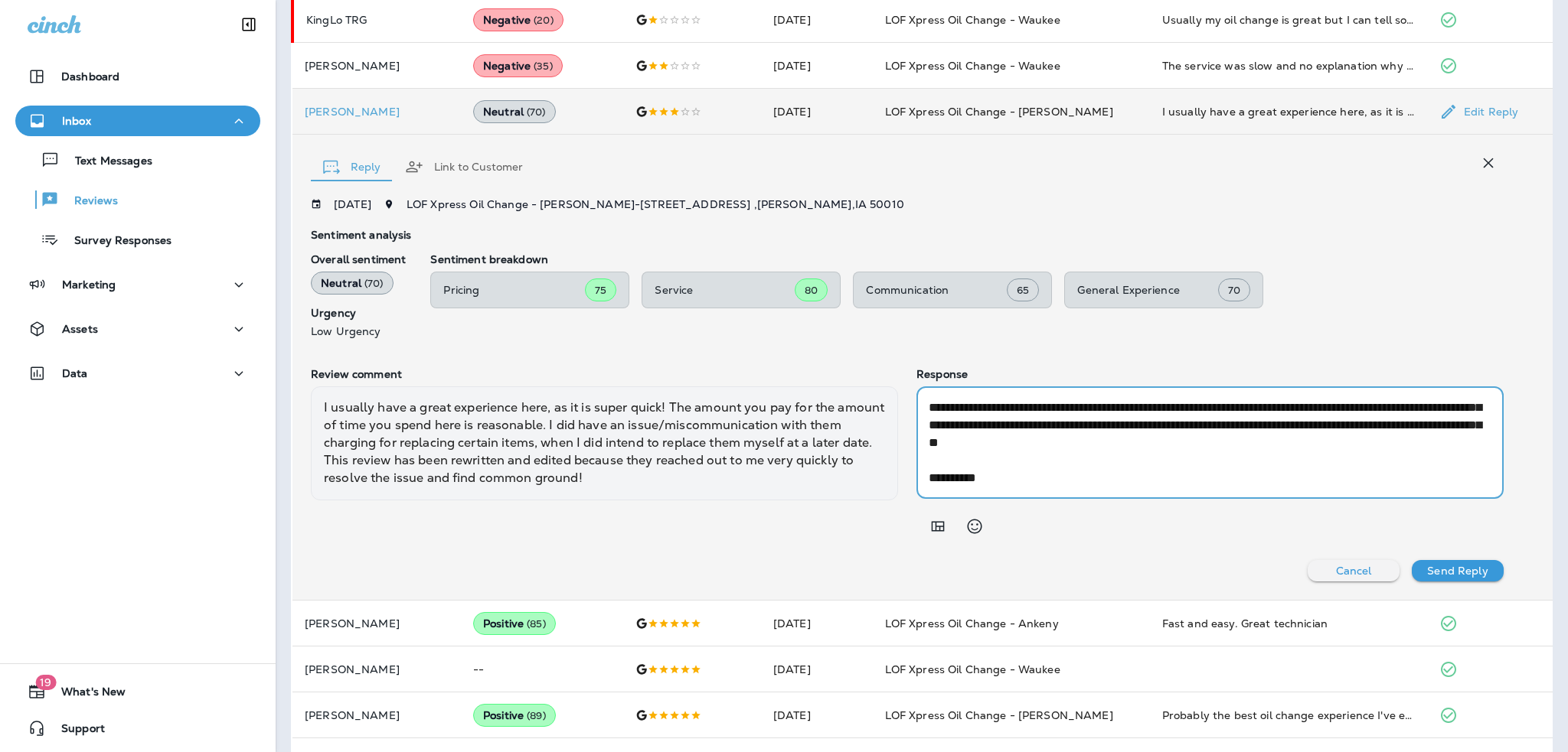
type textarea "**********"
click at [1441, 574] on p "Send Reply" at bounding box center [1457, 571] width 61 height 13
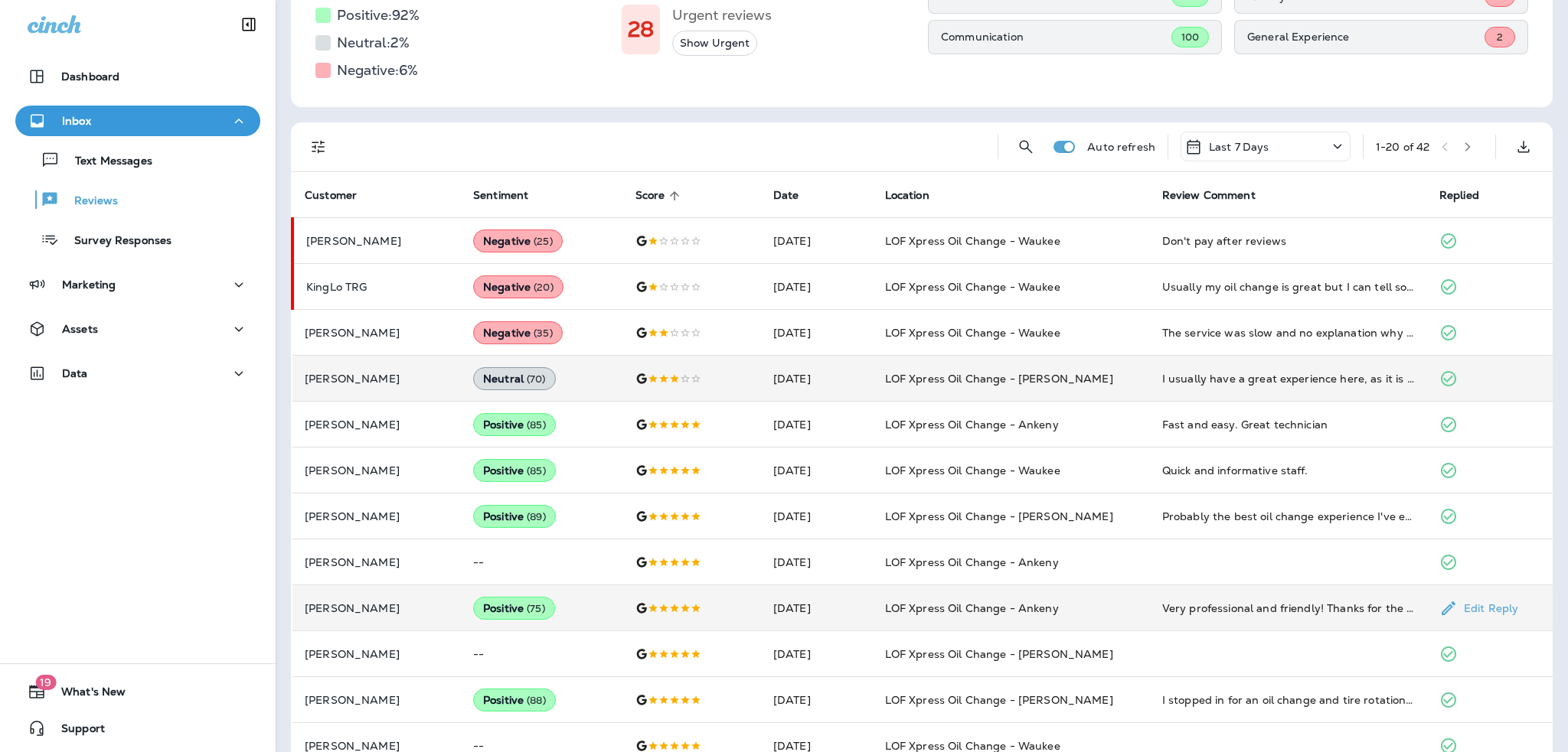
scroll to position [0, 0]
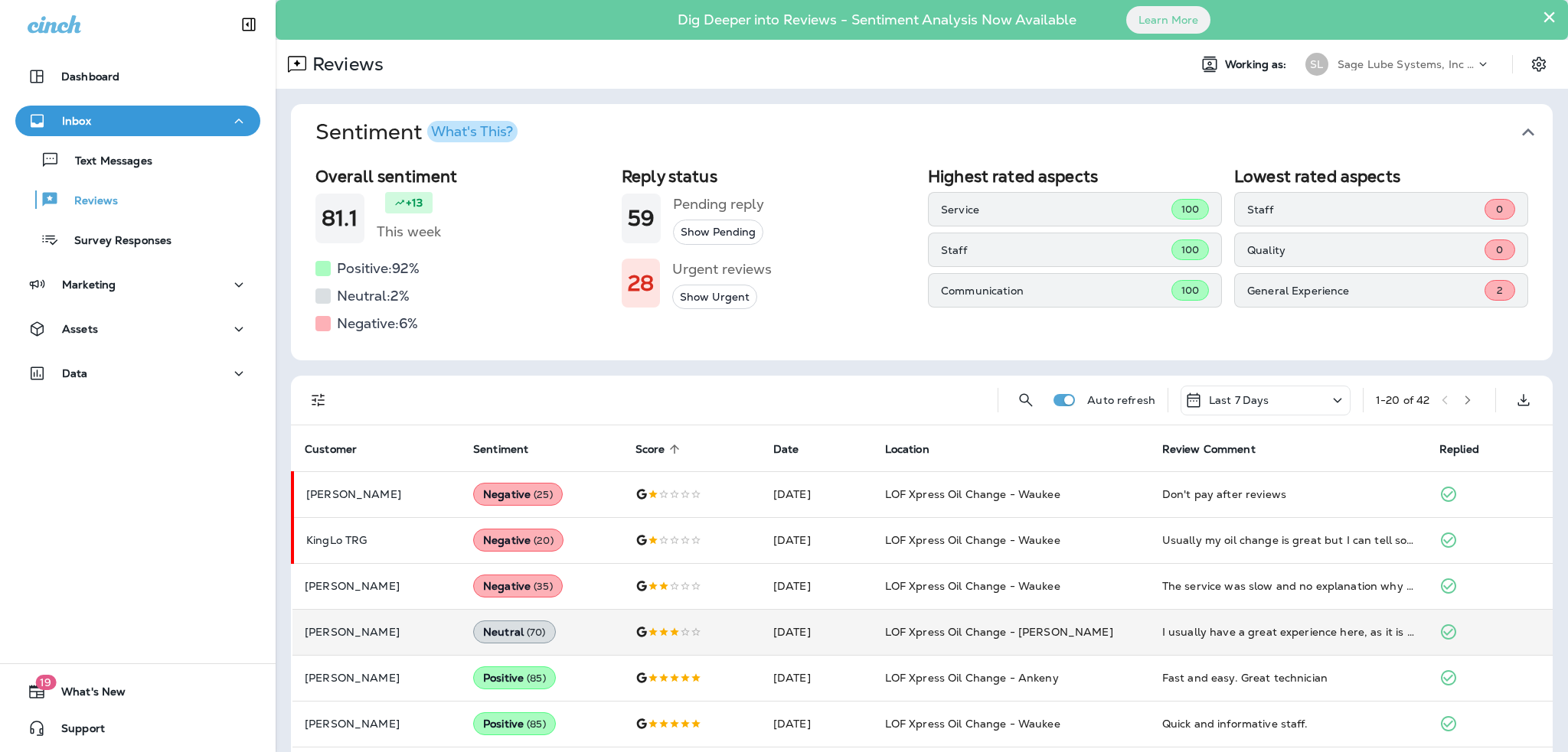
click at [1542, 18] on button "×" at bounding box center [1548, 17] width 15 height 24
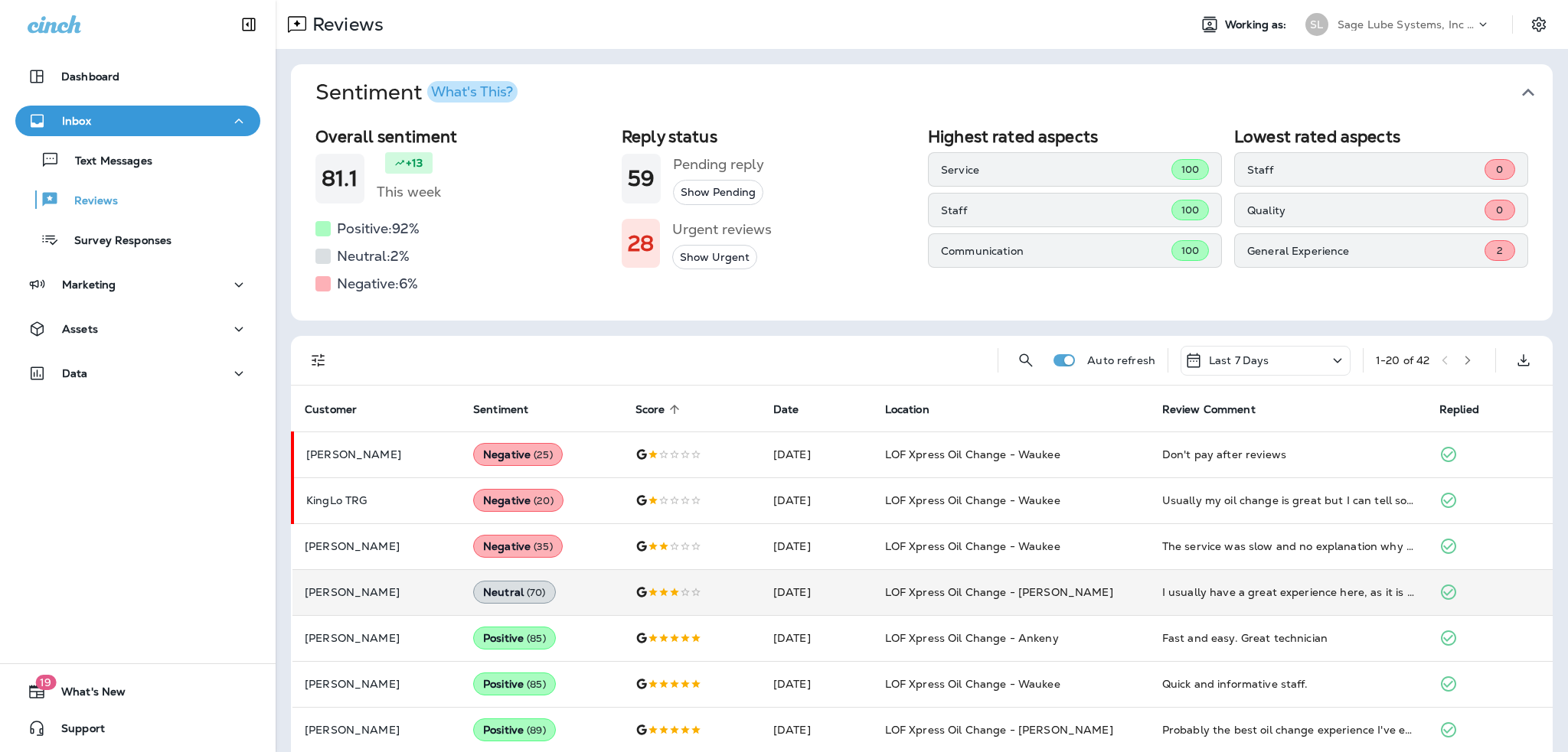
click at [1520, 88] on icon "button" at bounding box center [1527, 92] width 24 height 24
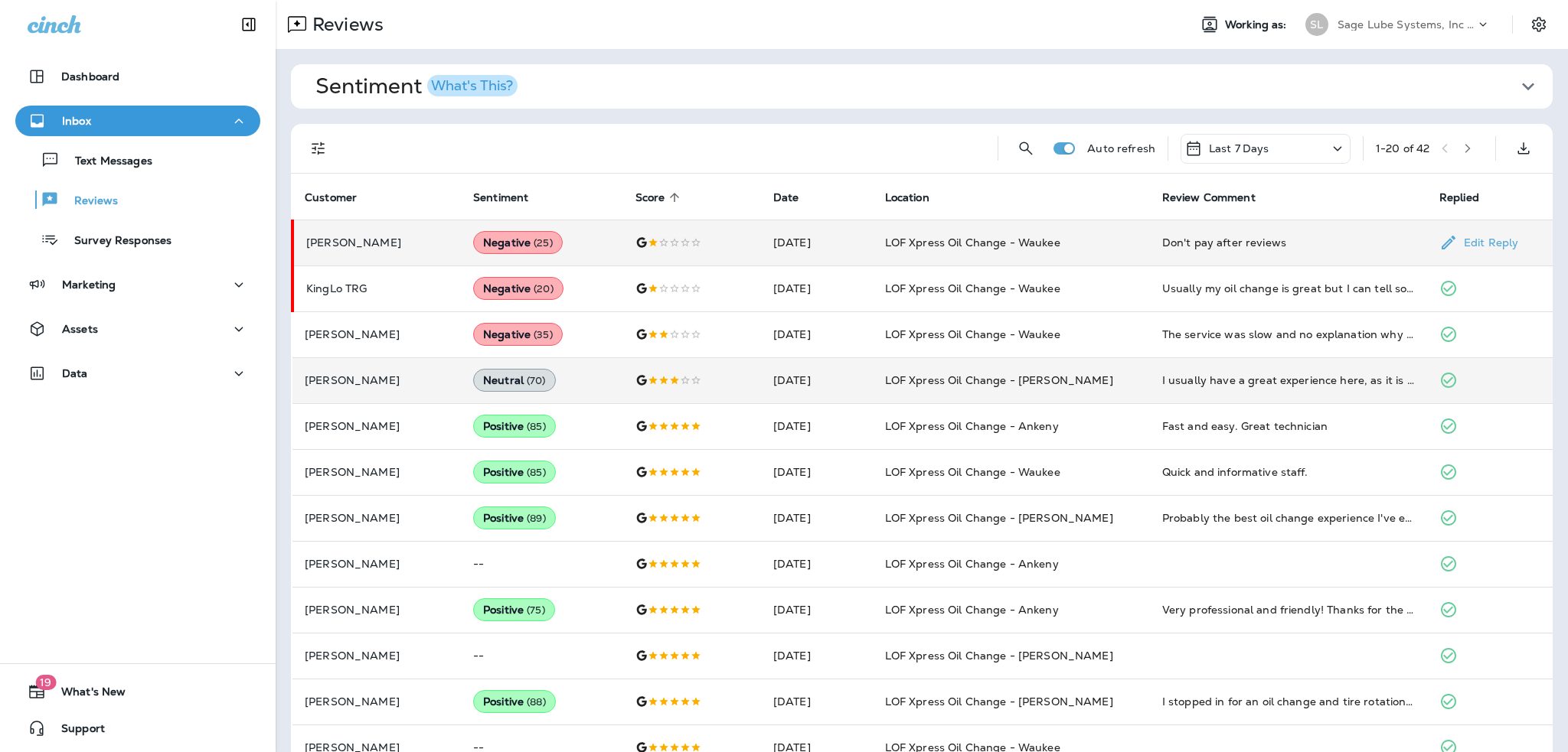
click at [854, 244] on td "[DATE]" at bounding box center [817, 242] width 112 height 46
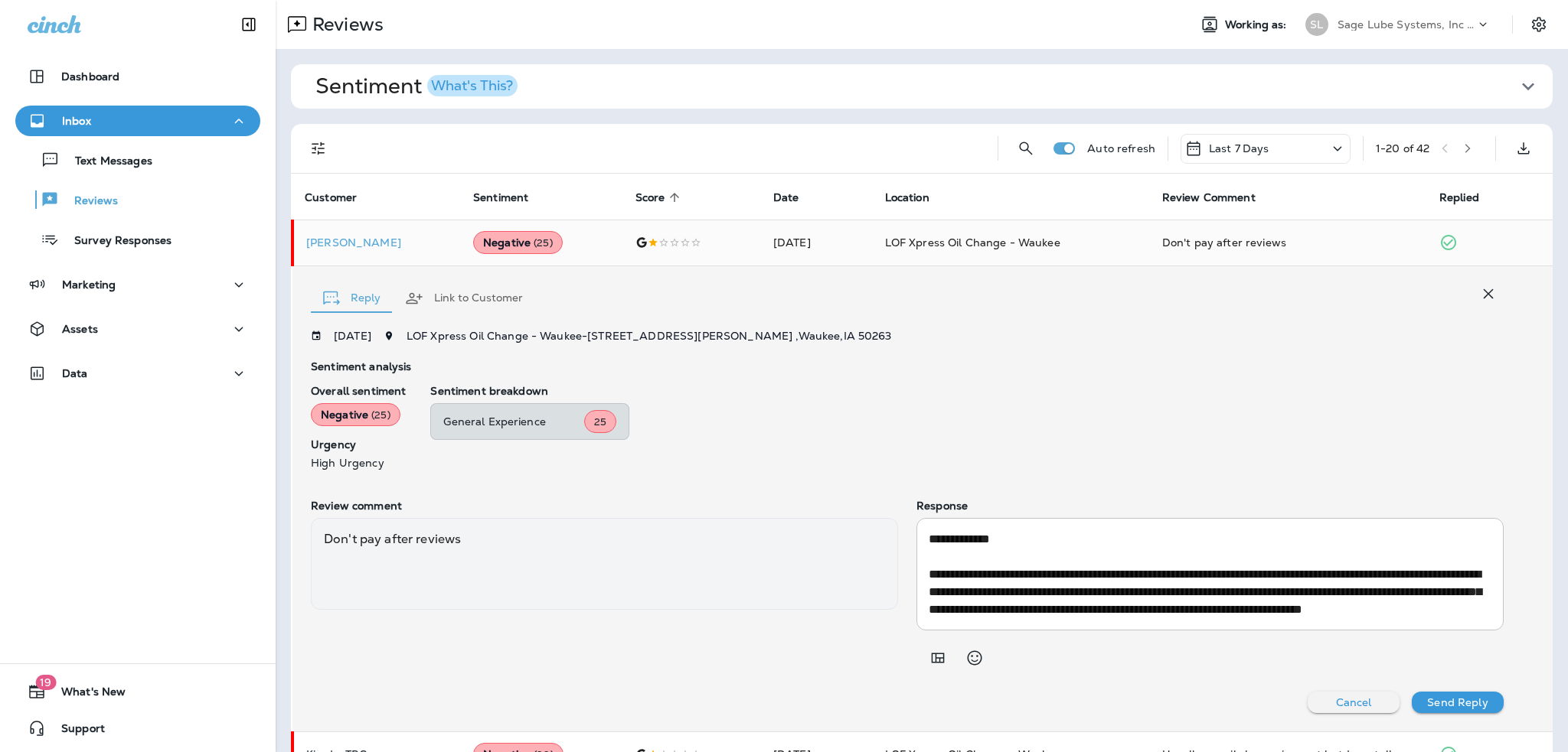
click at [89, 119] on p "Inbox" at bounding box center [76, 120] width 29 height 13
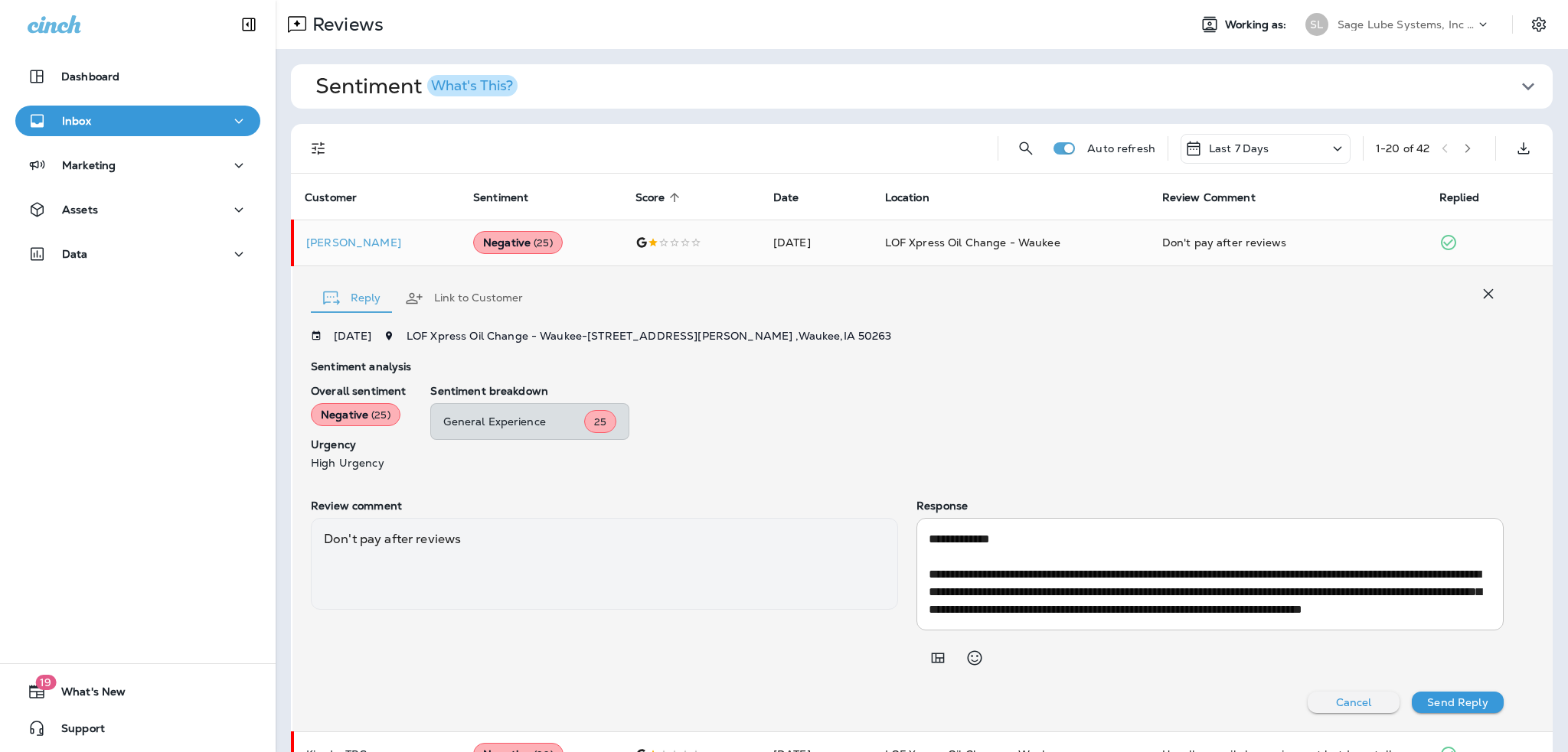
click at [89, 119] on p "Inbox" at bounding box center [76, 120] width 29 height 13
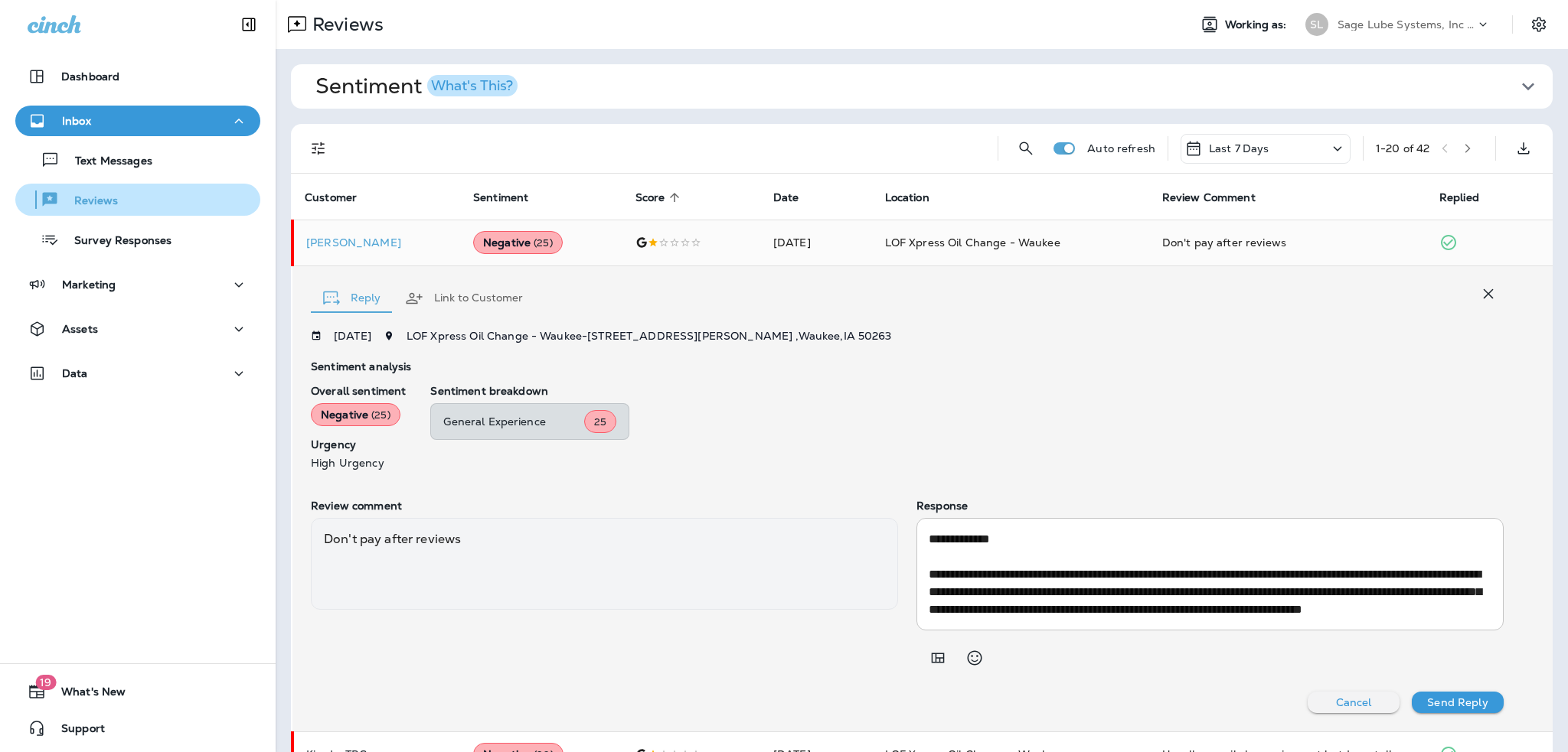
click at [114, 205] on p "Reviews" at bounding box center [88, 202] width 59 height 15
click at [743, 248] on td at bounding box center [691, 242] width 138 height 46
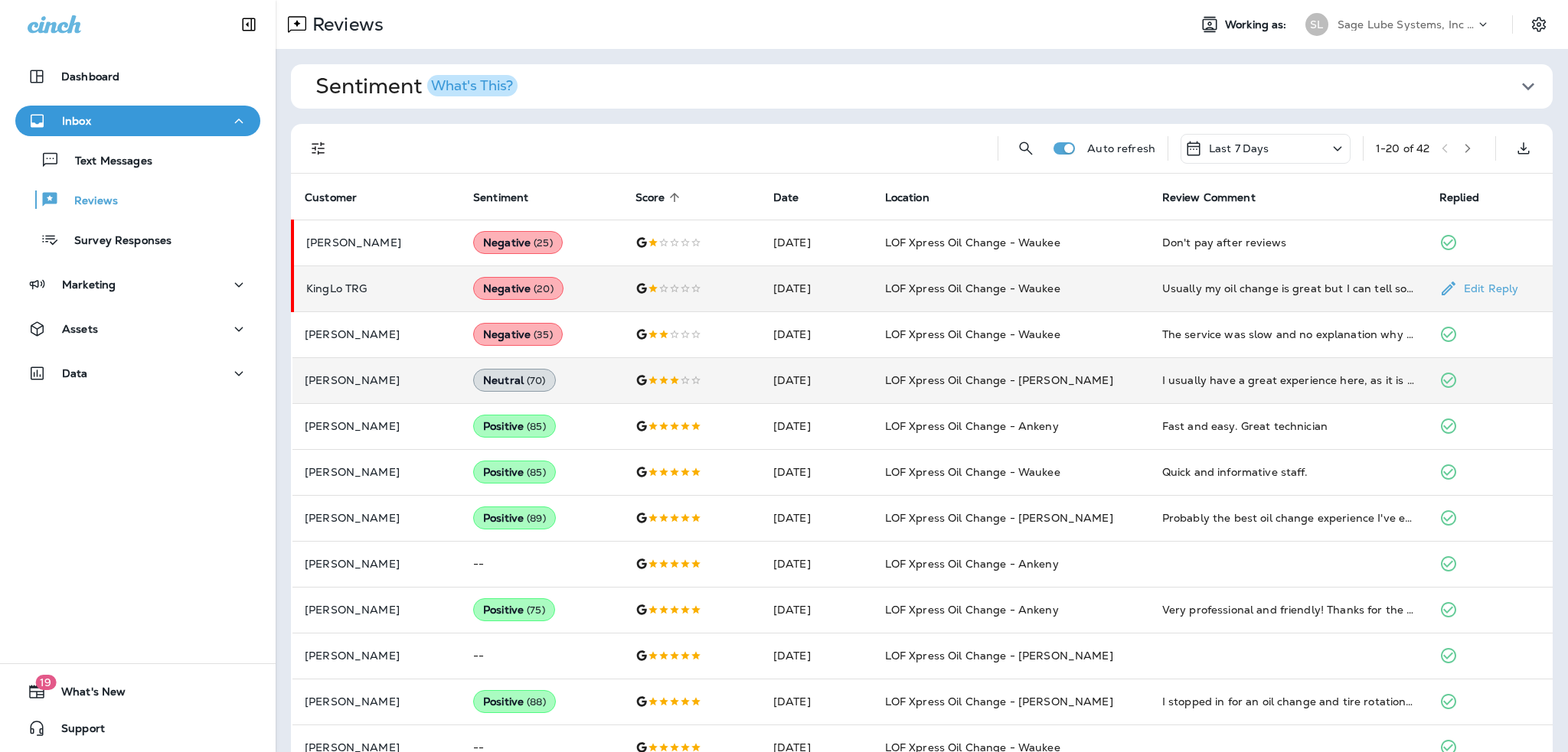
click at [707, 290] on div at bounding box center [692, 288] width 114 height 13
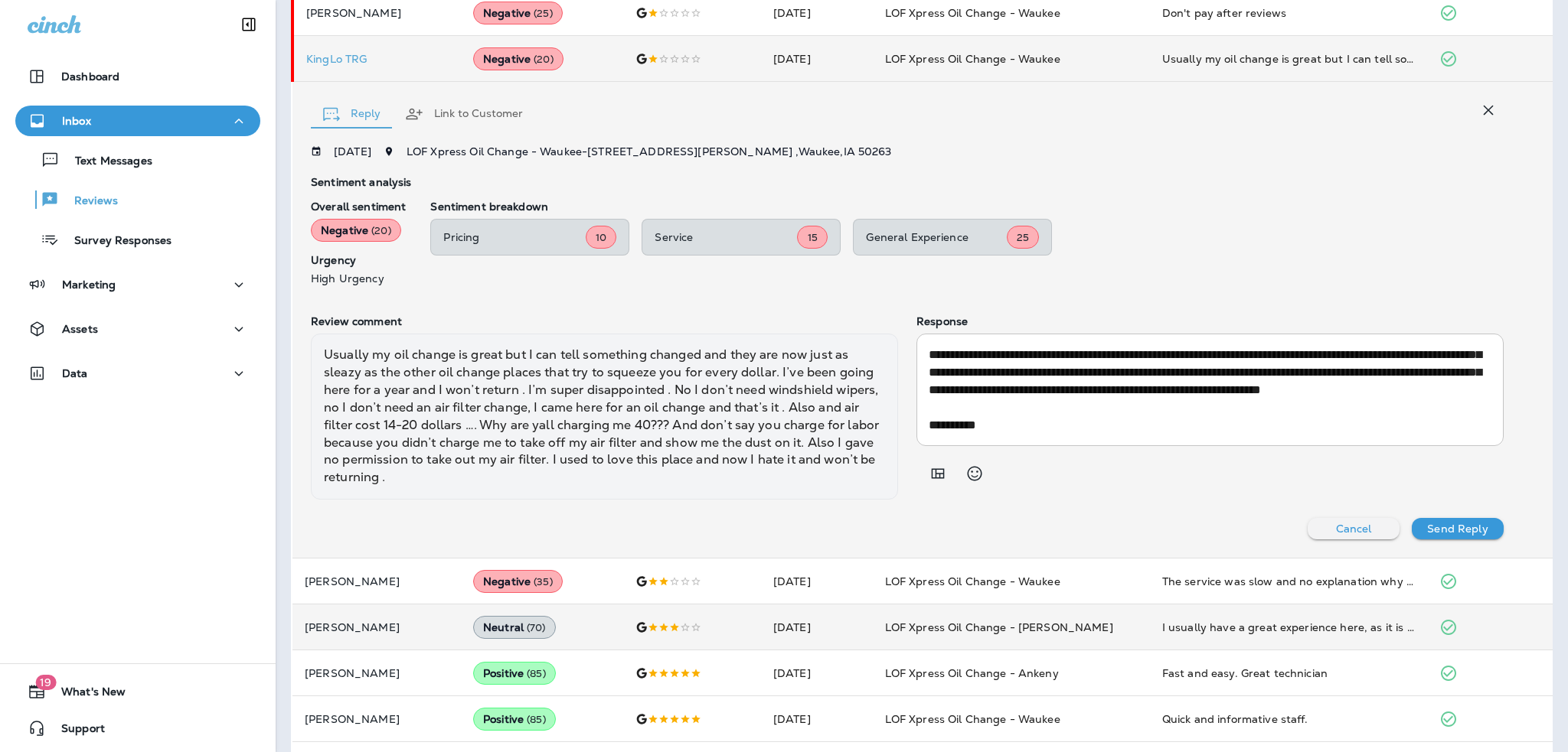
scroll to position [153, 0]
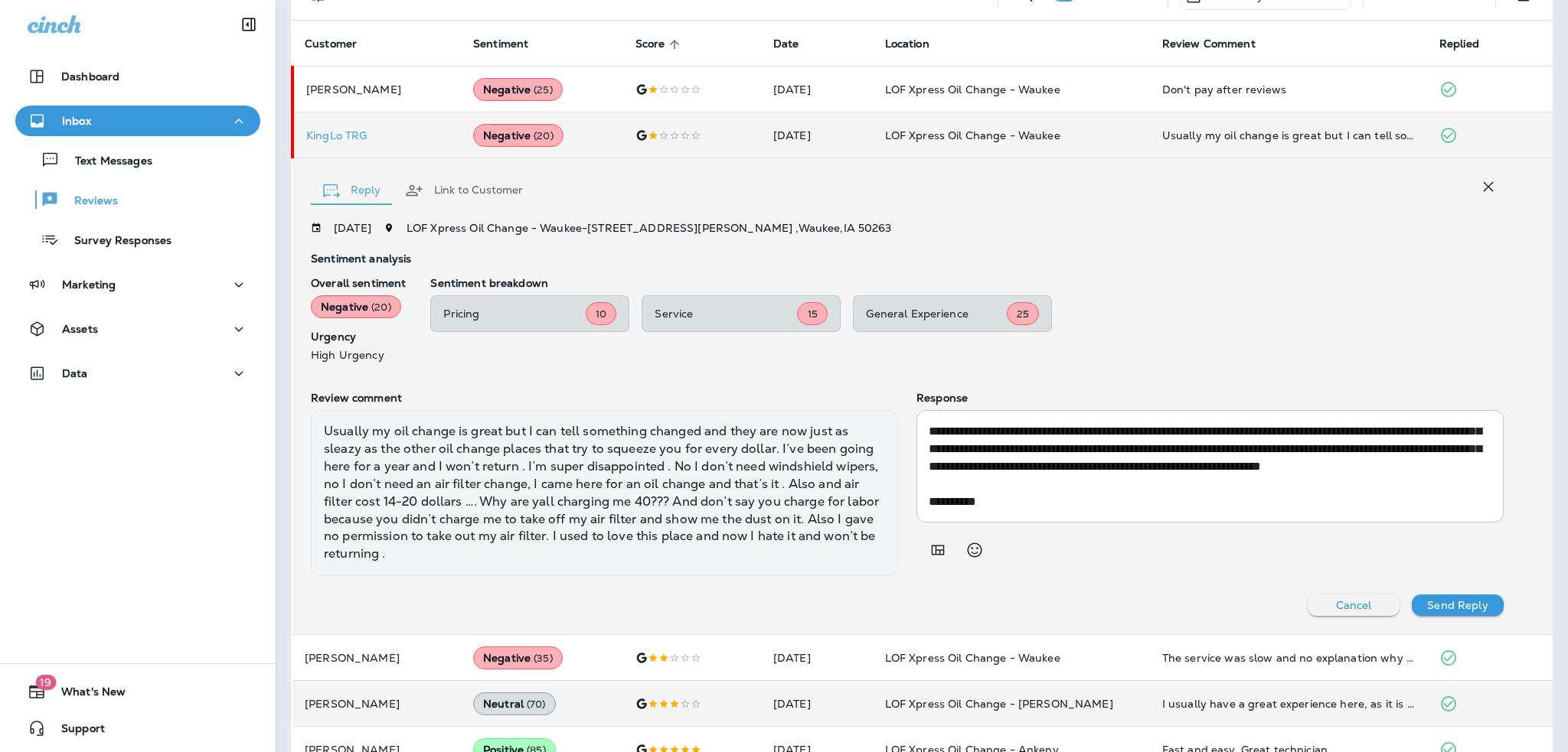
click at [774, 524] on div "Usually my oil change is great but I can tell something changed and they are no…" at bounding box center [603, 494] width 587 height 166
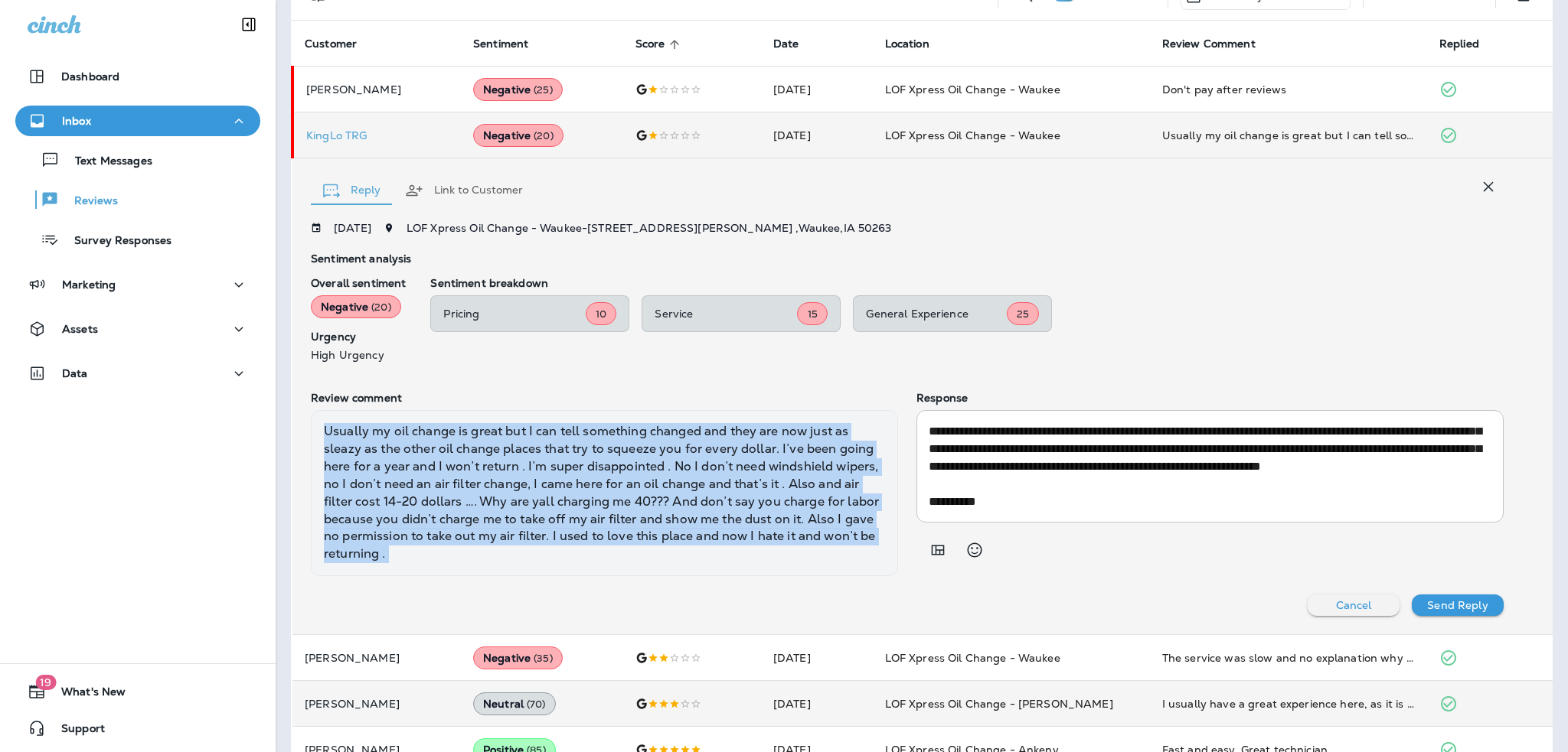
click at [774, 524] on div "Usually my oil change is great but I can tell something changed and they are no…" at bounding box center [603, 494] width 587 height 166
click at [775, 524] on div "Usually my oil change is great but I can tell something changed and they are no…" at bounding box center [603, 494] width 587 height 166
click at [776, 524] on div "Usually my oil change is great but I can tell something changed and they are no…" at bounding box center [603, 494] width 587 height 166
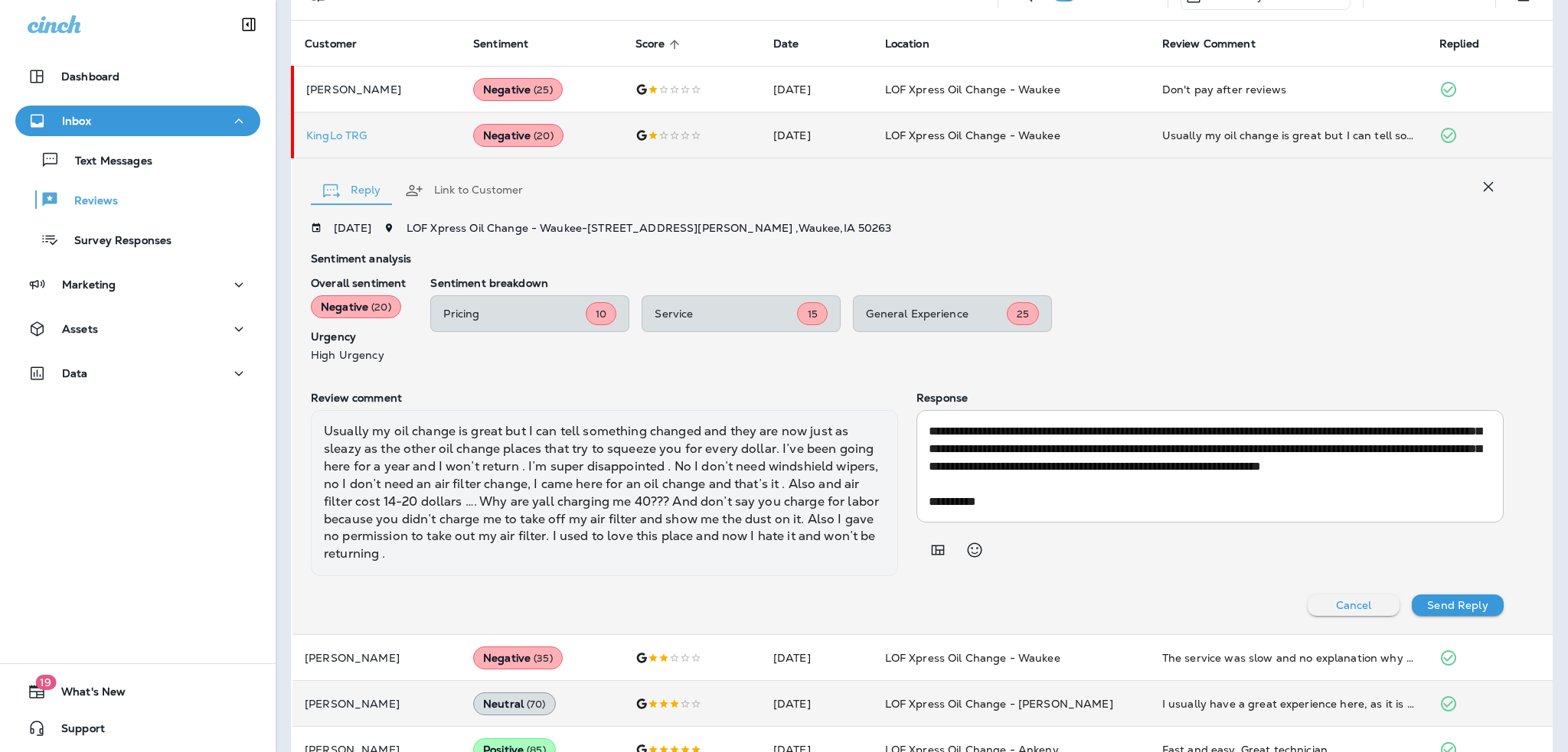
click at [1298, 289] on div "Sentiment breakdown Pricing 10 Service 15 General Experience 25" at bounding box center [967, 319] width 1073 height 84
click at [1297, 291] on div "Sentiment breakdown Pricing 10 Service 15 General Experience 25" at bounding box center [967, 319] width 1073 height 84
click at [1295, 292] on div "Sentiment breakdown Pricing 10 Service 15 General Experience 25" at bounding box center [967, 319] width 1073 height 84
click at [1480, 191] on icon "button" at bounding box center [1488, 186] width 19 height 19
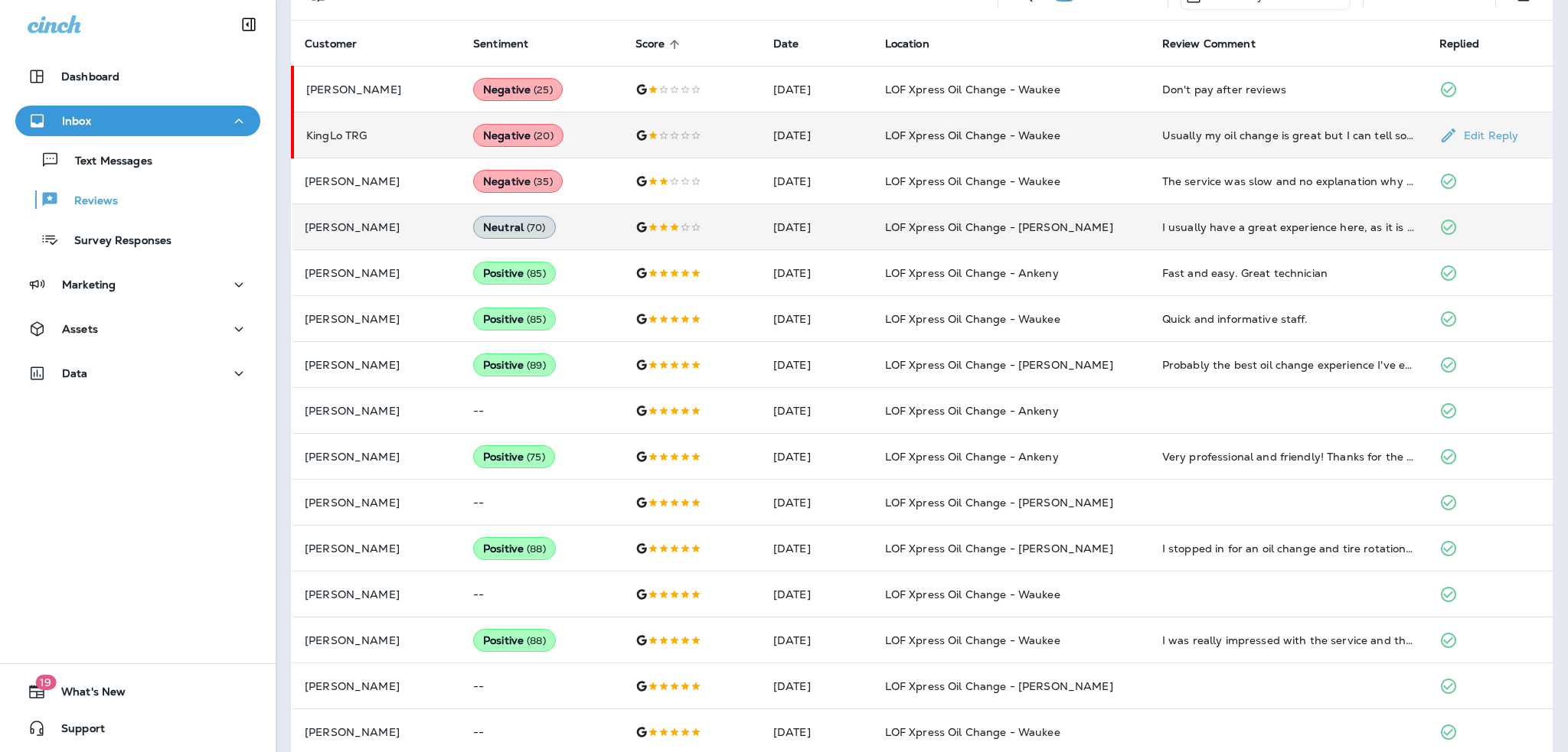
click at [944, 143] on td "LOF Xpress Oil Change - Waukee" at bounding box center [1011, 135] width 277 height 46
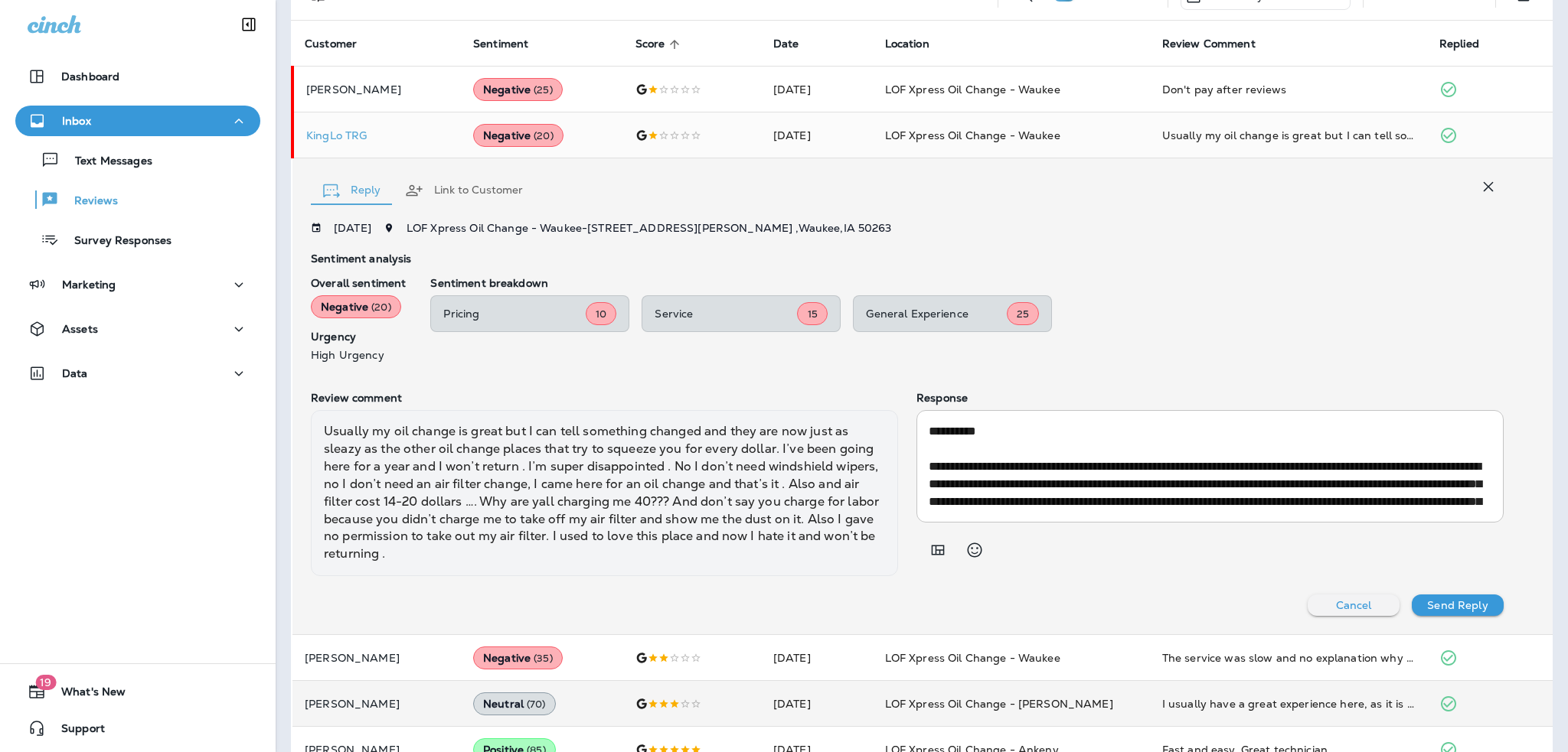
drag, startPoint x: 921, startPoint y: 429, endPoint x: 989, endPoint y: 464, distance: 76.5
click at [990, 470] on div "**********" at bounding box center [1209, 466] width 587 height 113
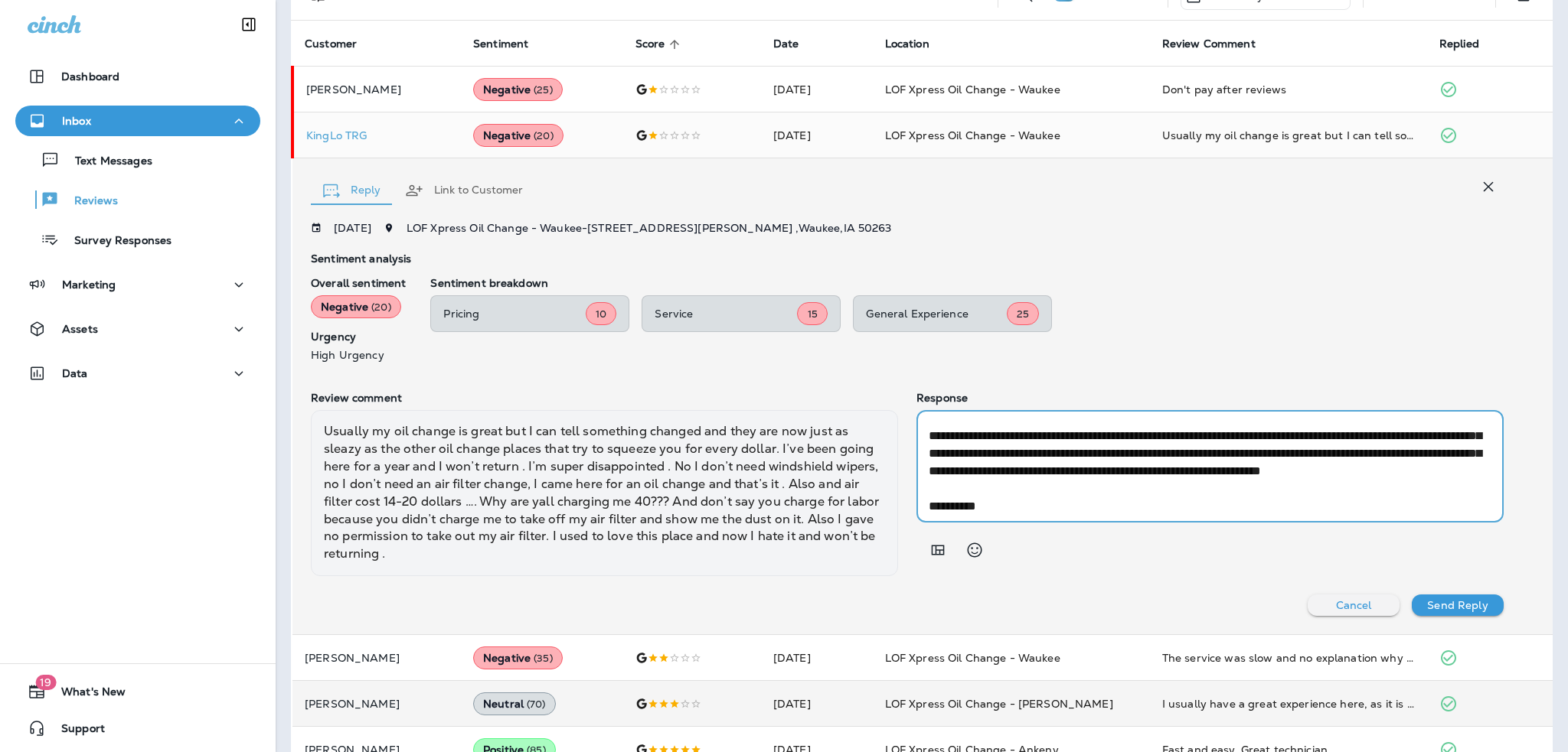
scroll to position [70, 0]
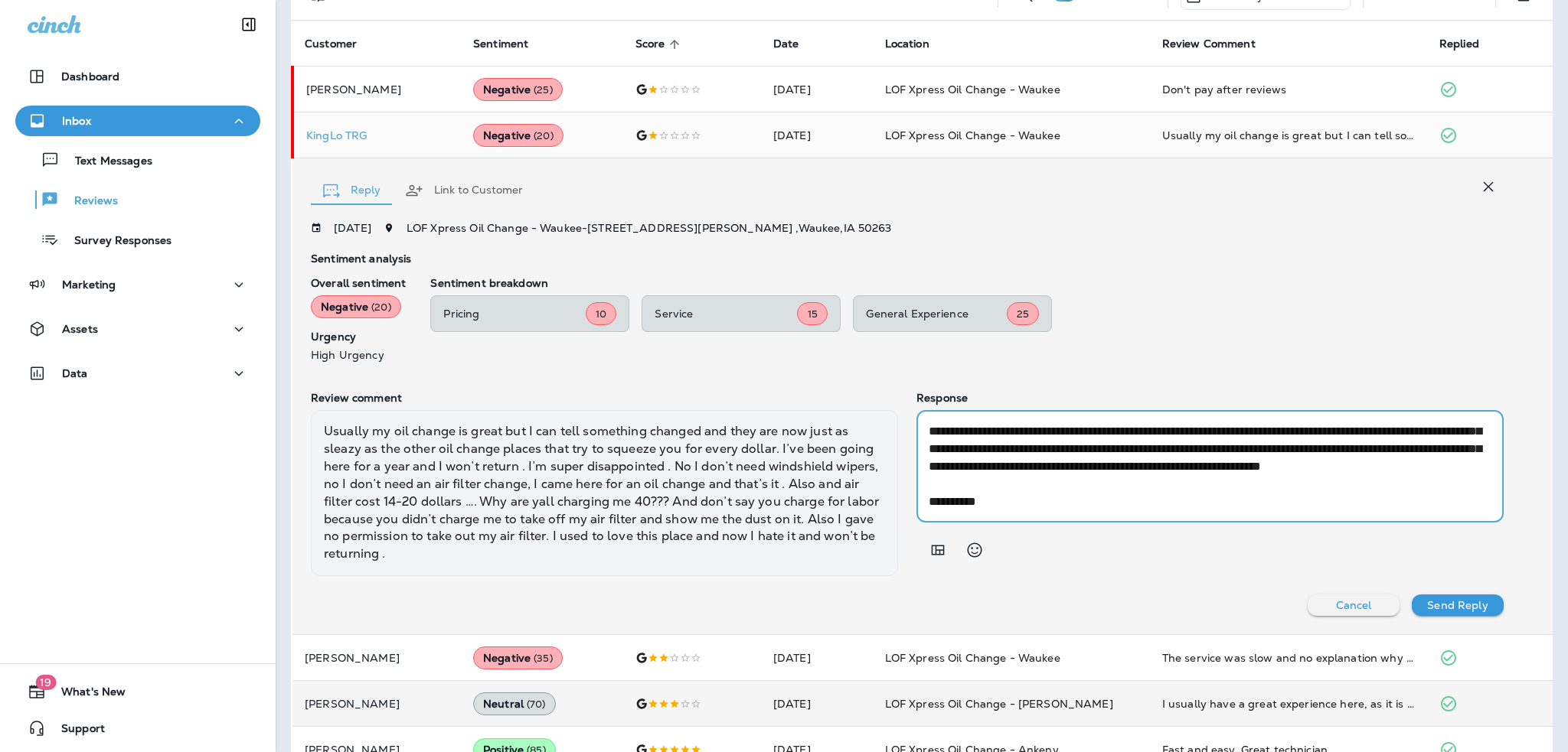
drag, startPoint x: 925, startPoint y: 430, endPoint x: 1022, endPoint y: 506, distance: 123.2
click at [1022, 506] on textarea "**********" at bounding box center [1207, 466] width 556 height 88
click at [1010, 501] on textarea "**********" at bounding box center [1207, 466] width 556 height 88
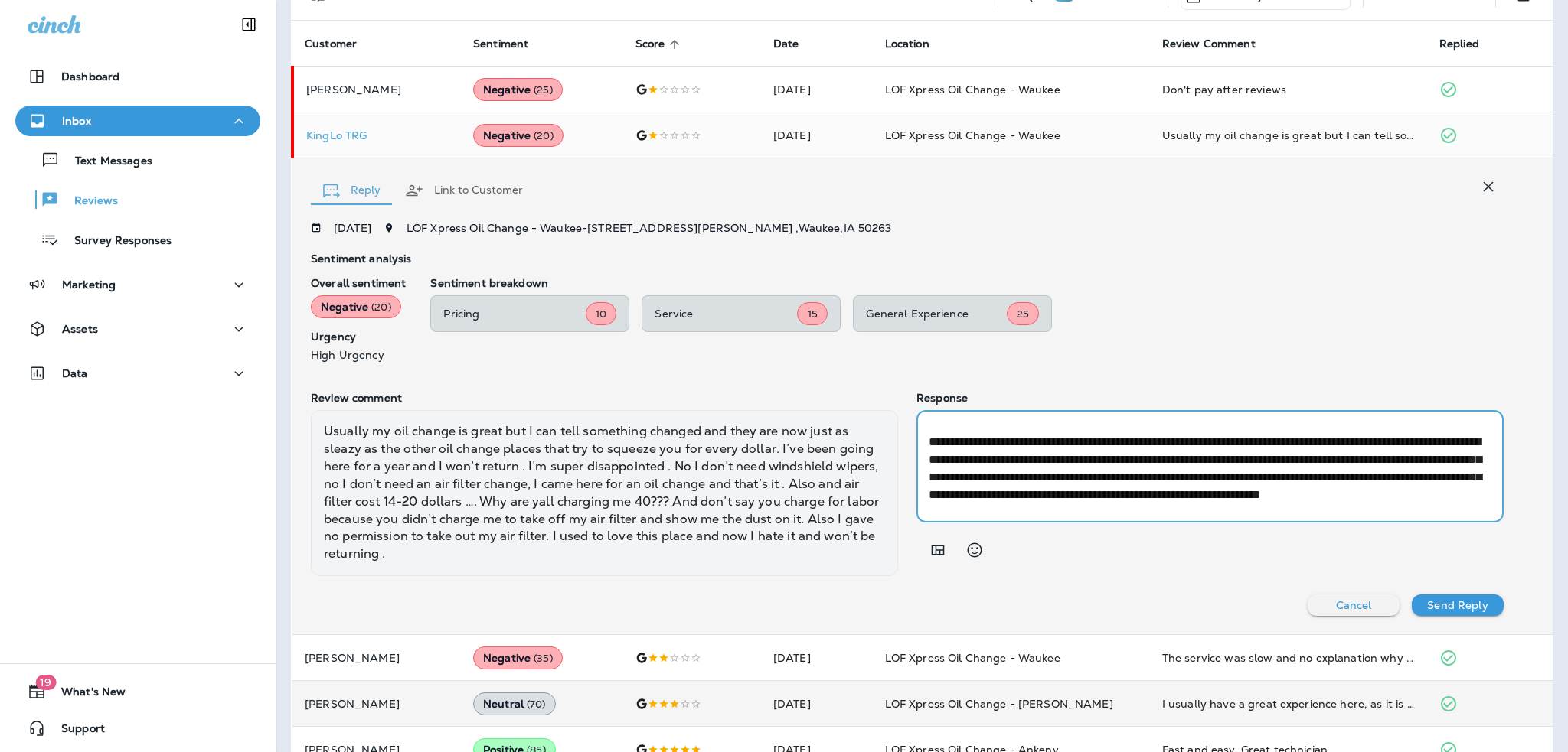
scroll to position [0, 0]
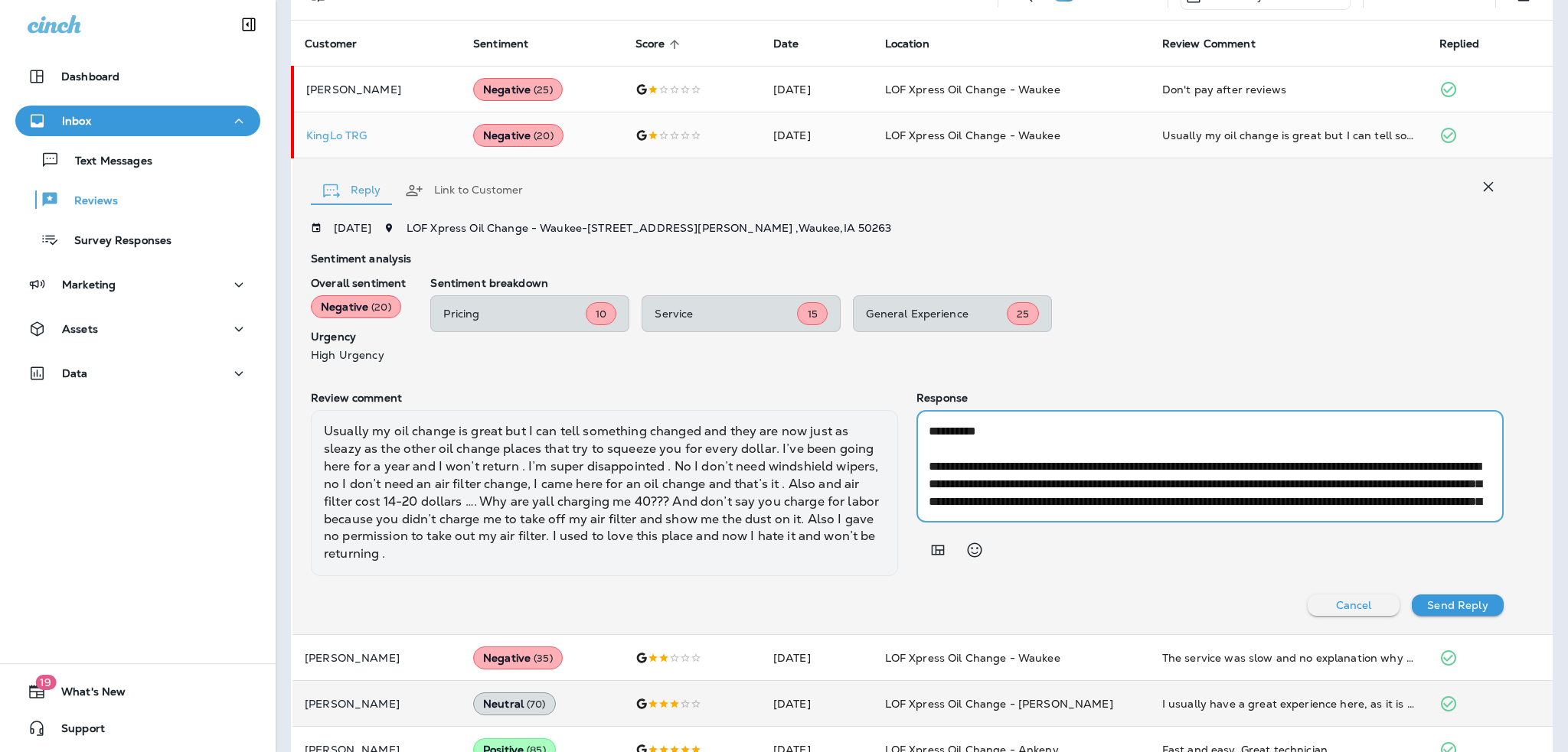
click at [928, 434] on textarea "**********" at bounding box center [1207, 466] width 556 height 88
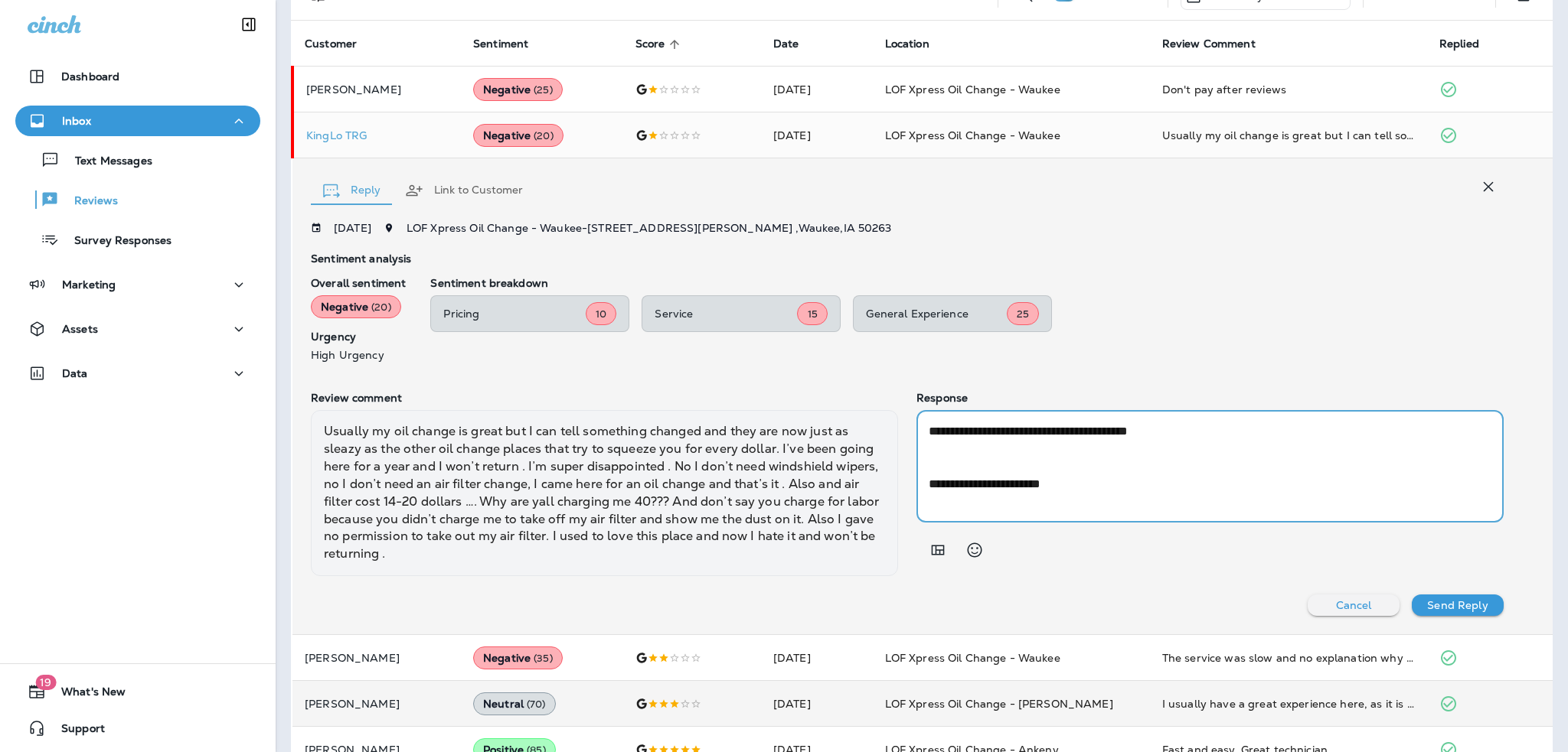
paste textarea "**********"
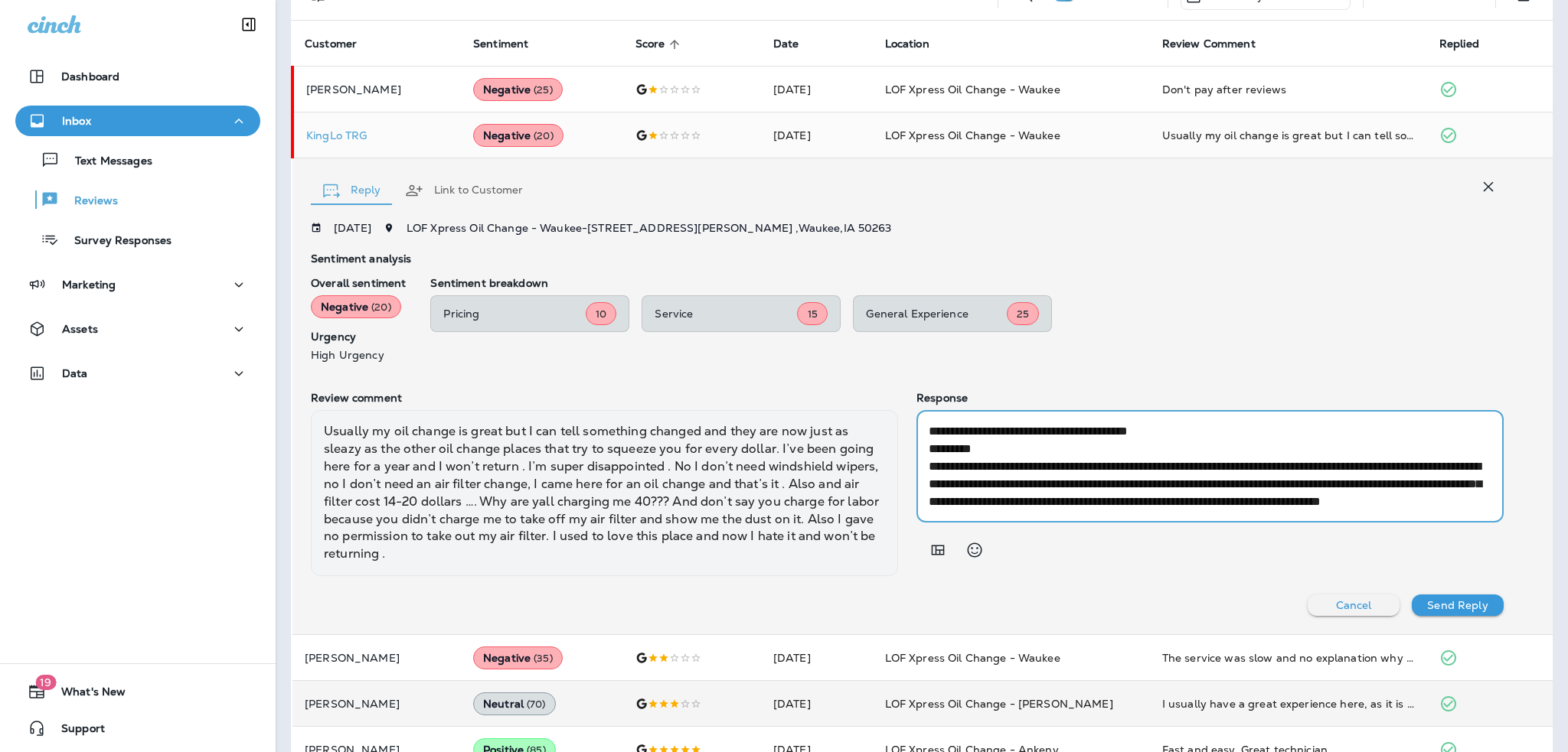
click at [977, 449] on textarea at bounding box center [1207, 466] width 556 height 88
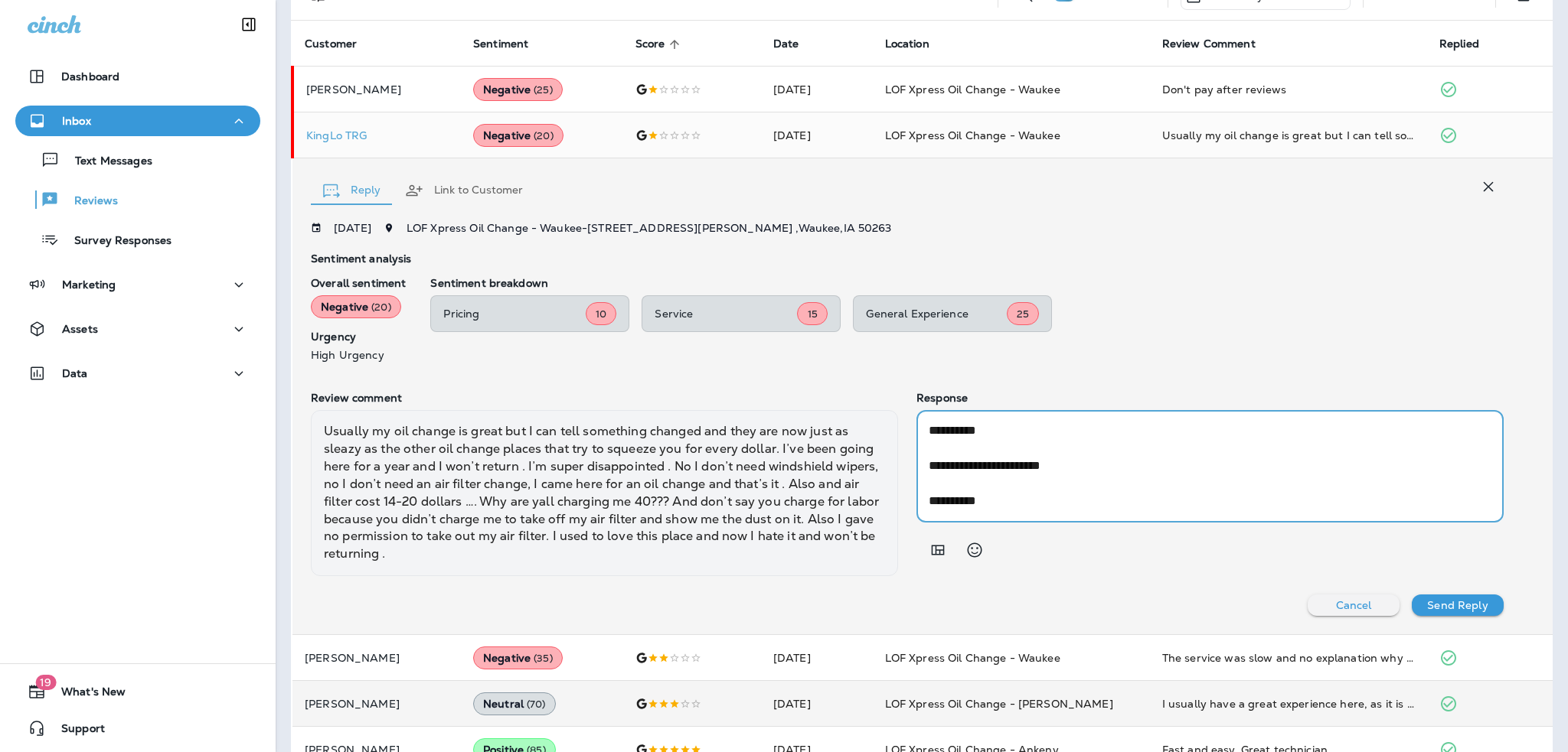
scroll to position [306, 0]
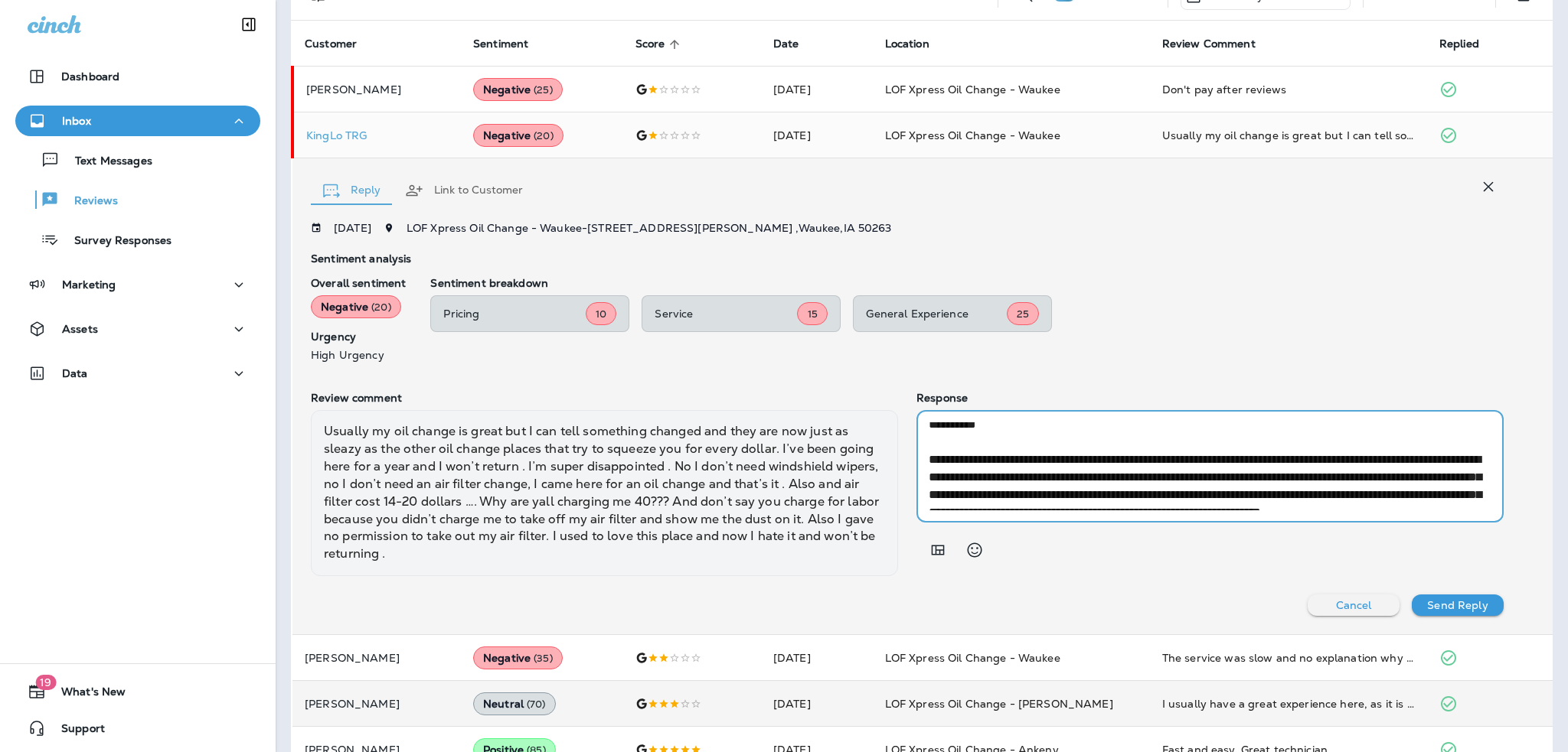
click at [979, 443] on textarea at bounding box center [1207, 466] width 556 height 88
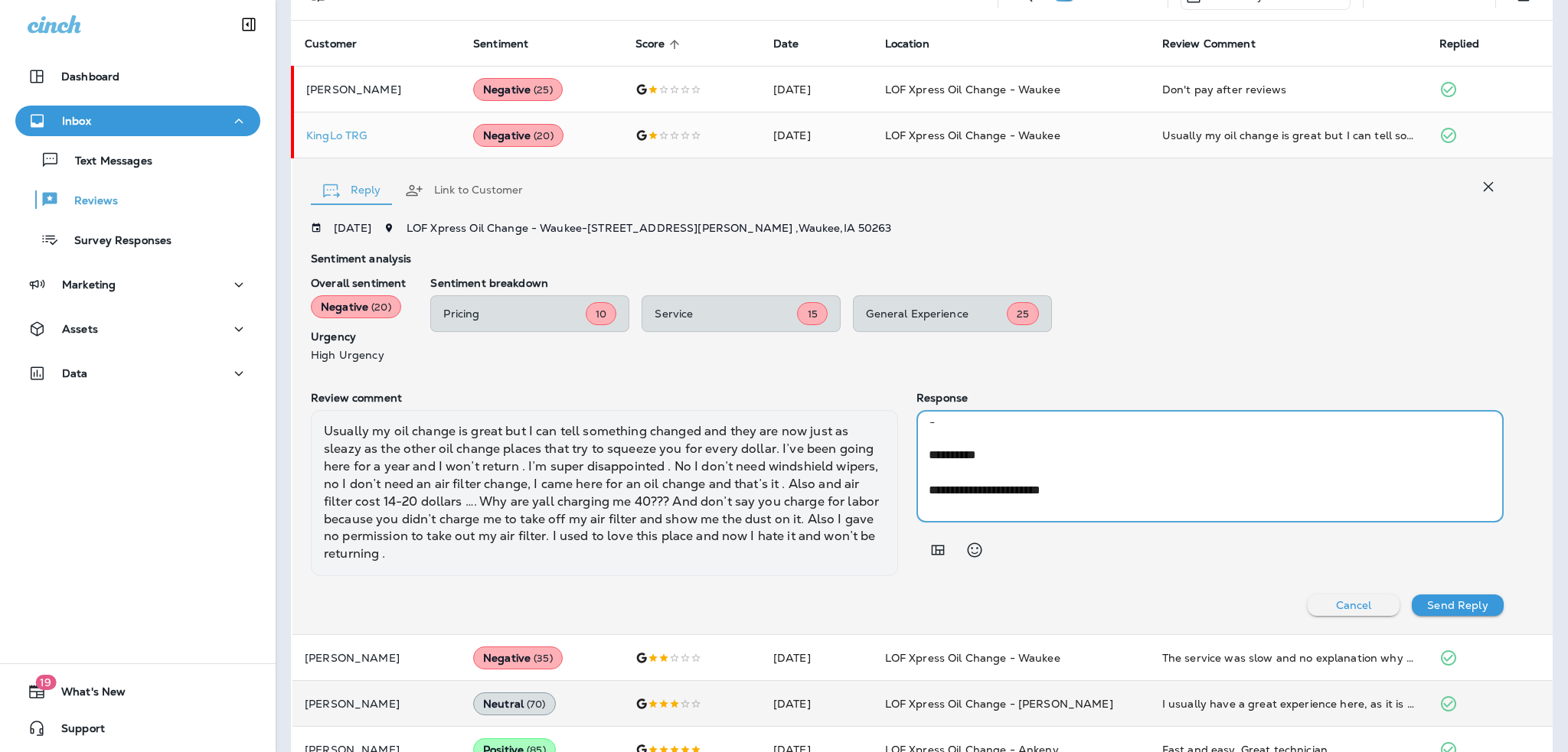
scroll to position [229, 0]
drag, startPoint x: 989, startPoint y: 446, endPoint x: 925, endPoint y: 451, distance: 64.2
click at [928, 451] on textarea at bounding box center [1207, 466] width 556 height 88
type textarea "**********"
click at [1467, 605] on p "Send Reply" at bounding box center [1457, 605] width 61 height 13
